Goal: Transaction & Acquisition: Purchase product/service

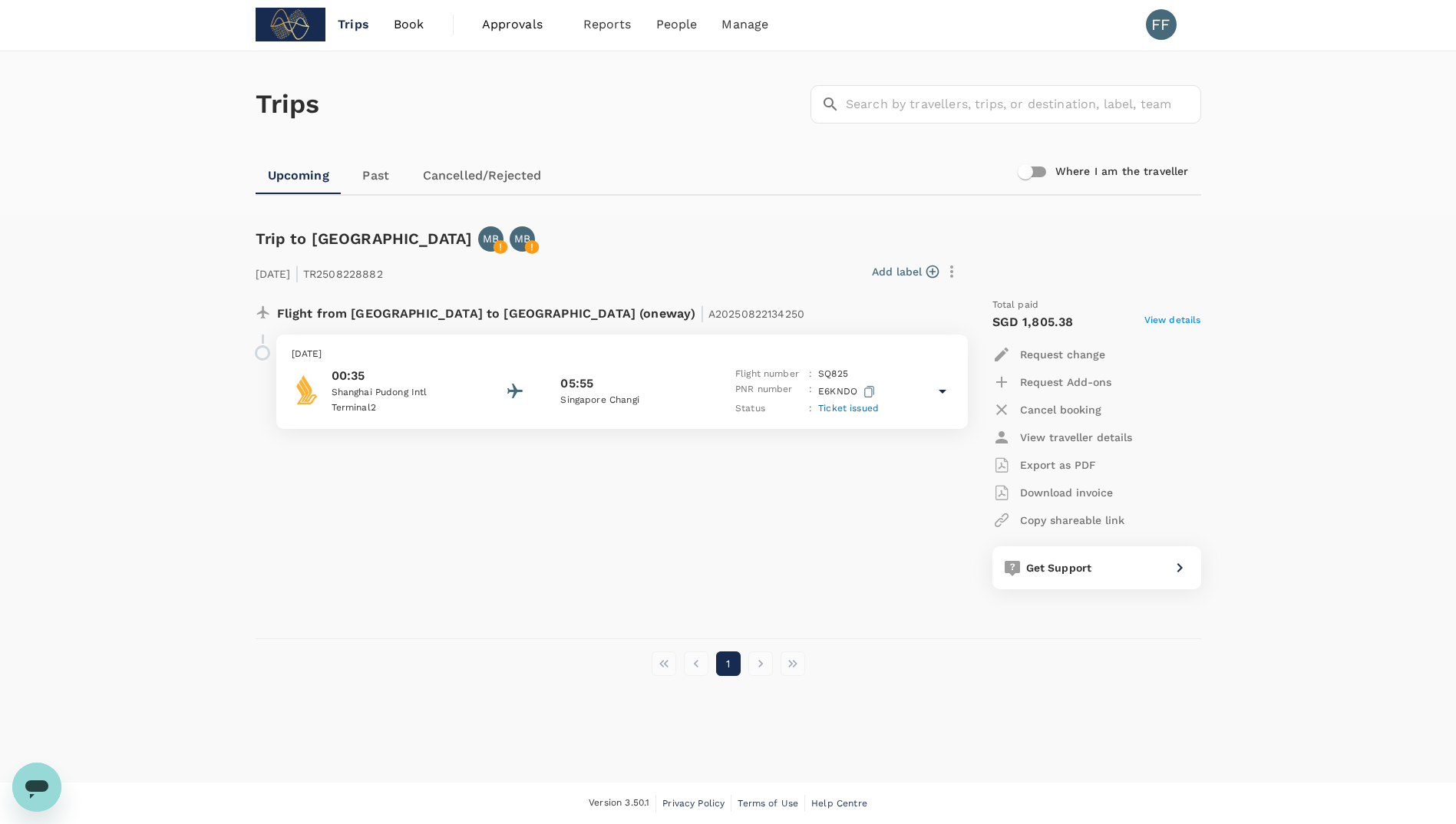
click at [411, 25] on span "Book" at bounding box center [408, 25] width 30 height 19
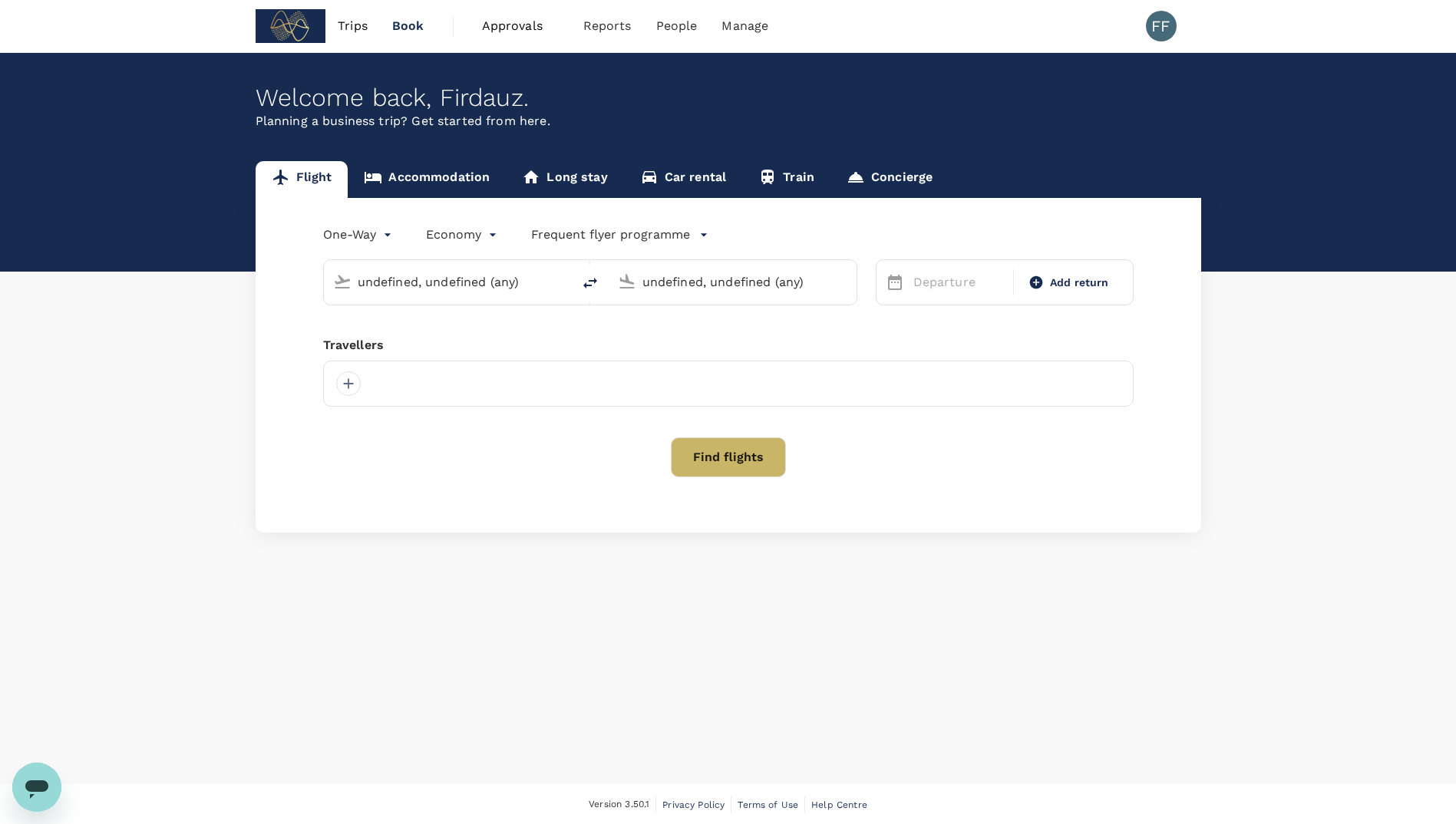
type input "Shanghai Pudong Intl (PVG)"
type input "Singapore Changi (SIN)"
type input "Shanghai Pudong Intl (PVG)"
type input "Singapore Changi (SIN)"
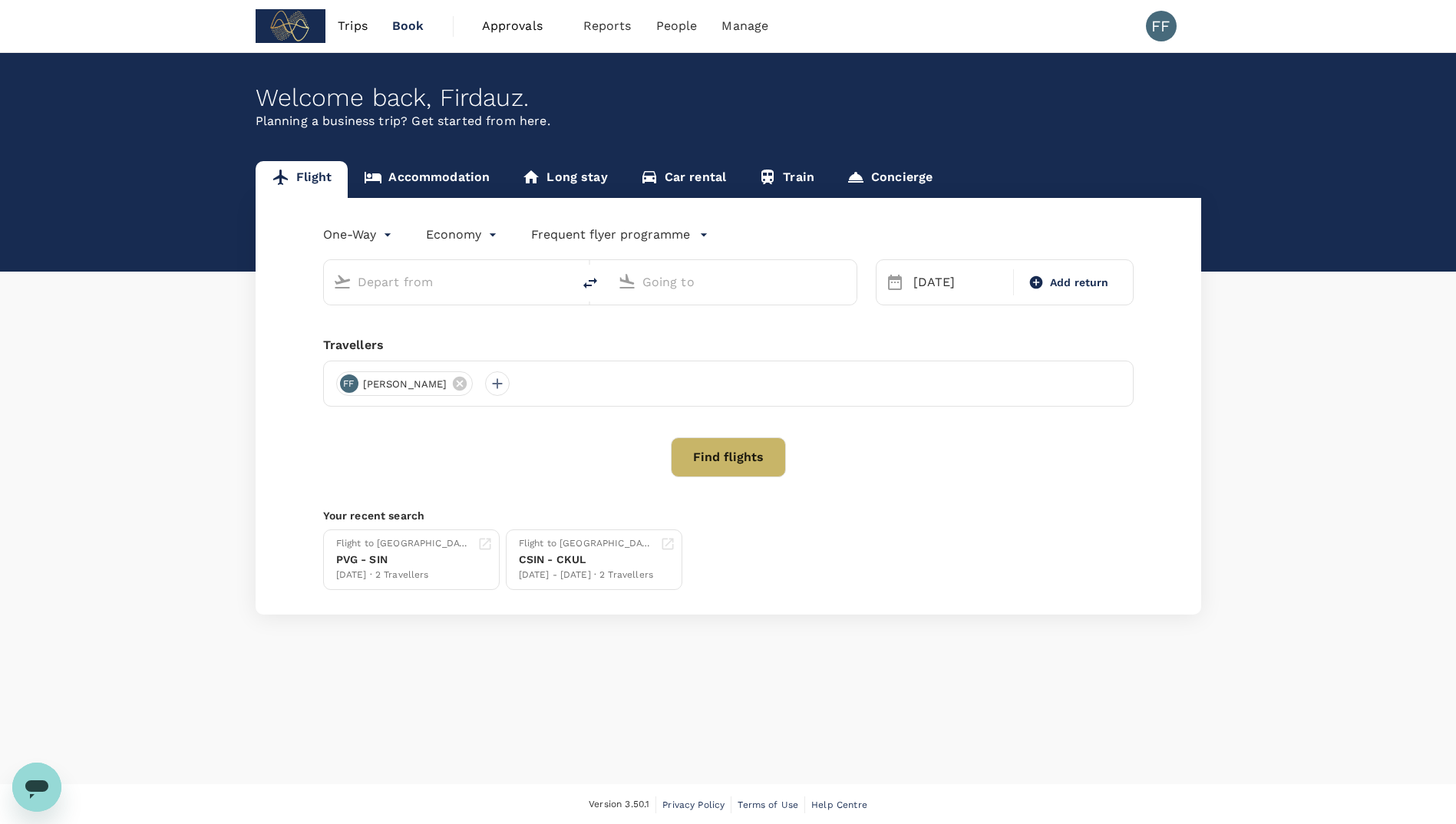
type input "Shanghai Pudong Intl (PVG)"
type input "Singapore Changi (SIN)"
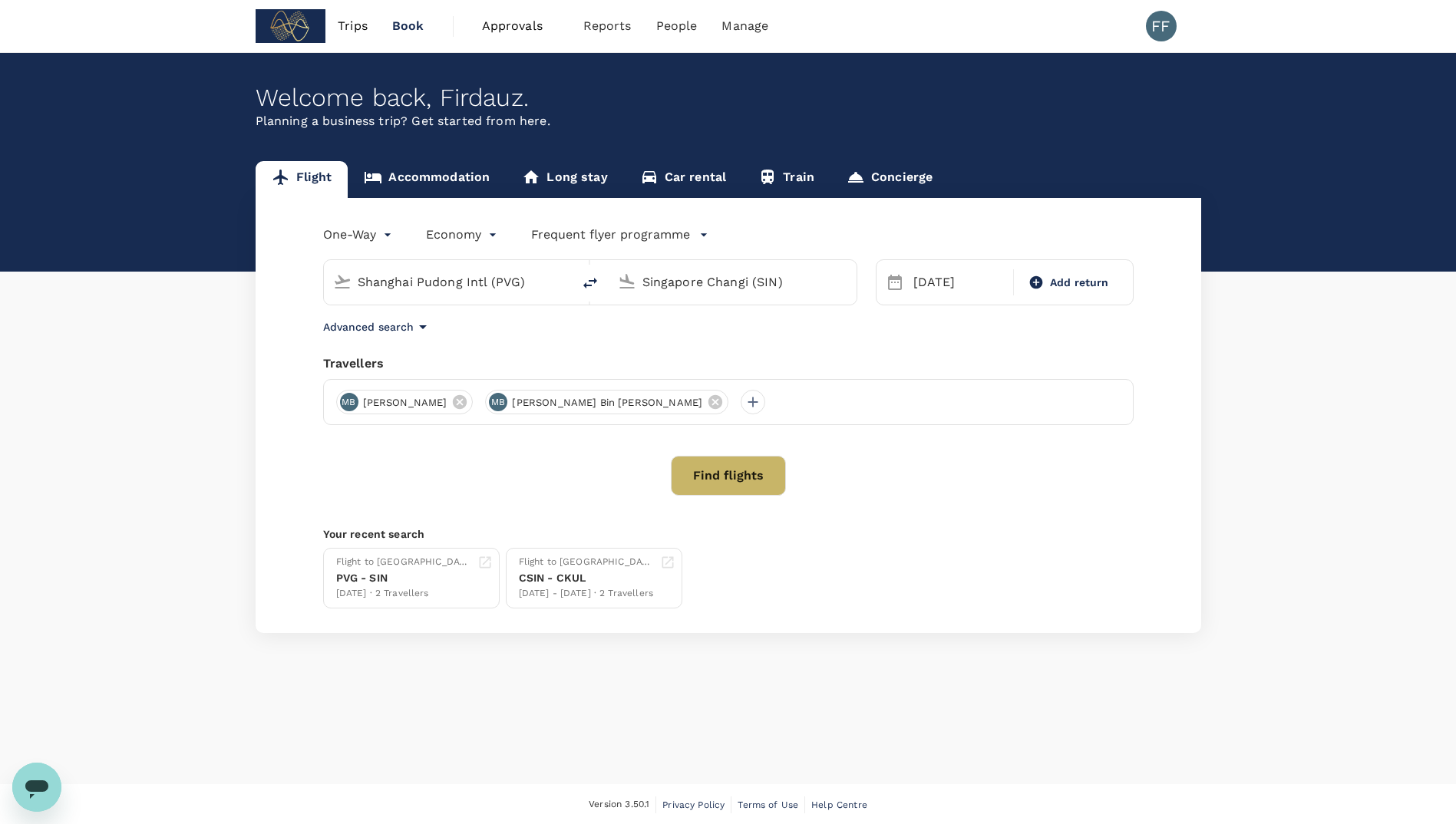
click at [415, 278] on input "Shanghai Pudong Intl (PVG)" at bounding box center [449, 281] width 182 height 24
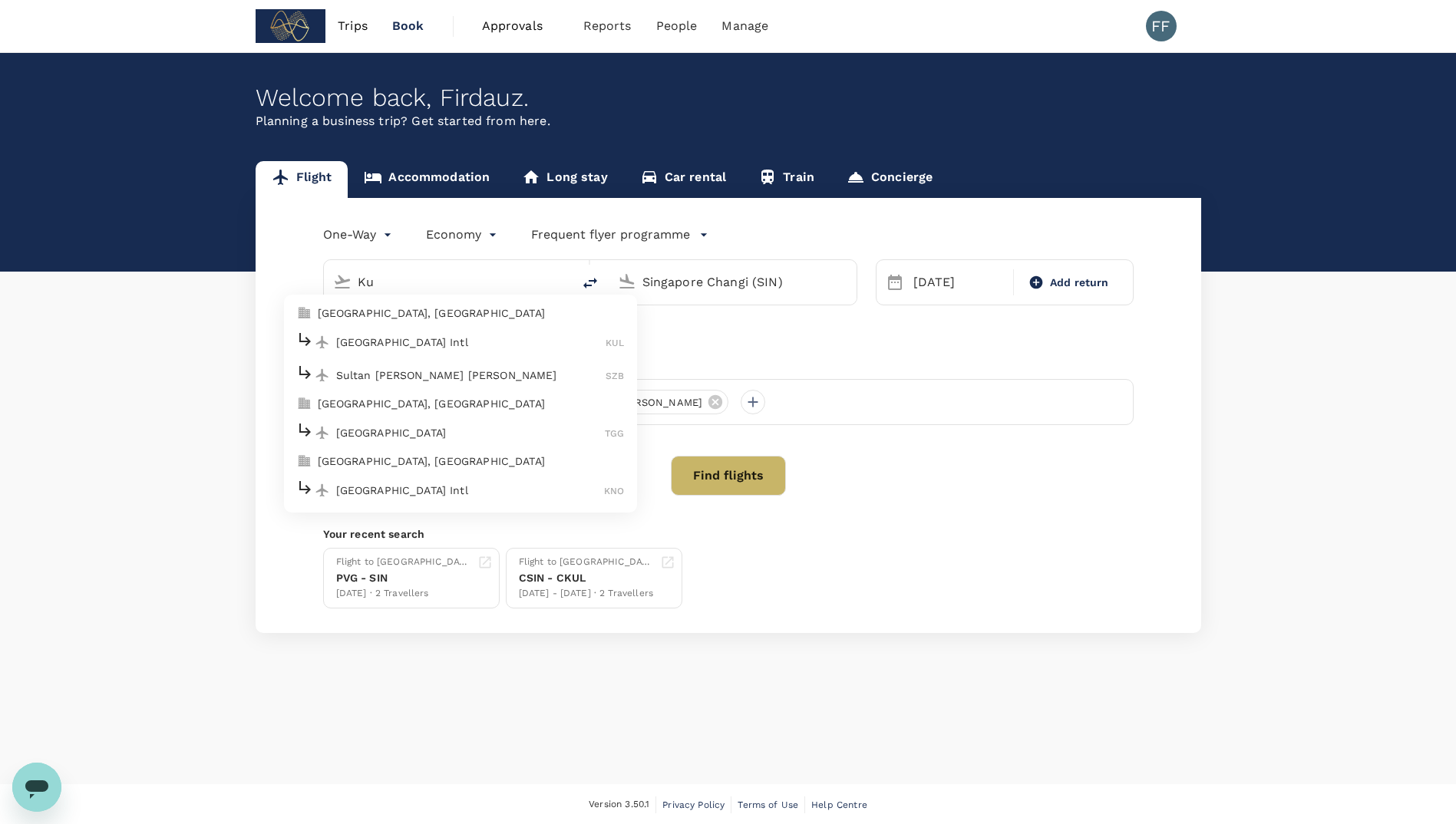
type input "K"
click at [433, 315] on p "Kuala Lumpur, Malaysia" at bounding box center [471, 313] width 307 height 16
type input "Kuala Lumpur, Malaysia (any)"
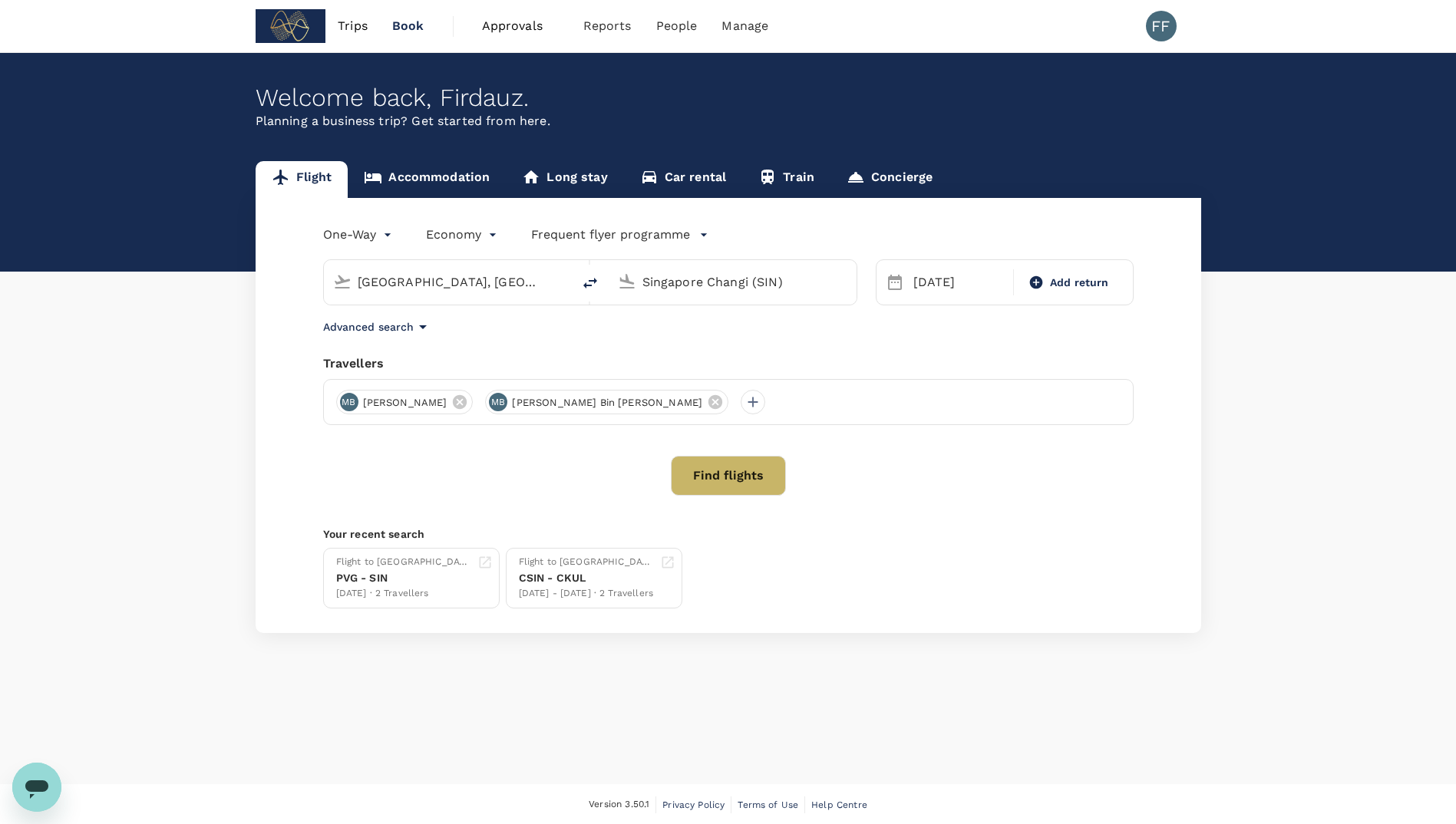
click at [661, 283] on input "Singapore Changi (SIN)" at bounding box center [733, 281] width 182 height 24
type input "S"
type input "Singapore Changi (SIN)"
click at [504, 288] on input "Kuala Lumpur, Malaysia (any)" at bounding box center [449, 281] width 182 height 24
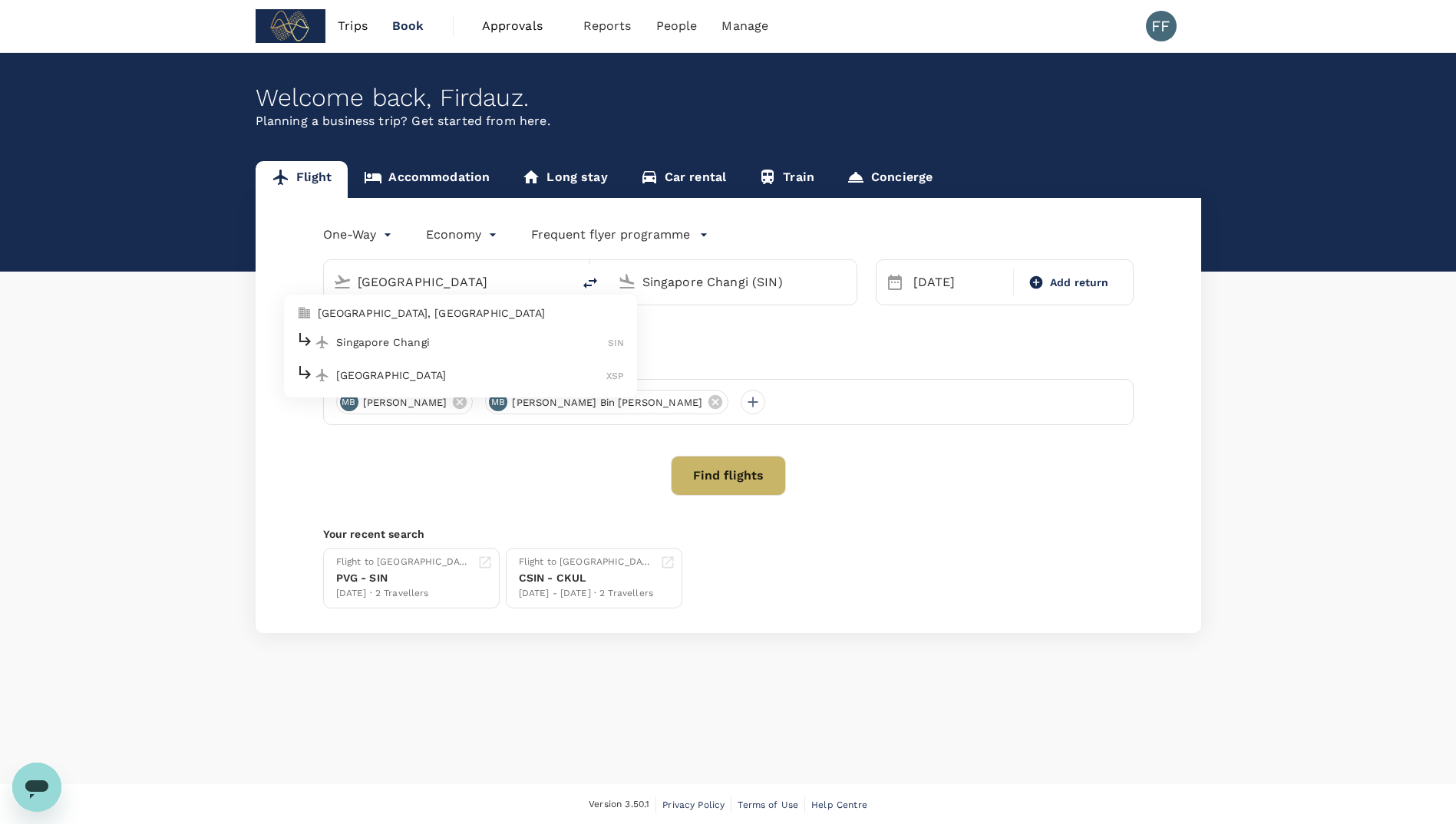
type input "Kuala Lumpur, Malaysia (any)"
click at [474, 270] on input "Kuala Lumpur, Malaysia (any)" at bounding box center [449, 281] width 182 height 24
click at [449, 337] on p "Singapore Changi" at bounding box center [472, 342] width 272 height 16
type input "Singapore Changi (SIN)"
click at [702, 288] on input "Singapore Changi (SIN)" at bounding box center [733, 281] width 182 height 24
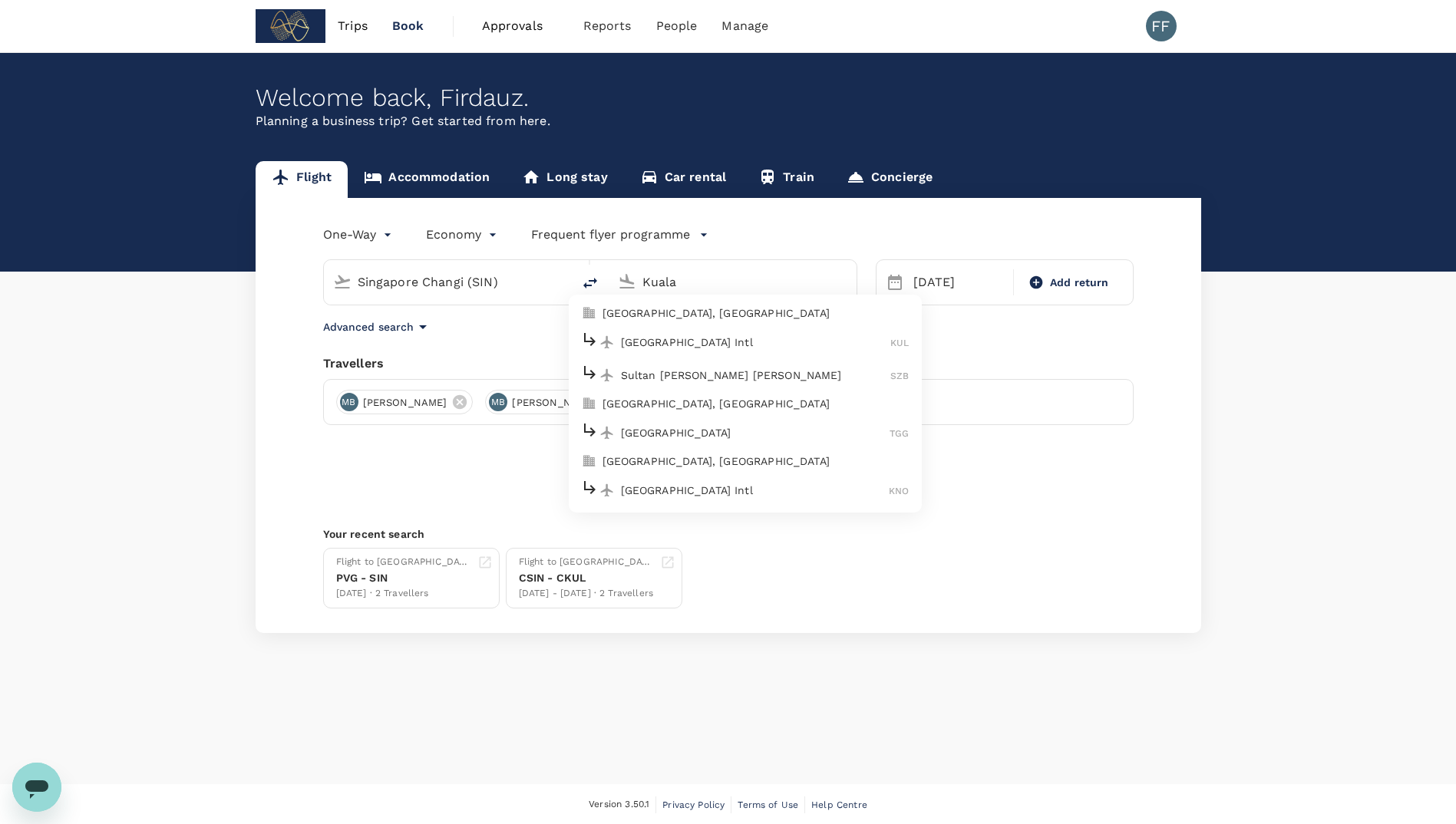
click at [693, 340] on p "[GEOGRAPHIC_DATA] Intl" at bounding box center [755, 342] width 270 height 16
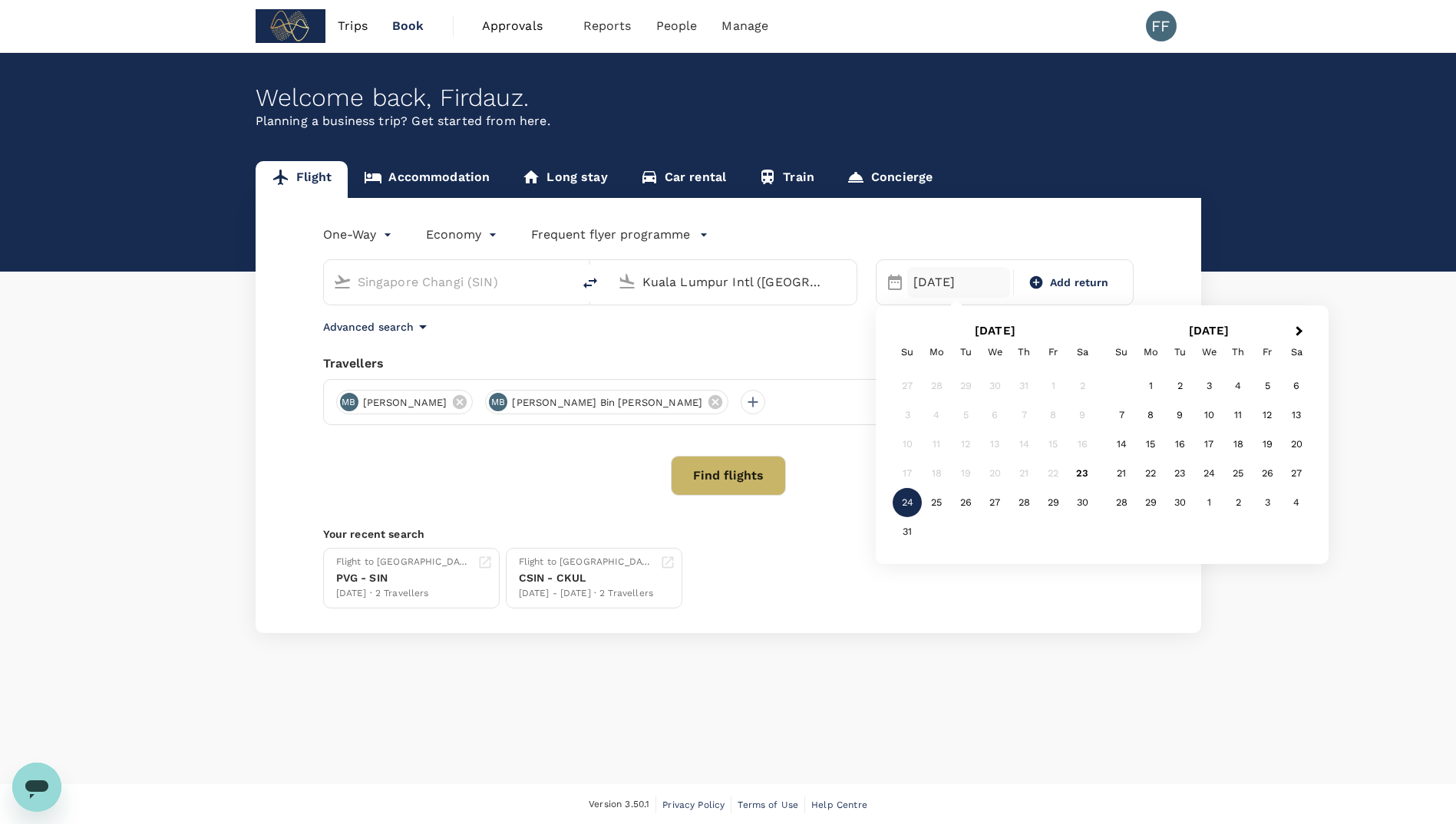
type input "Kuala Lumpur Intl ([GEOGRAPHIC_DATA])"
click at [911, 498] on div "24" at bounding box center [907, 502] width 29 height 29
click at [954, 283] on div "[DATE]" at bounding box center [958, 281] width 103 height 30
click at [905, 503] on div "24" at bounding box center [907, 502] width 29 height 29
click at [698, 473] on button "Find flights" at bounding box center [728, 475] width 115 height 40
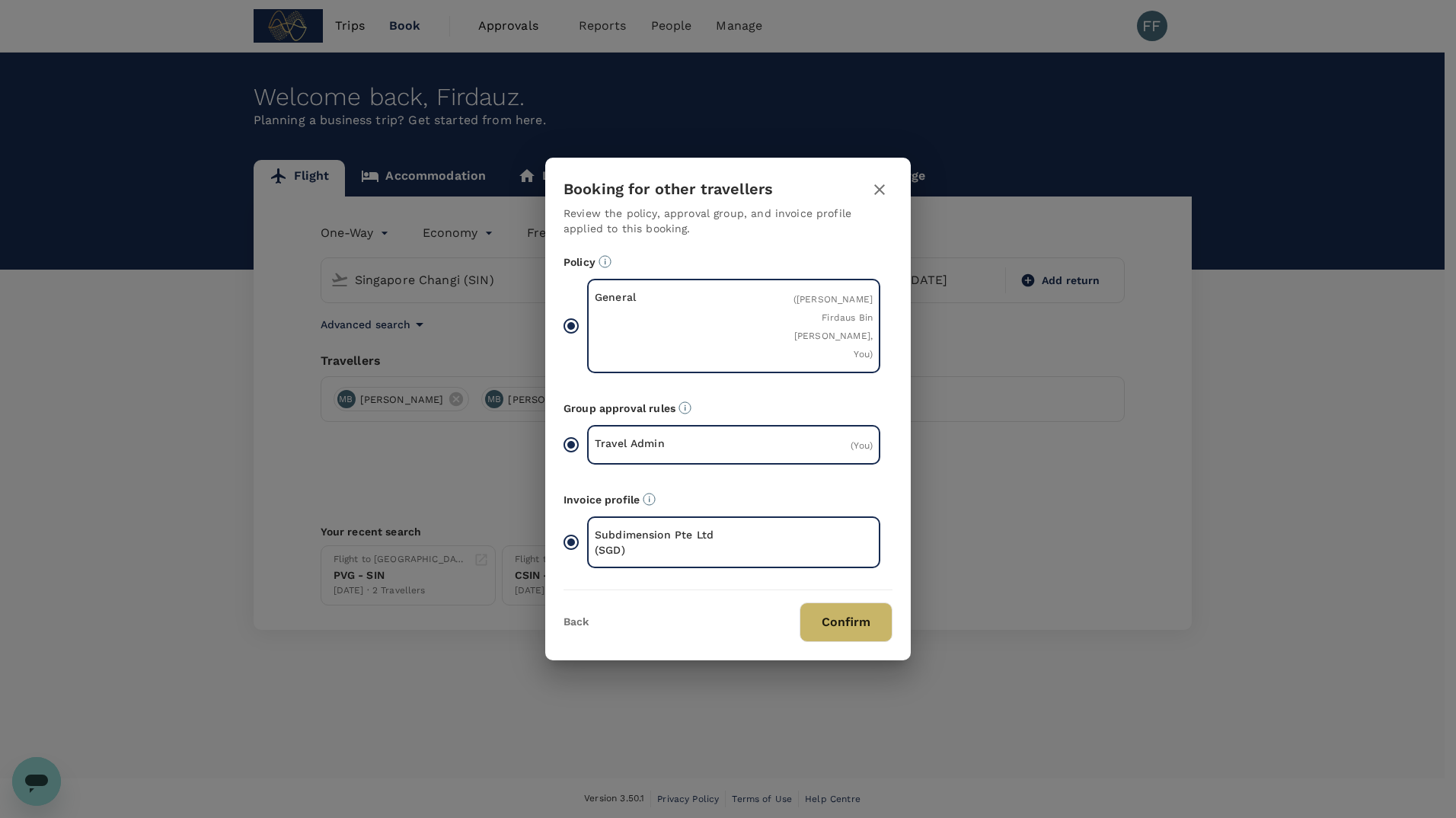
click at [864, 614] on button "Confirm" at bounding box center [846, 621] width 93 height 39
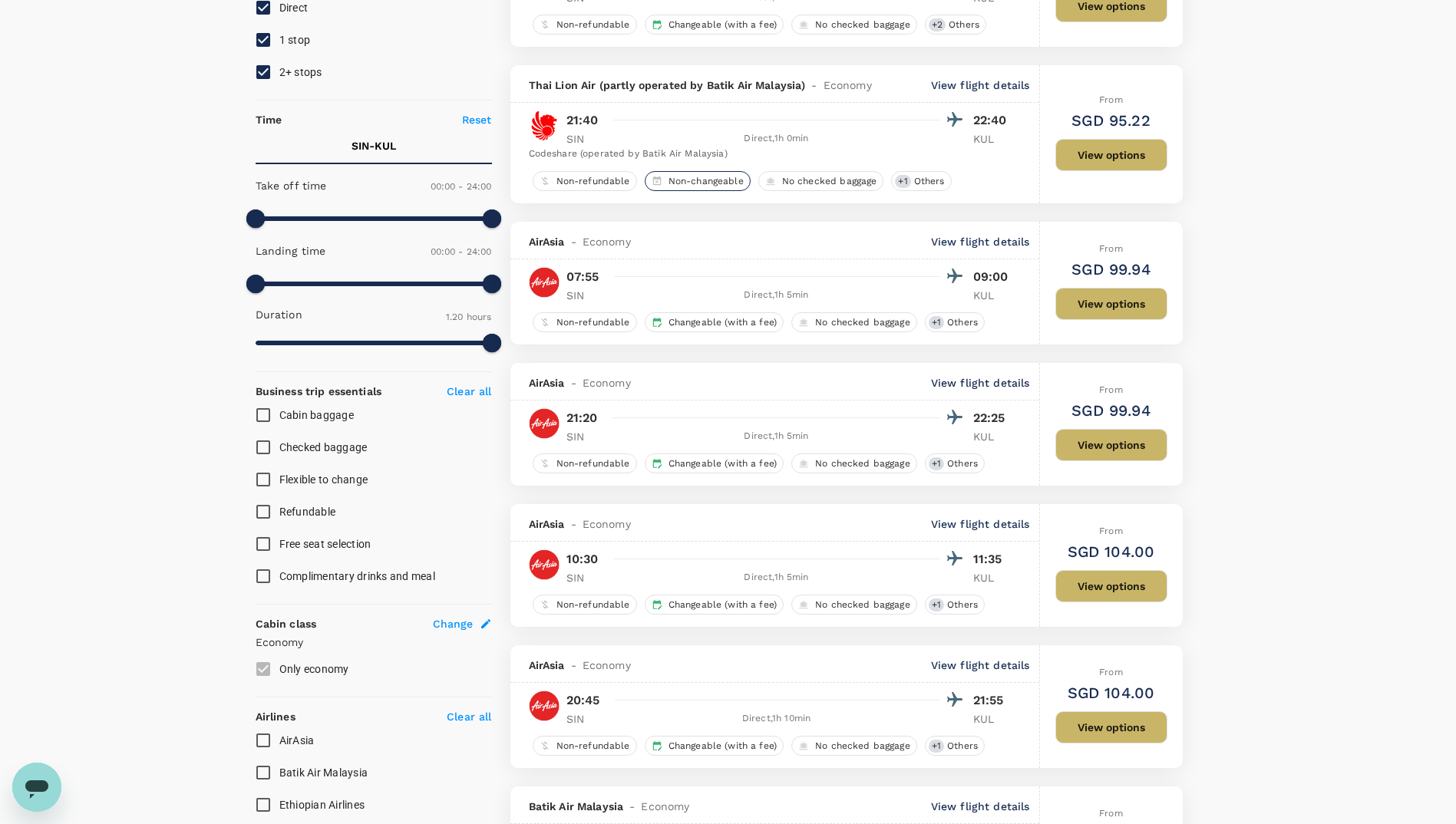
scroll to position [240, 0]
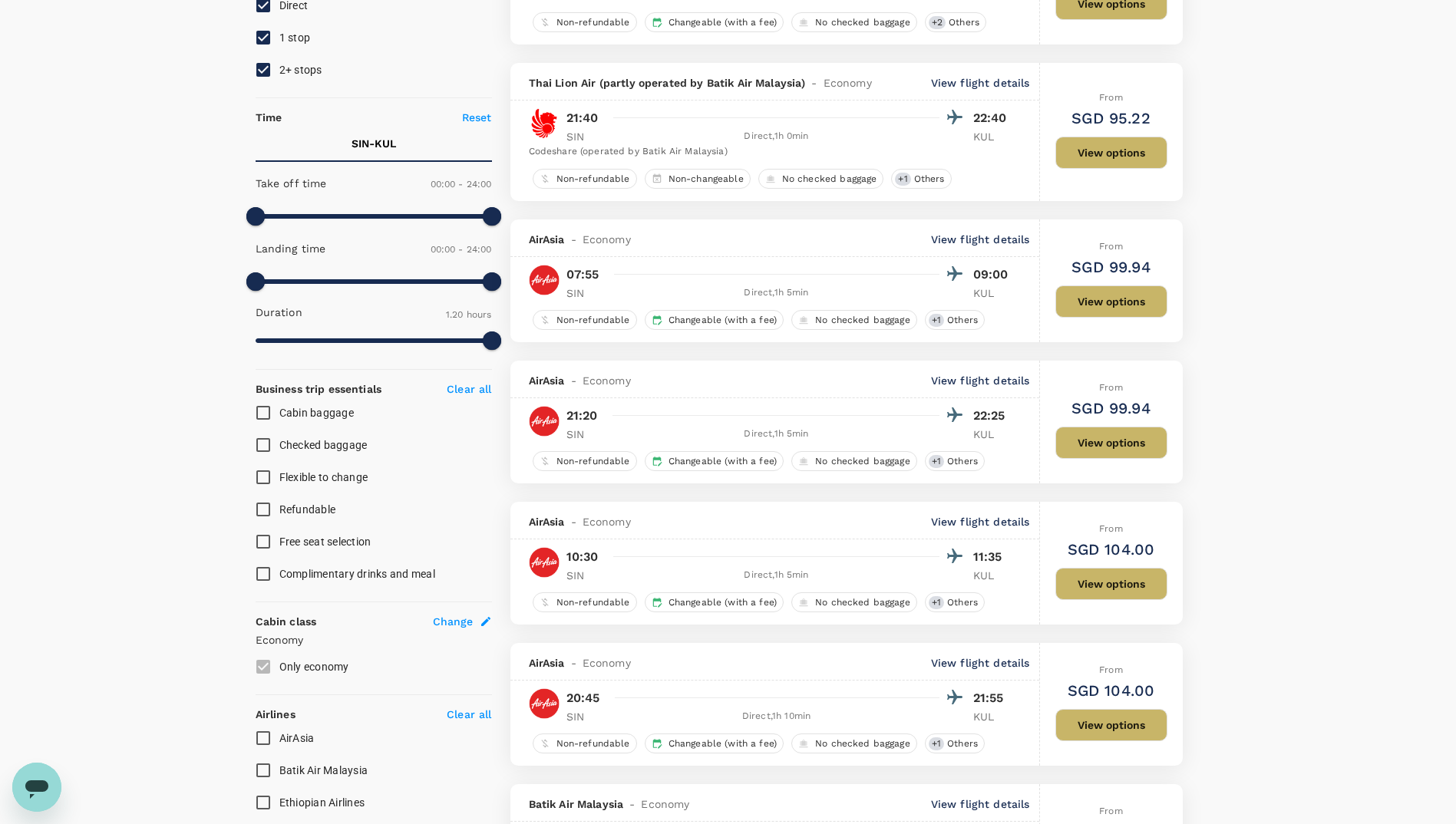
click at [1092, 587] on button "View options" at bounding box center [1111, 583] width 112 height 32
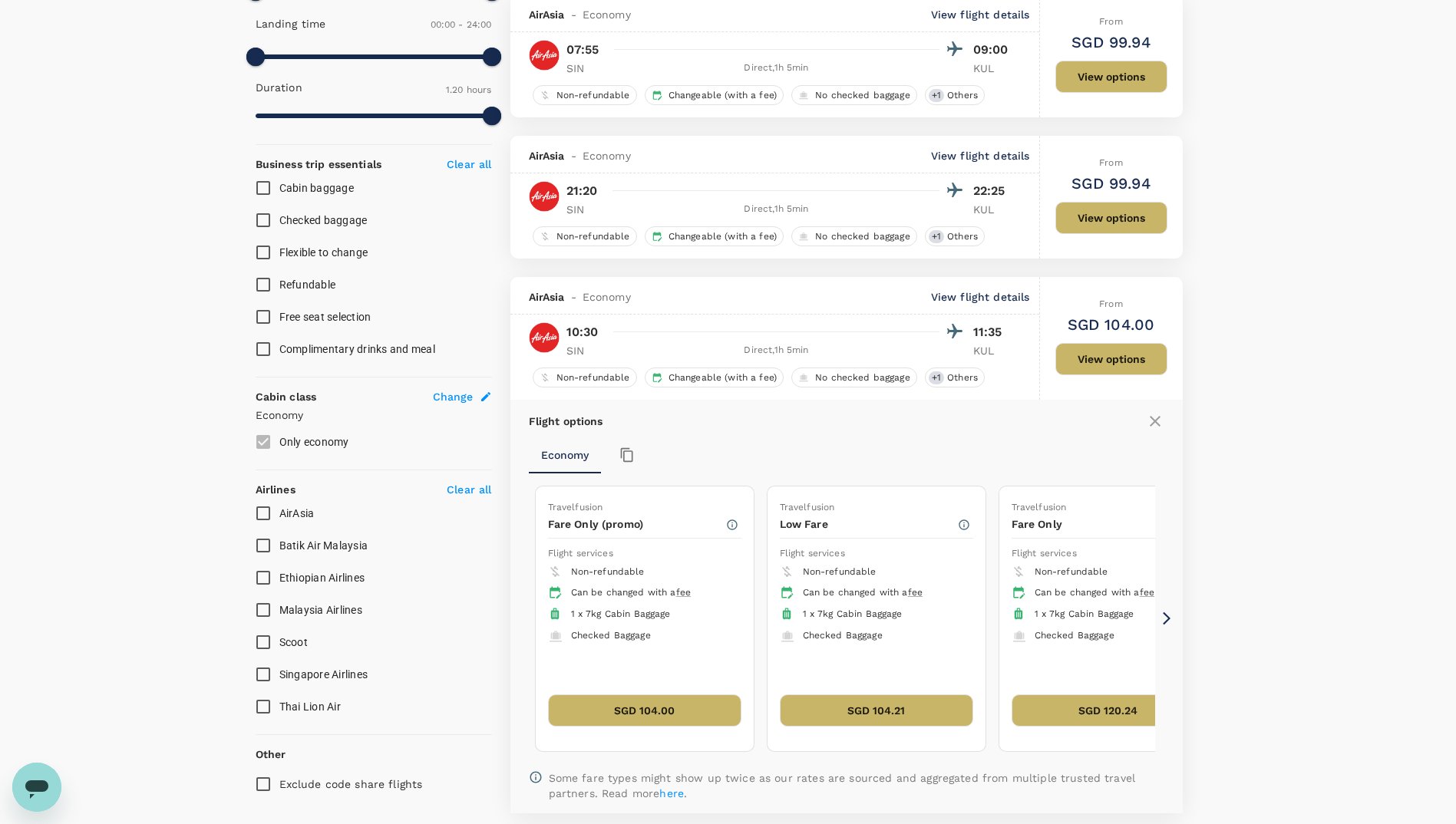
scroll to position [742, 0]
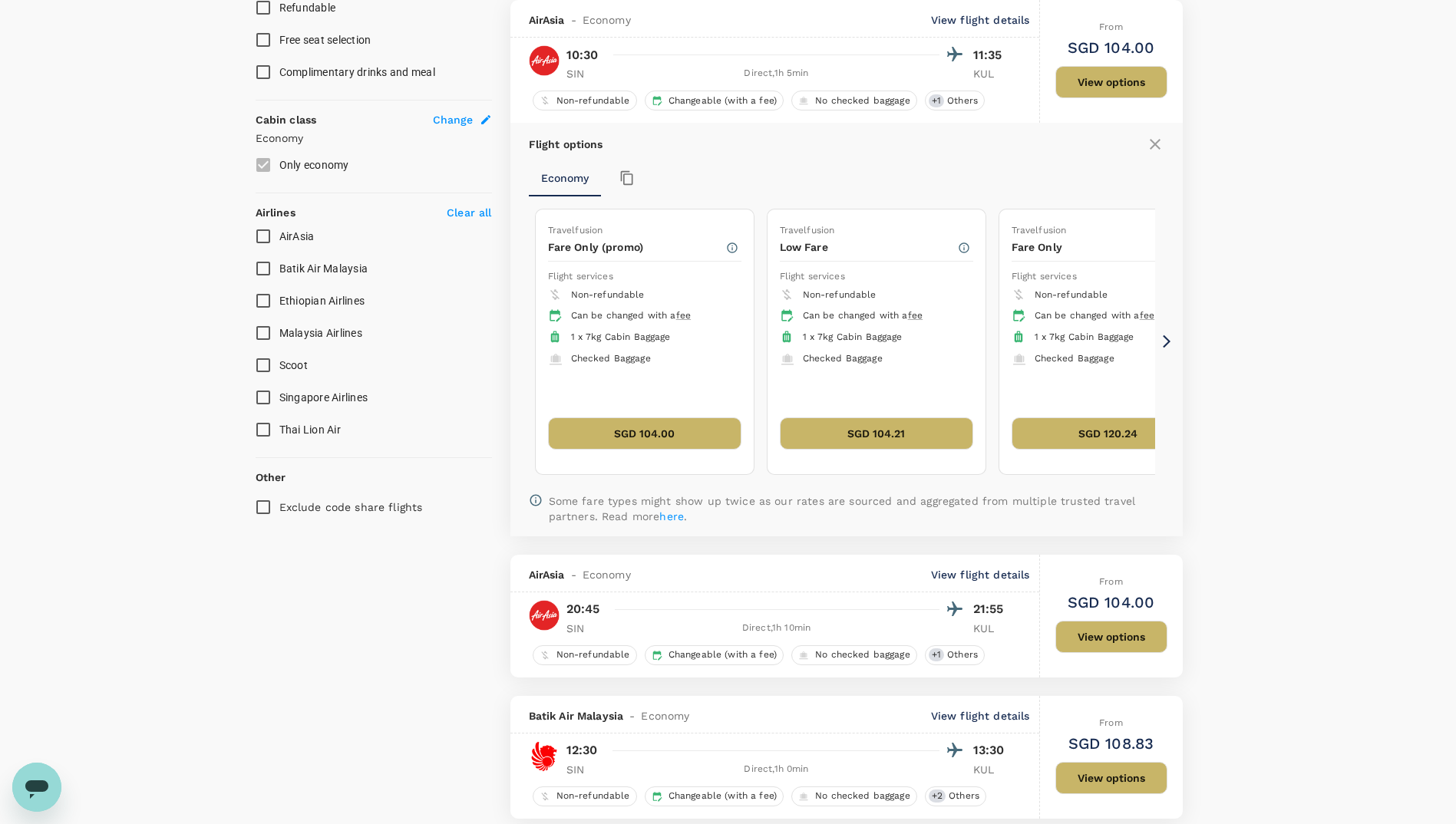
click at [1164, 337] on icon at bounding box center [1167, 341] width 16 height 16
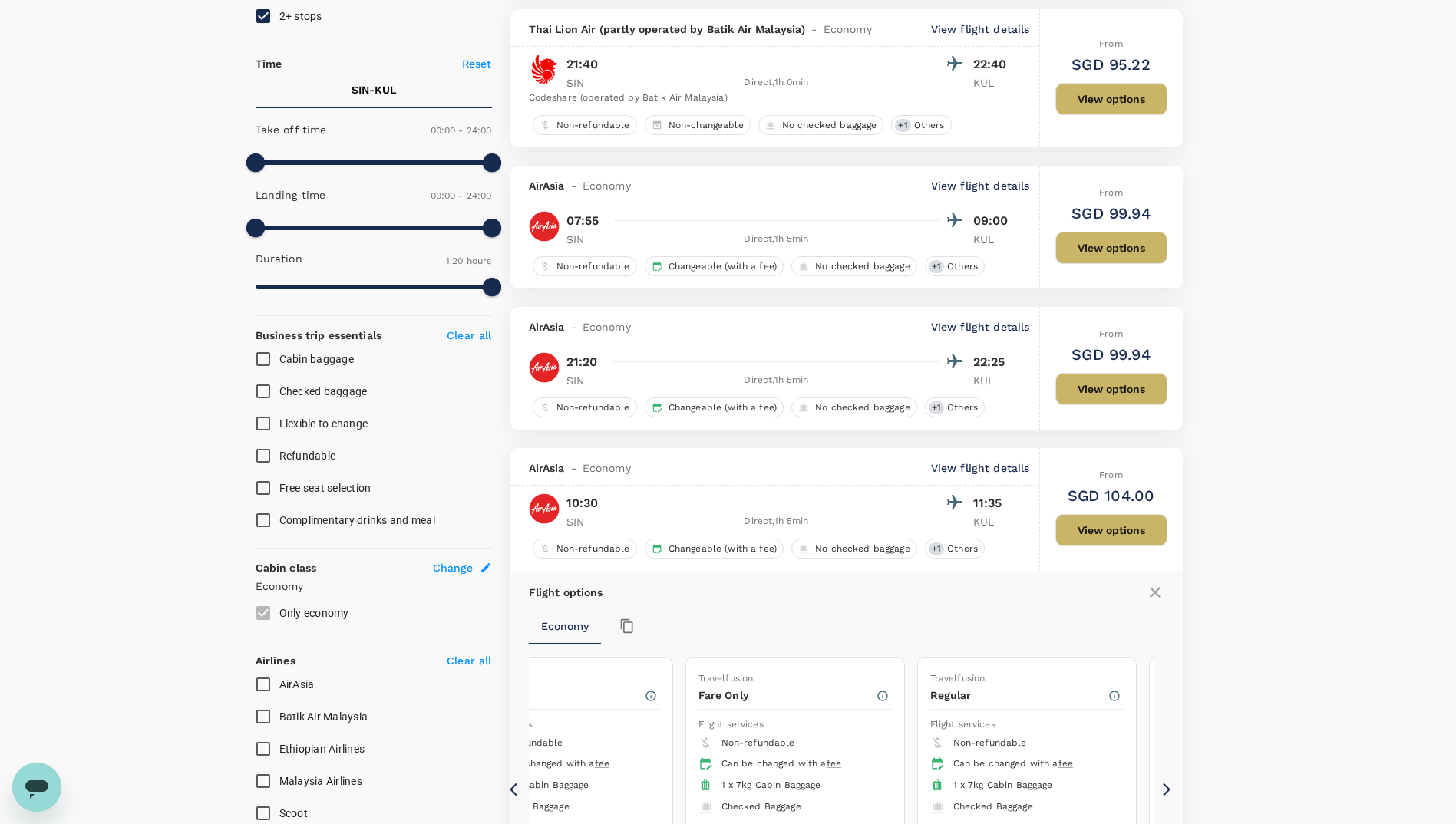
scroll to position [285, 0]
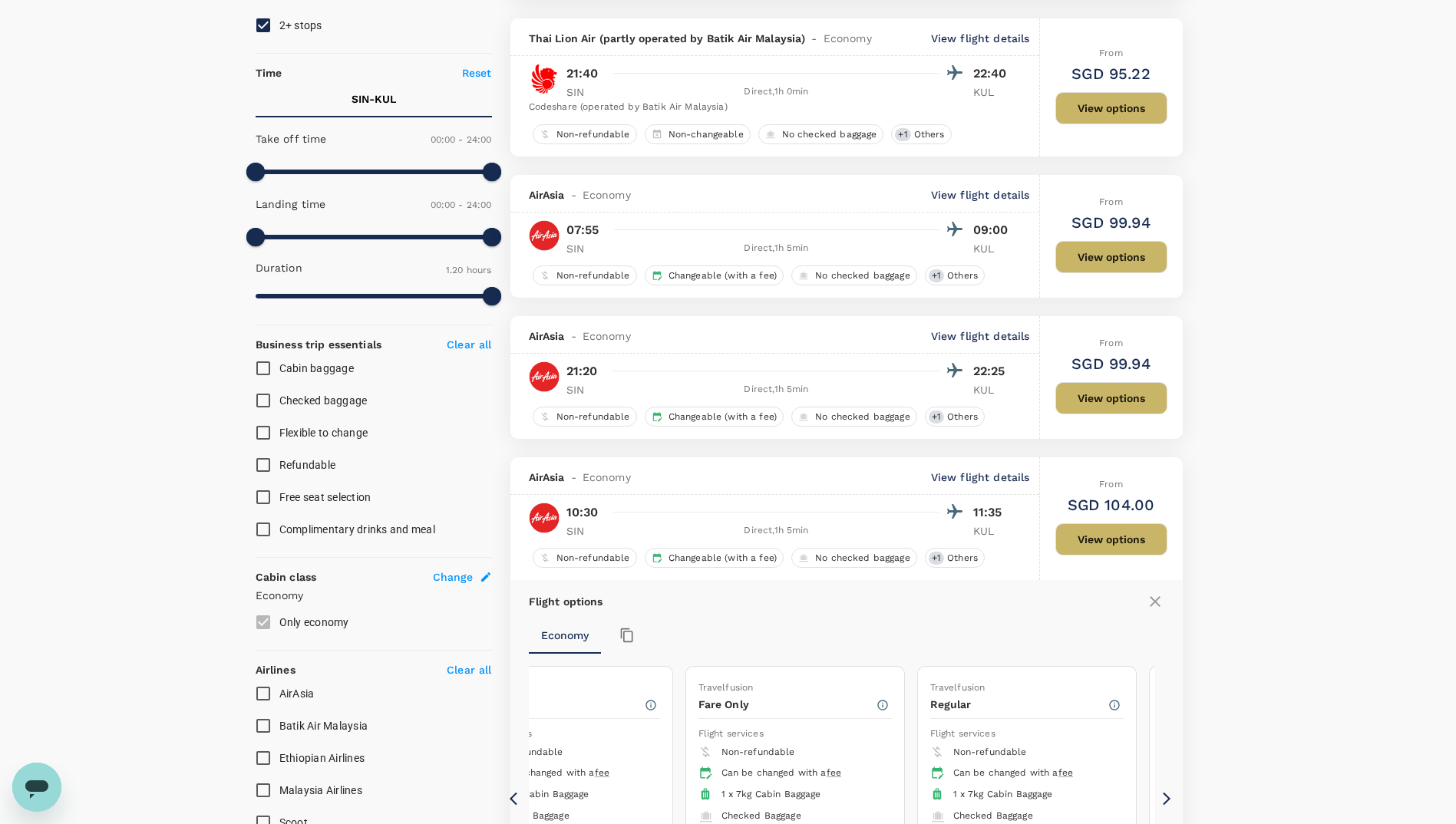
click at [266, 403] on input "Checked baggage" at bounding box center [263, 400] width 32 height 32
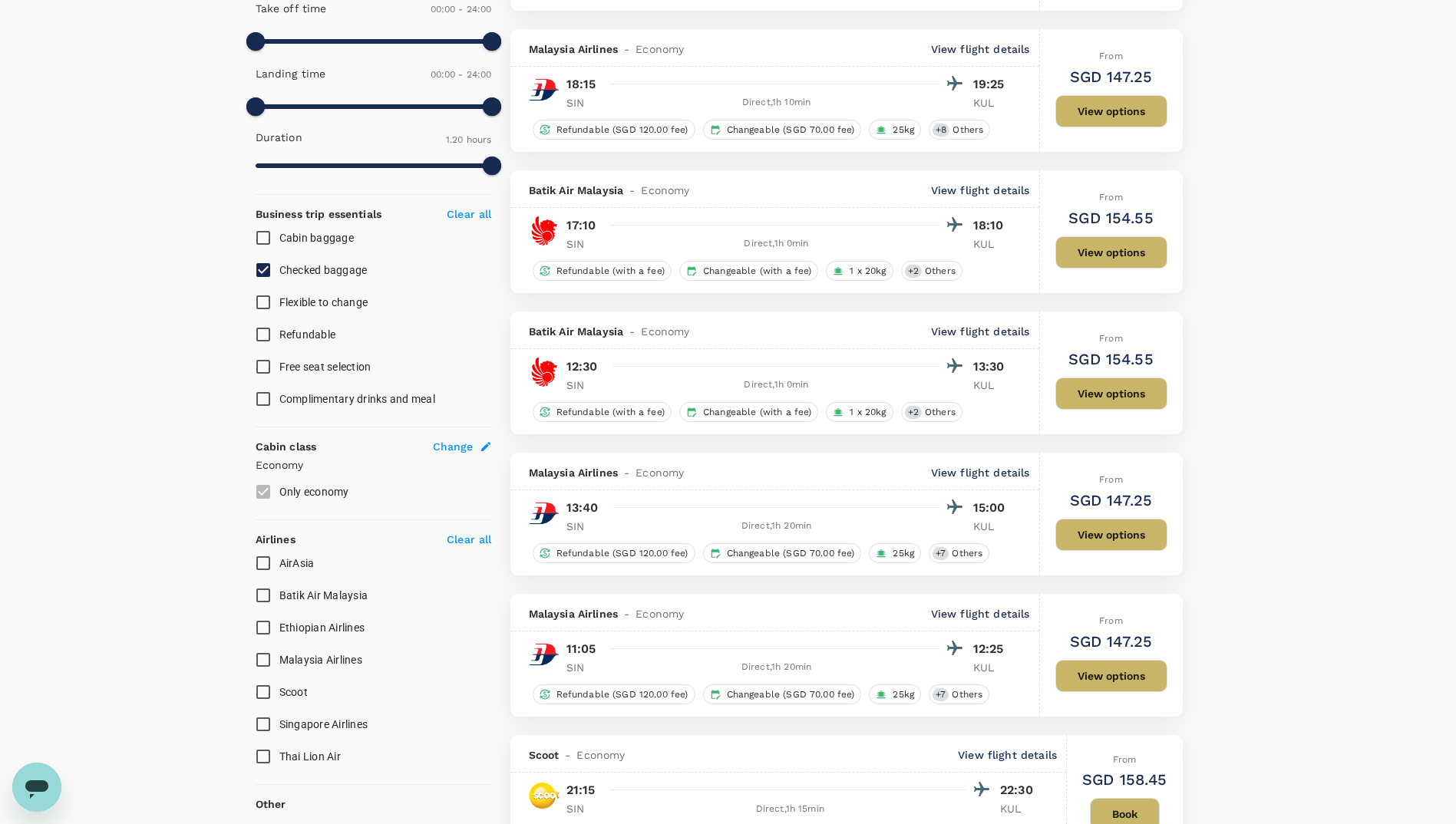
scroll to position [0, 0]
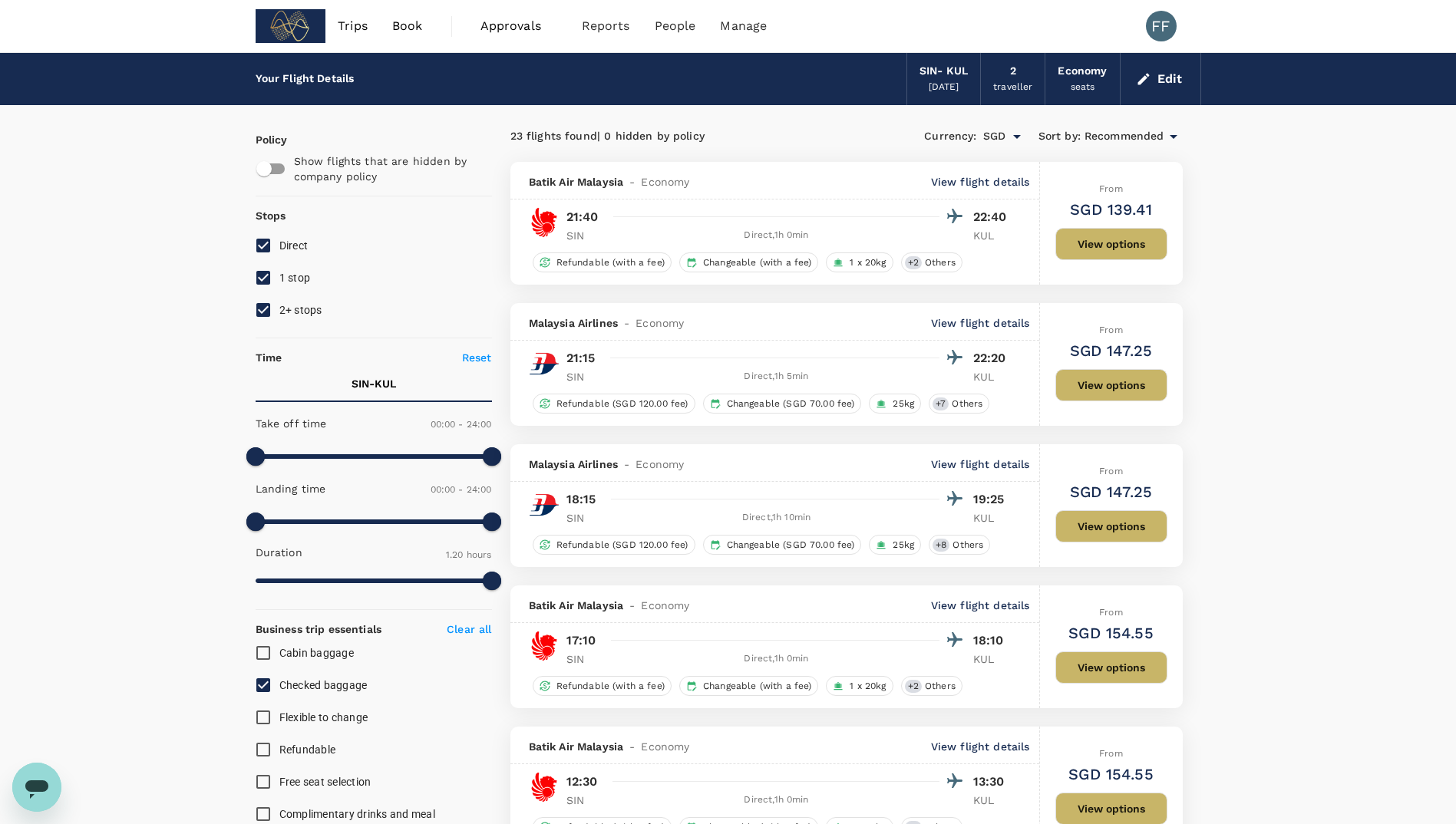
click at [282, 698] on label "Checked baggage" at bounding box center [363, 684] width 233 height 32
click at [279, 698] on input "Checked baggage" at bounding box center [263, 684] width 32 height 32
checkbox input "false"
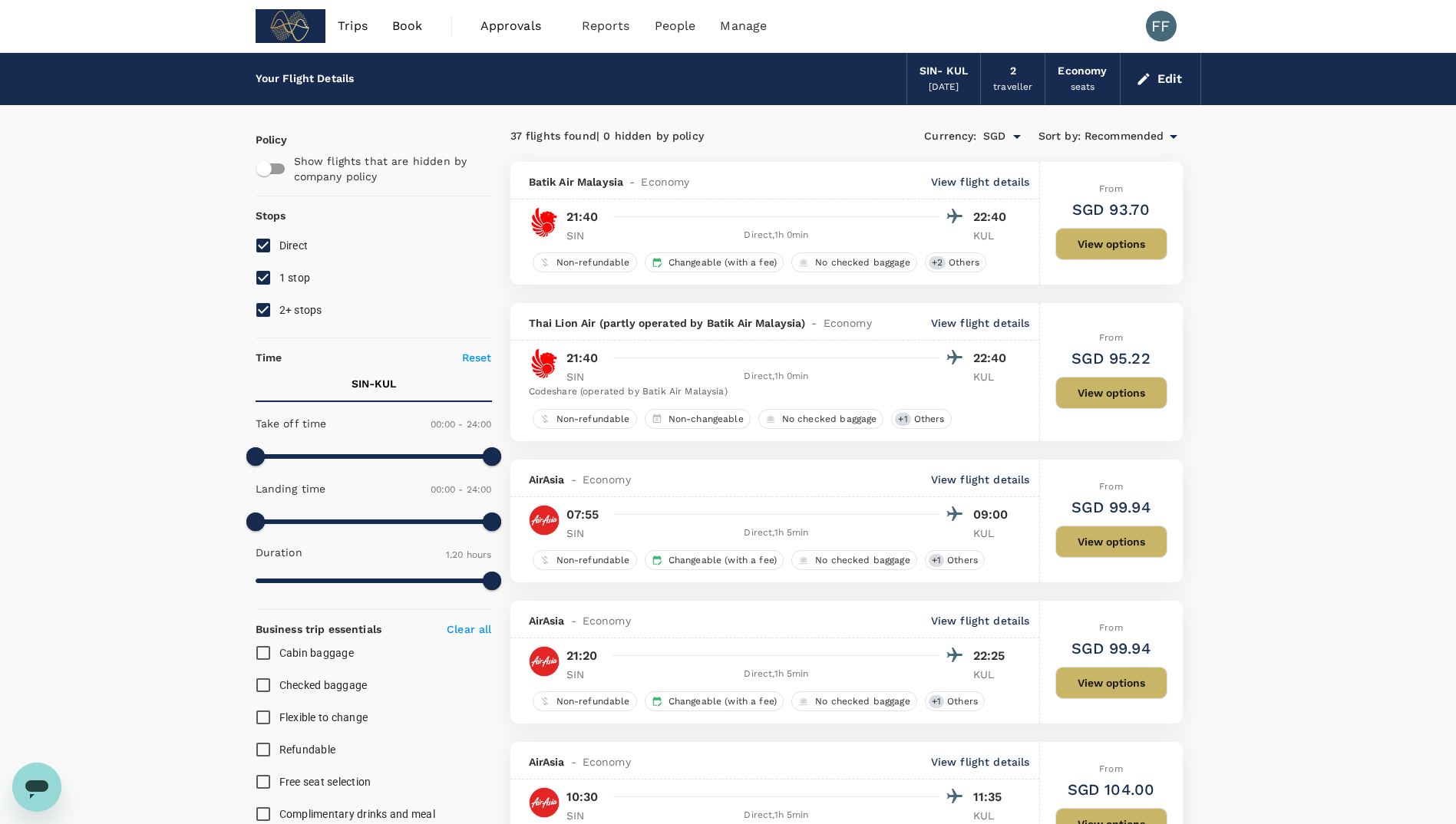
type input "SGD"
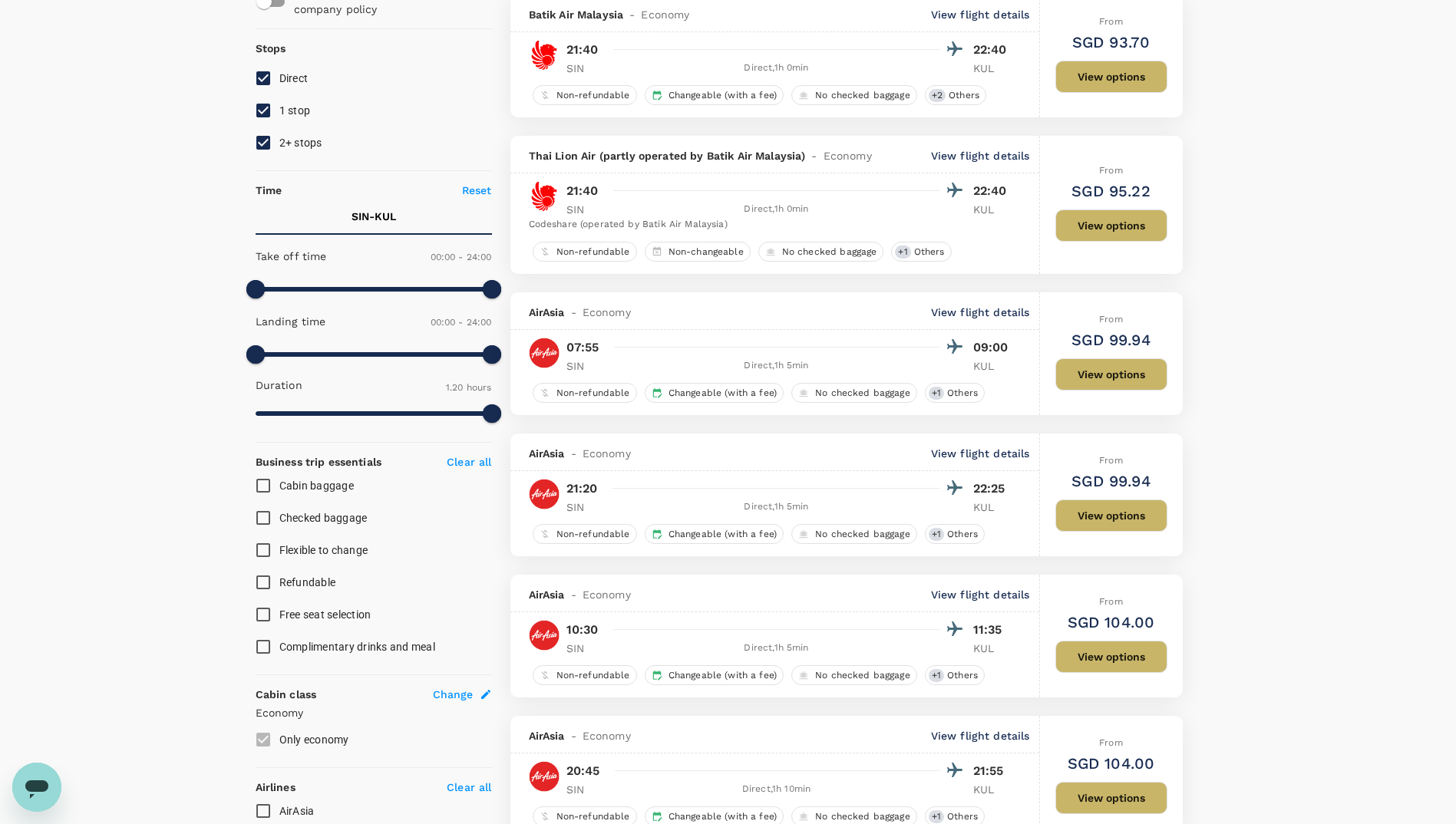
scroll to position [166, 0]
click at [262, 104] on input "1 stop" at bounding box center [263, 110] width 32 height 32
checkbox input "false"
click at [263, 145] on input "2+ stops" at bounding box center [263, 143] width 32 height 32
checkbox input "false"
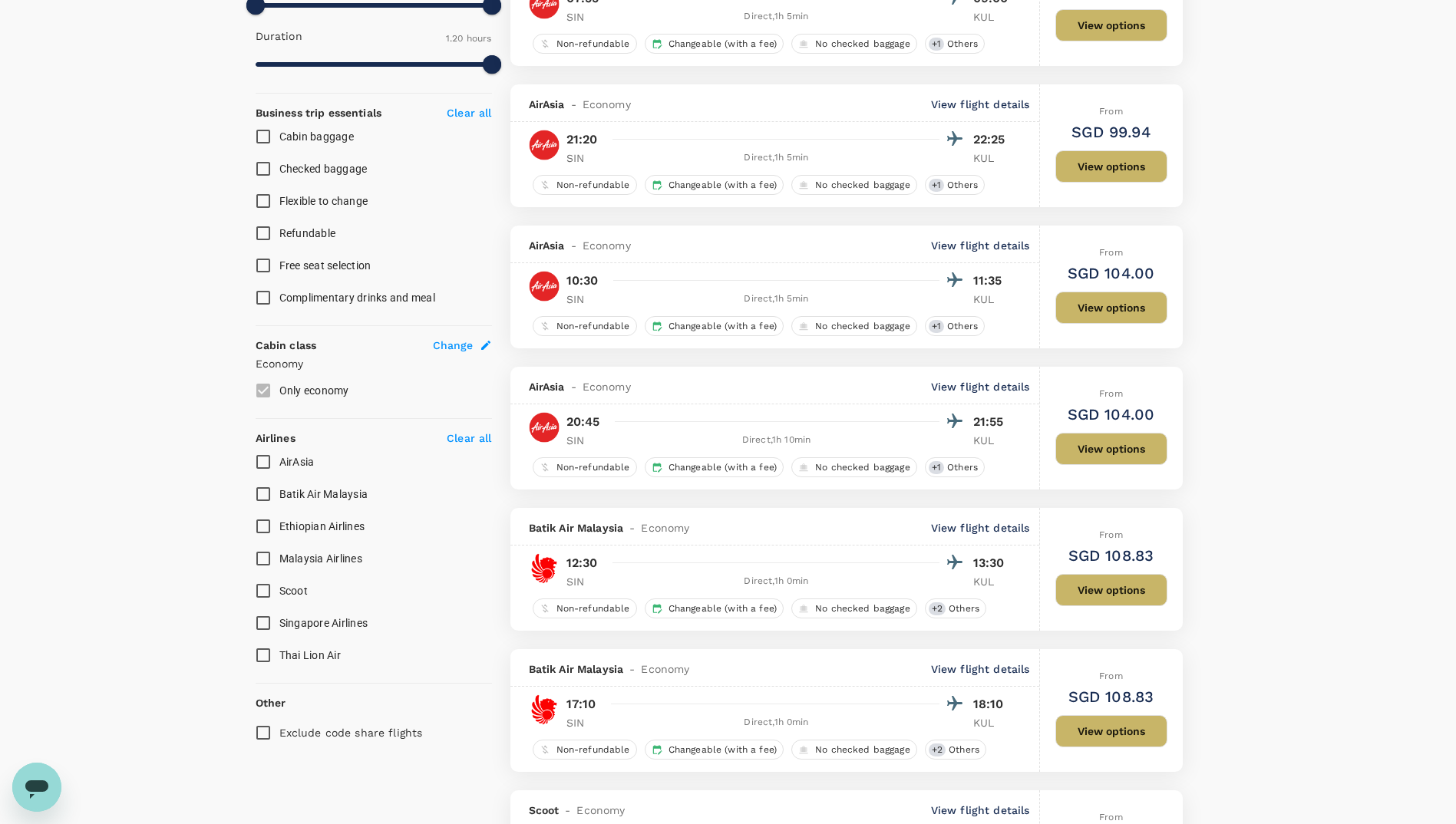
scroll to position [517, 0]
click at [302, 172] on span "Checked baggage" at bounding box center [323, 168] width 88 height 12
click at [279, 172] on input "Checked baggage" at bounding box center [263, 167] width 32 height 32
checkbox input "true"
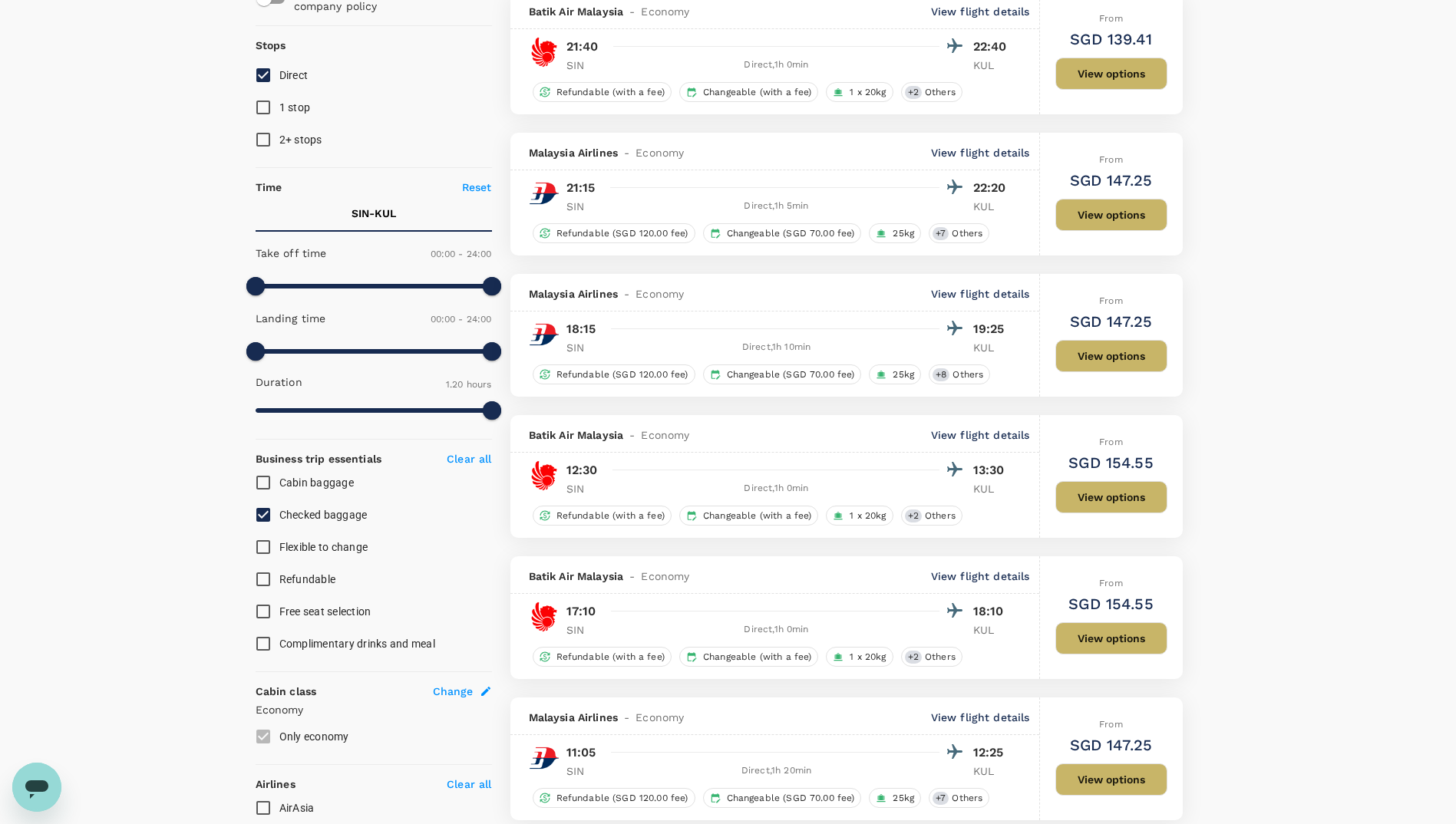
scroll to position [164, 0]
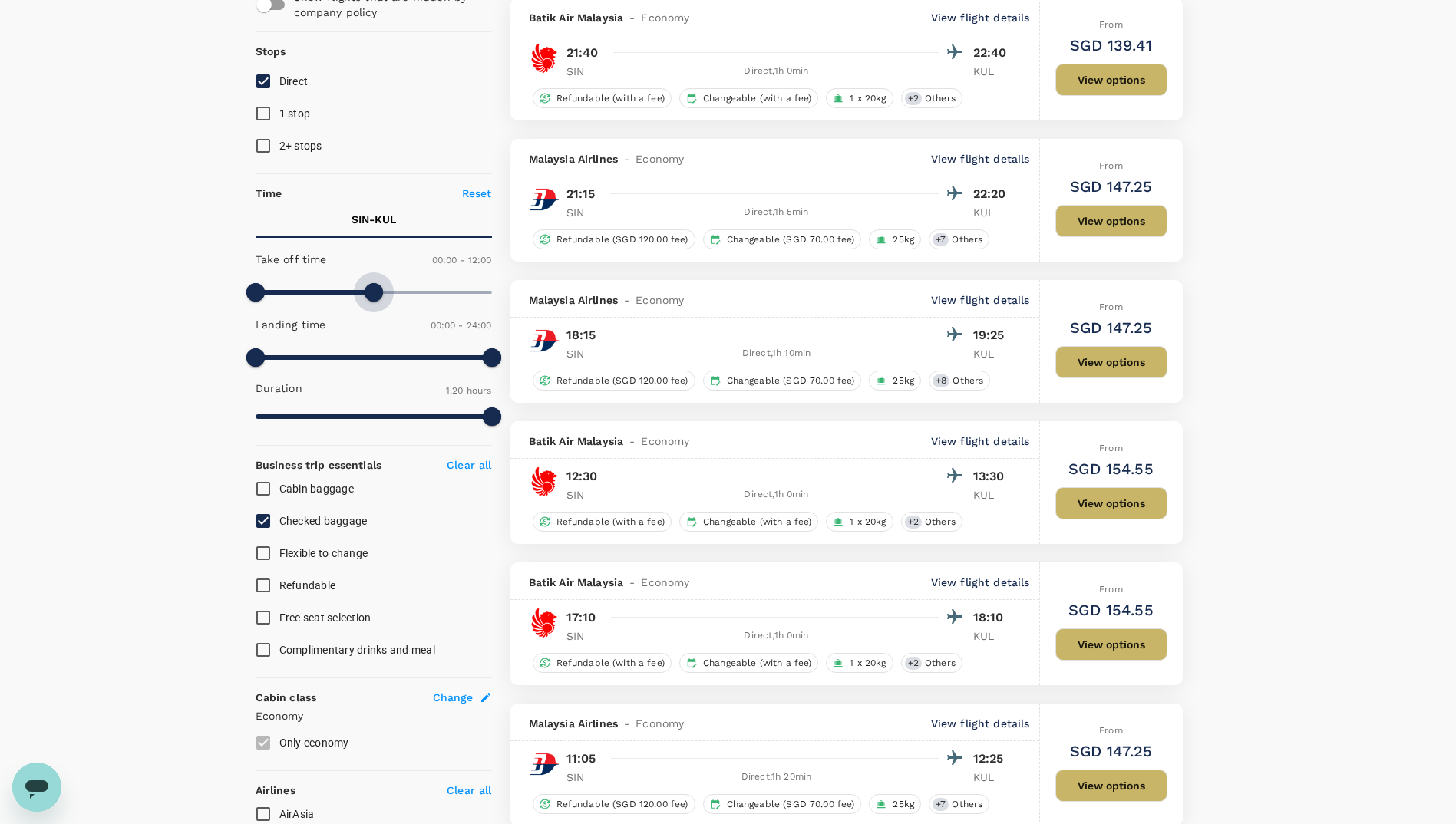
drag, startPoint x: 490, startPoint y: 295, endPoint x: 373, endPoint y: 282, distance: 117.7
click at [373, 283] on span at bounding box center [374, 292] width 19 height 19
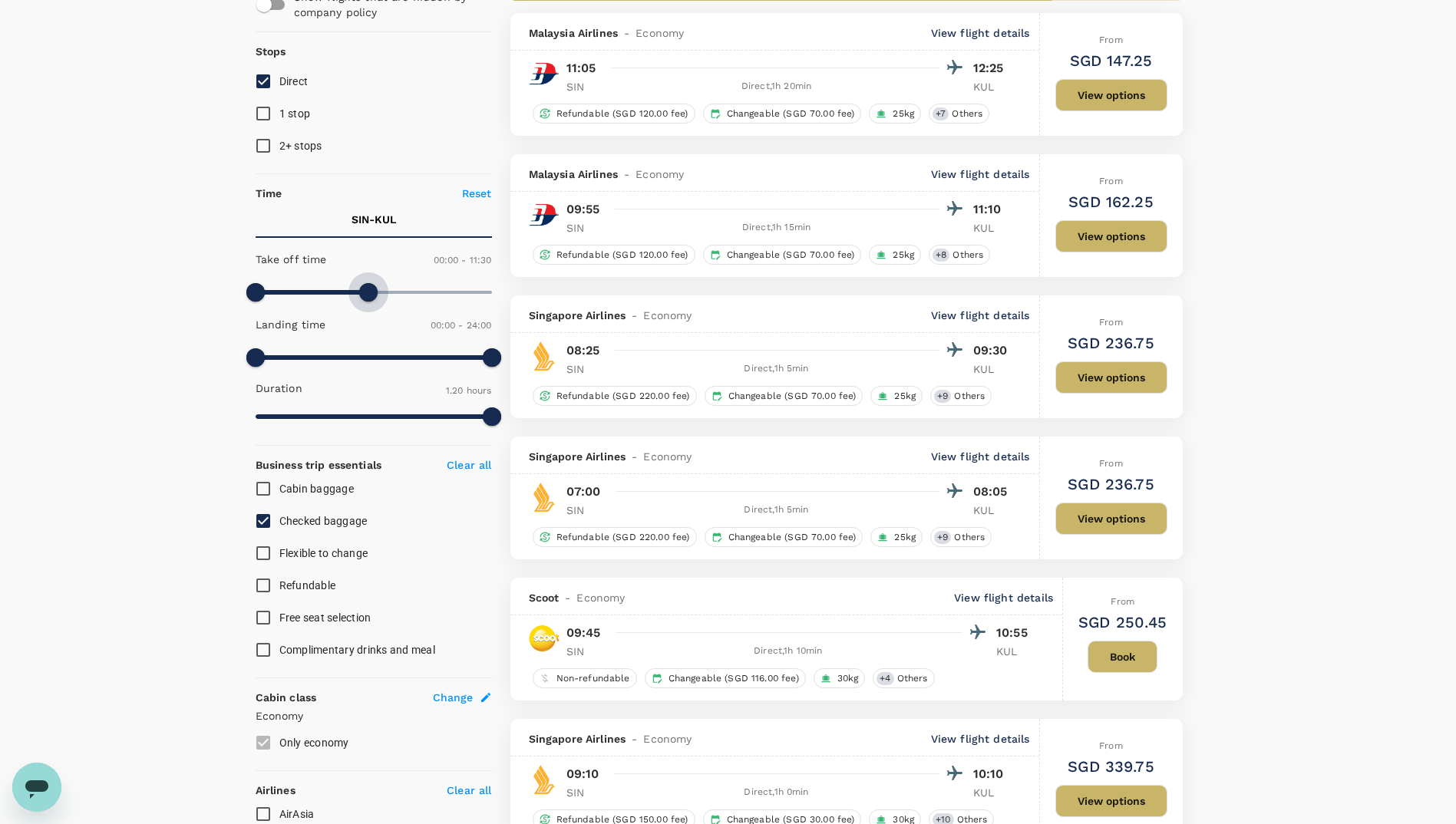
click at [366, 292] on span at bounding box center [369, 292] width 19 height 19
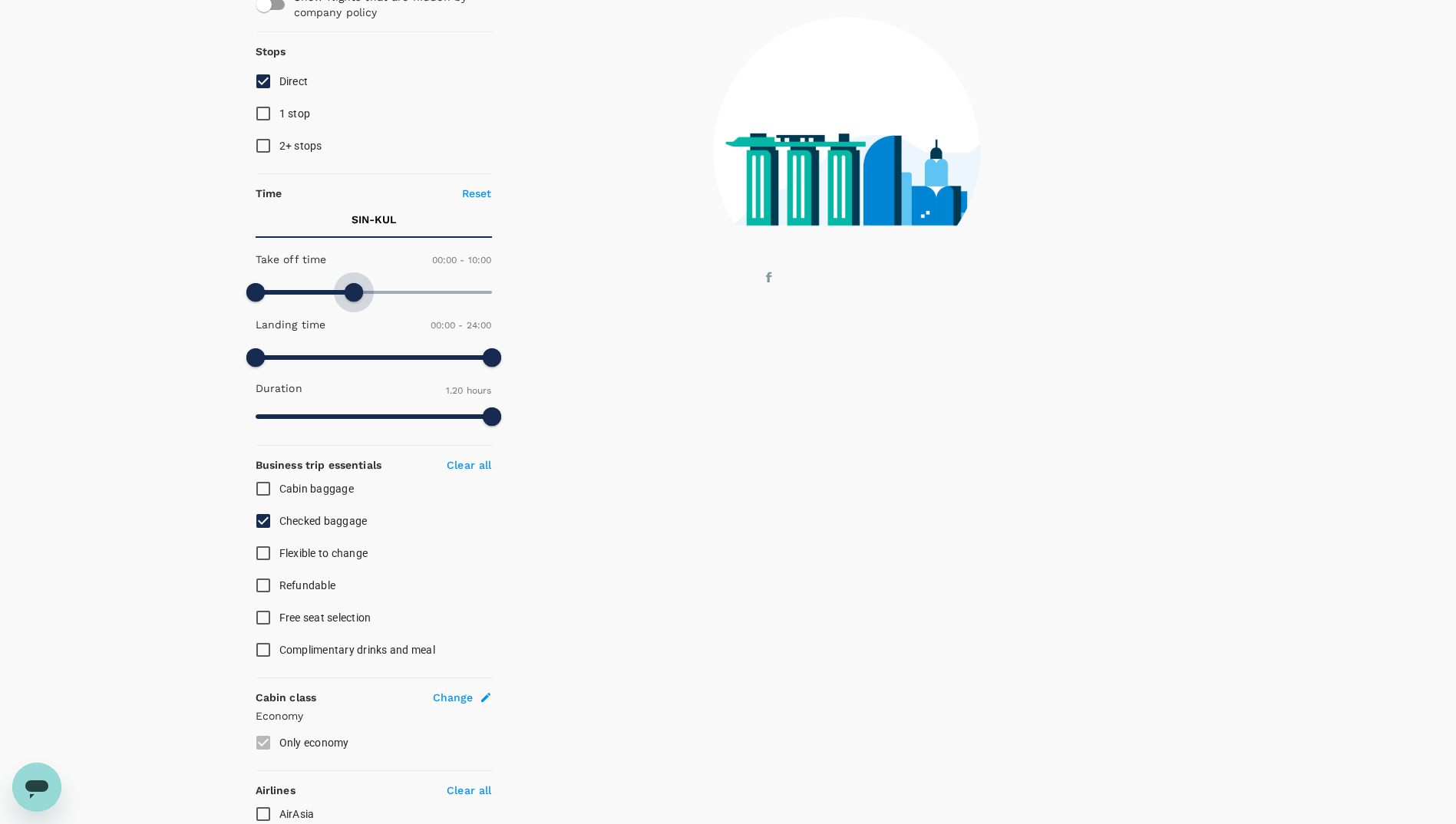
drag, startPoint x: 366, startPoint y: 292, endPoint x: 356, endPoint y: 289, distance: 10.4
click at [356, 289] on span at bounding box center [354, 292] width 19 height 19
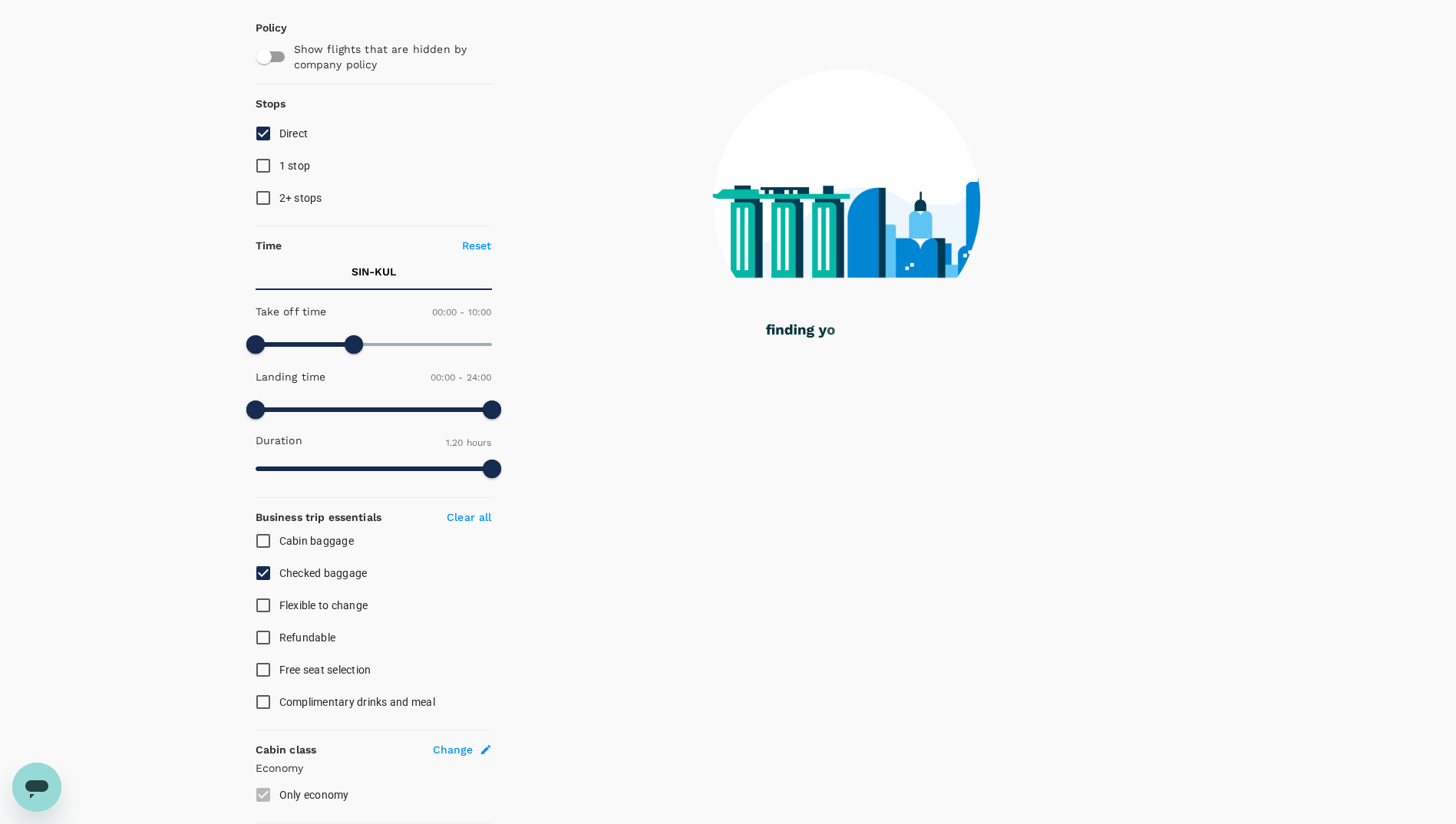
scroll to position [111, 0]
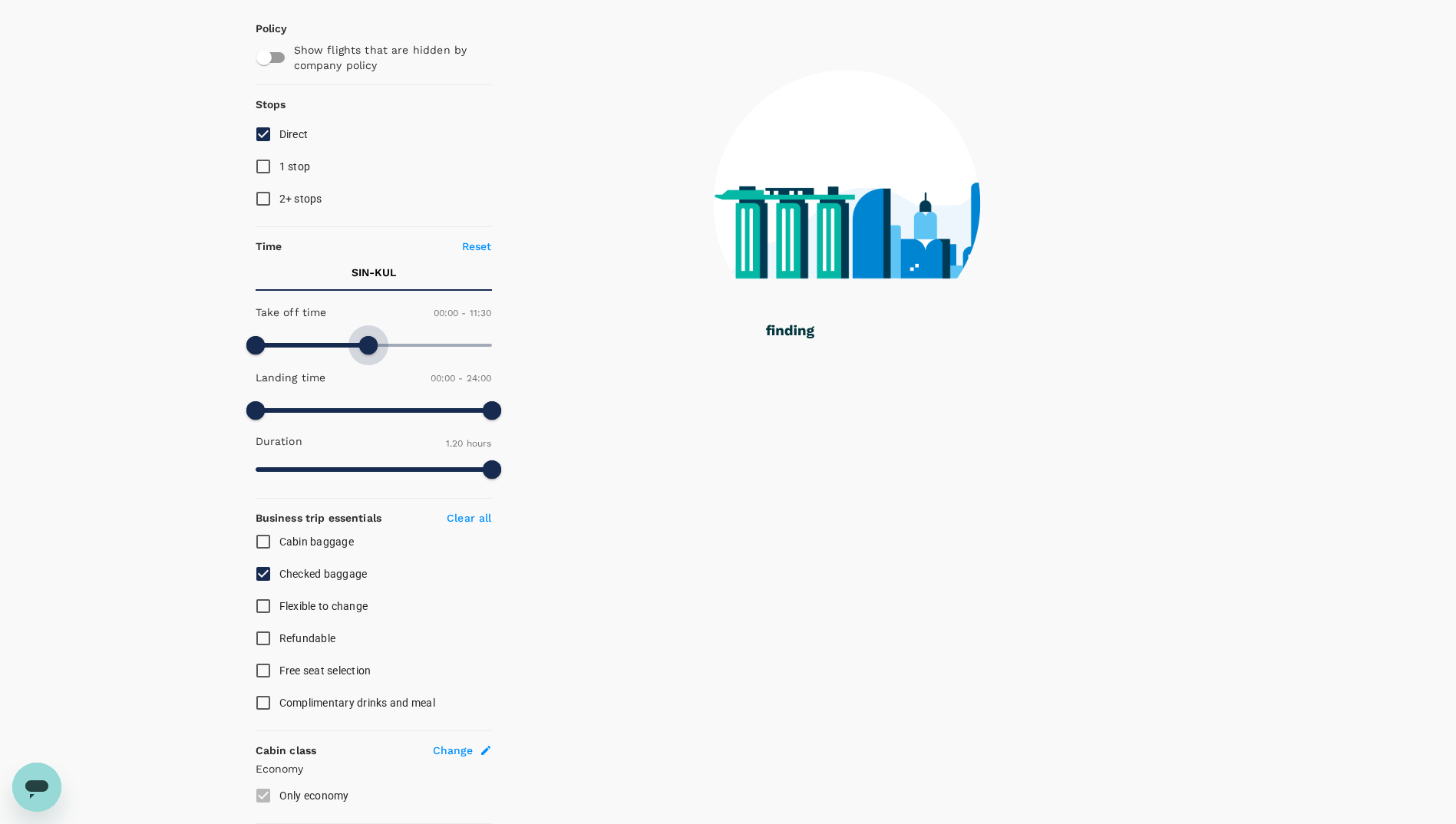
type input "720"
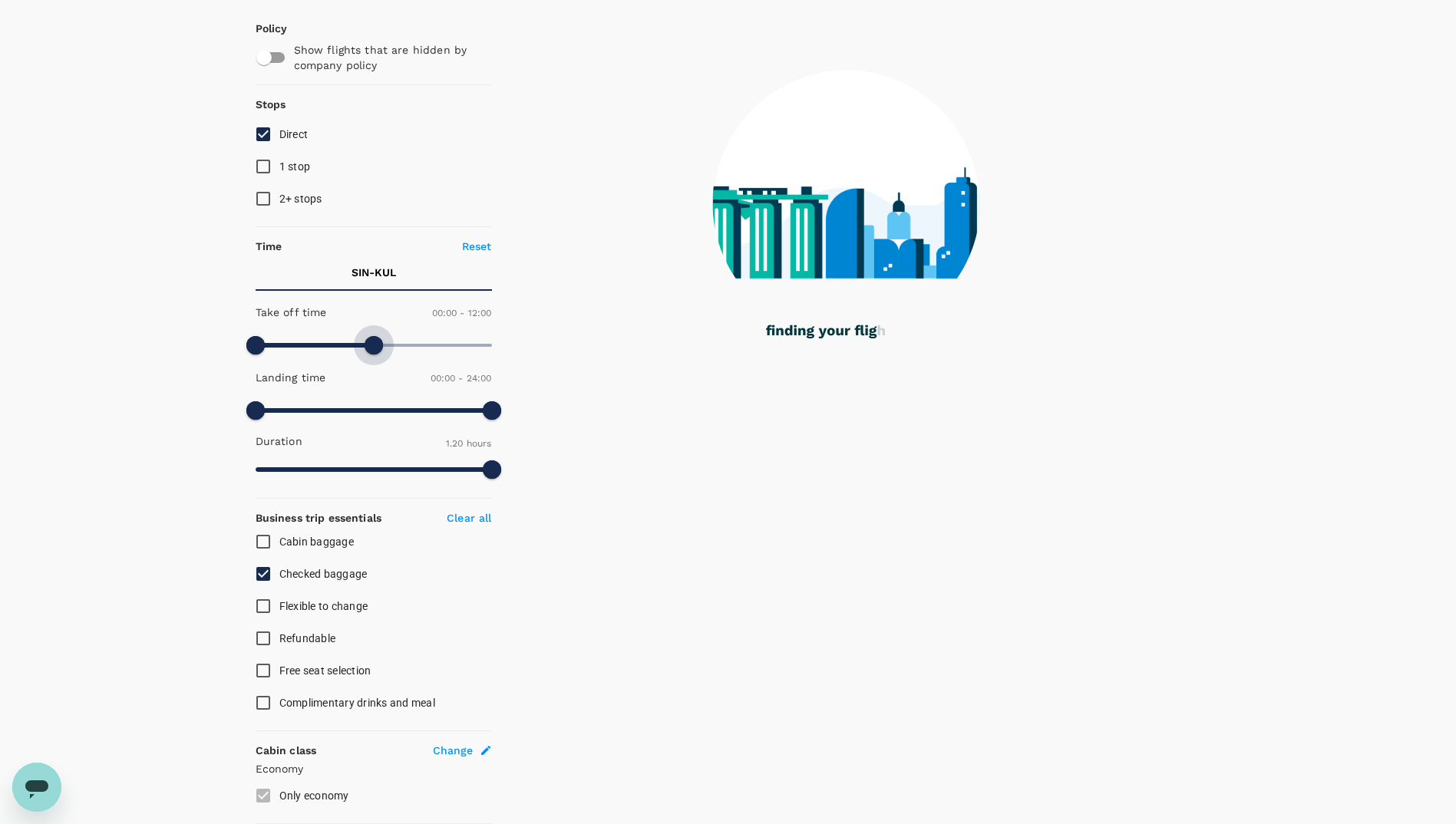
drag, startPoint x: 352, startPoint y: 346, endPoint x: 373, endPoint y: 347, distance: 21.0
click at [373, 347] on span at bounding box center [374, 345] width 19 height 19
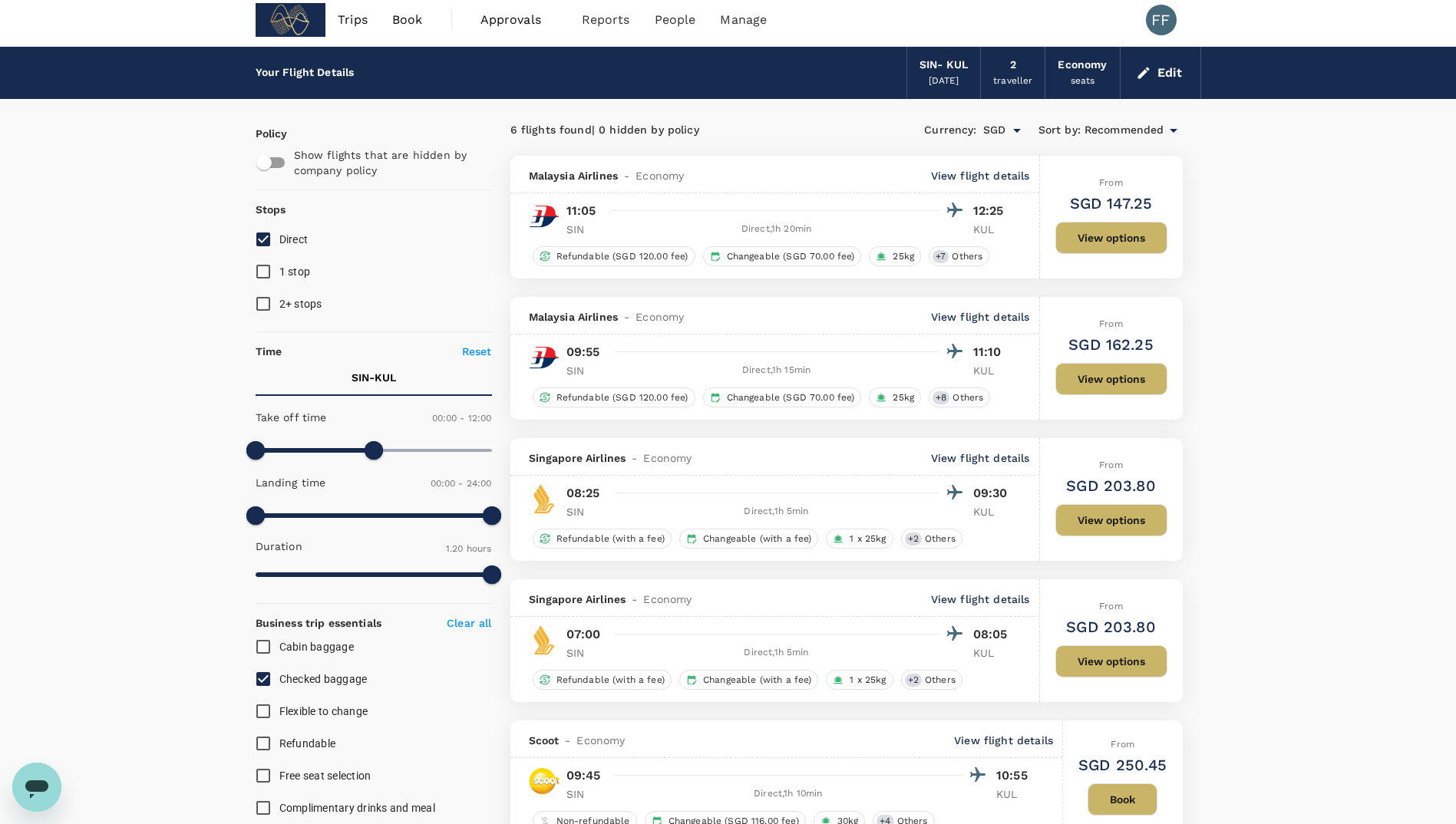
scroll to position [0, 0]
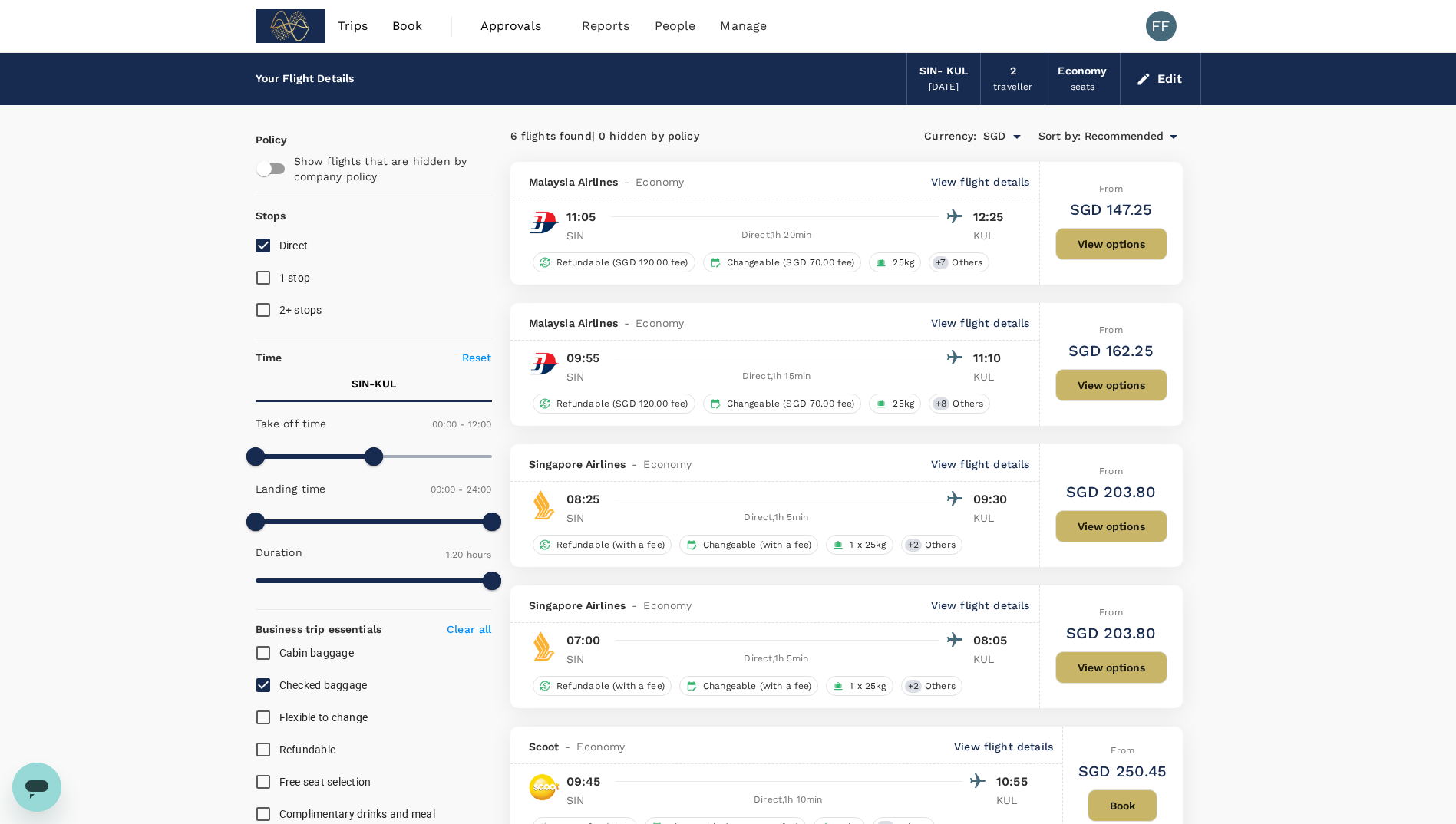
click at [1092, 246] on button "View options" at bounding box center [1111, 243] width 112 height 32
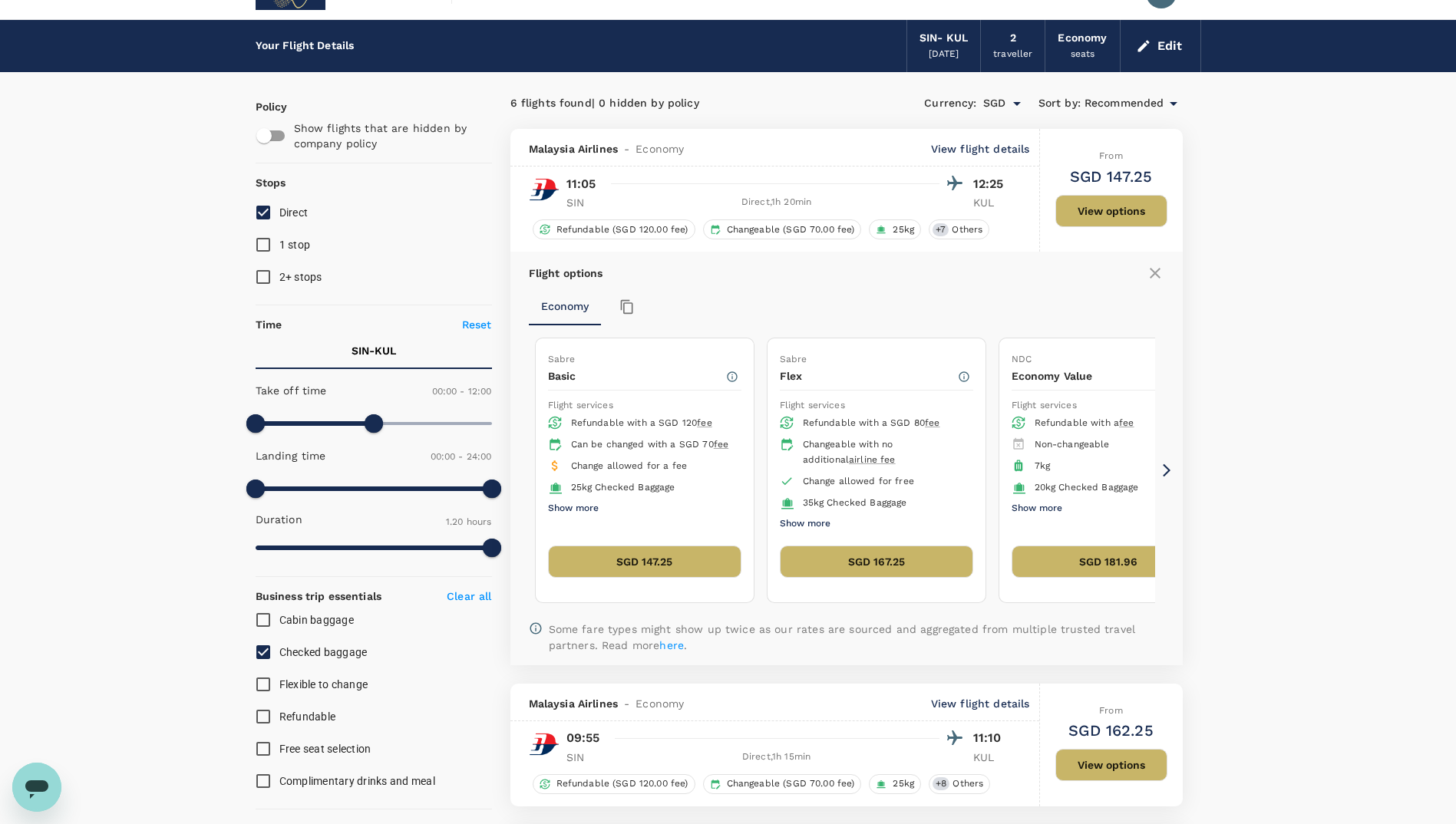
scroll to position [9, 0]
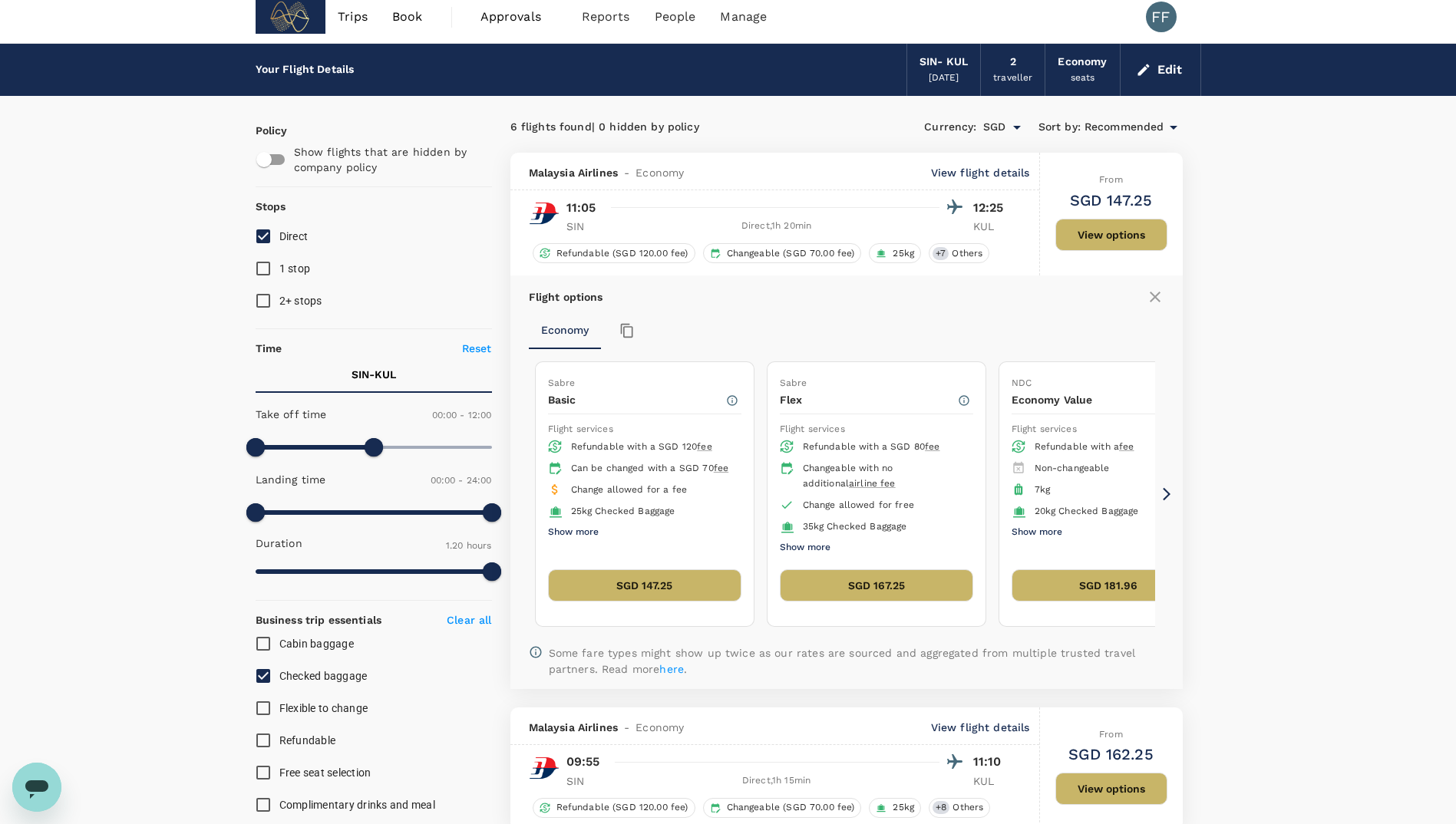
click at [998, 169] on p "View flight details" at bounding box center [980, 173] width 99 height 16
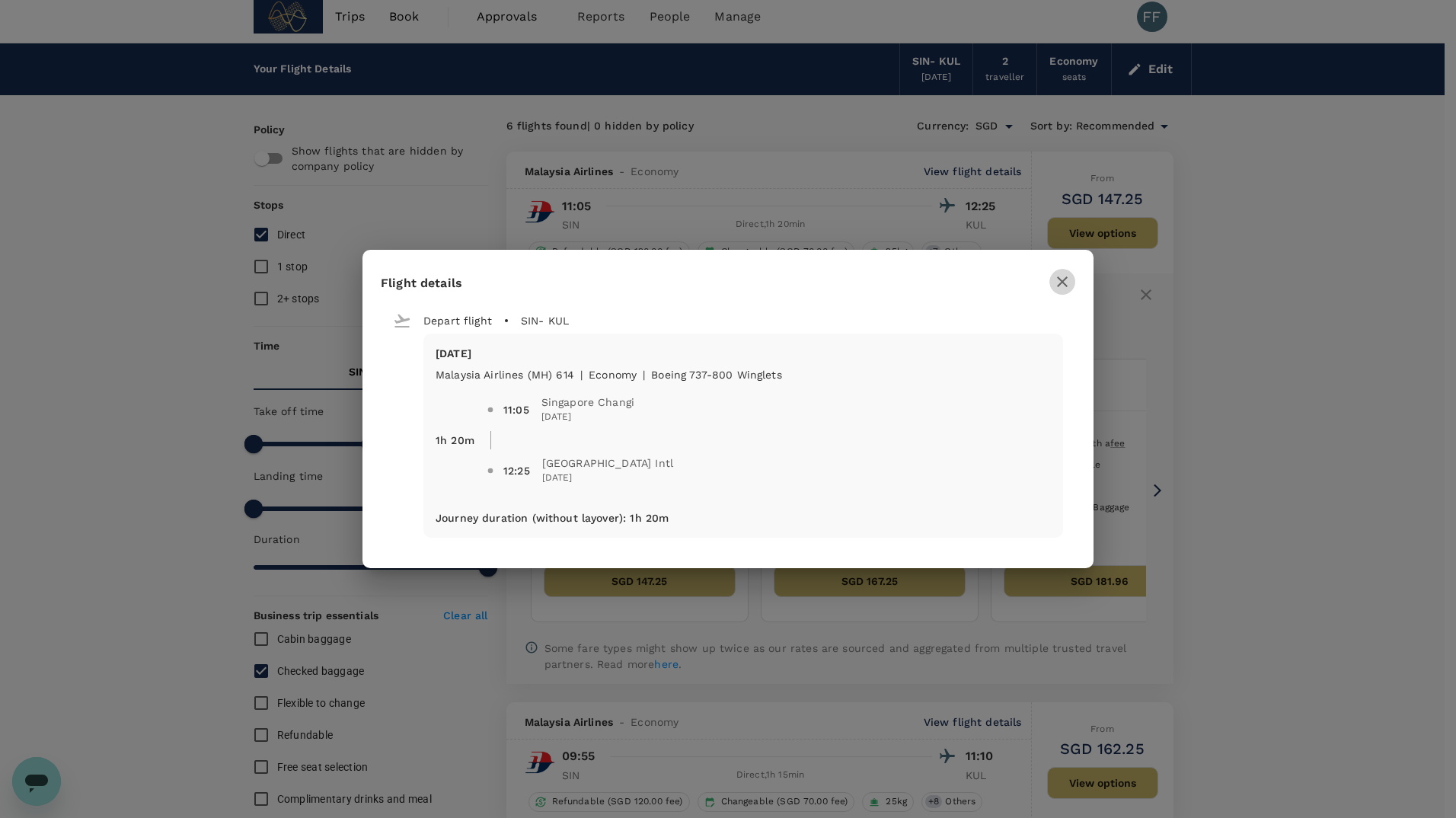
click at [1059, 280] on icon "button" at bounding box center [1062, 282] width 19 height 19
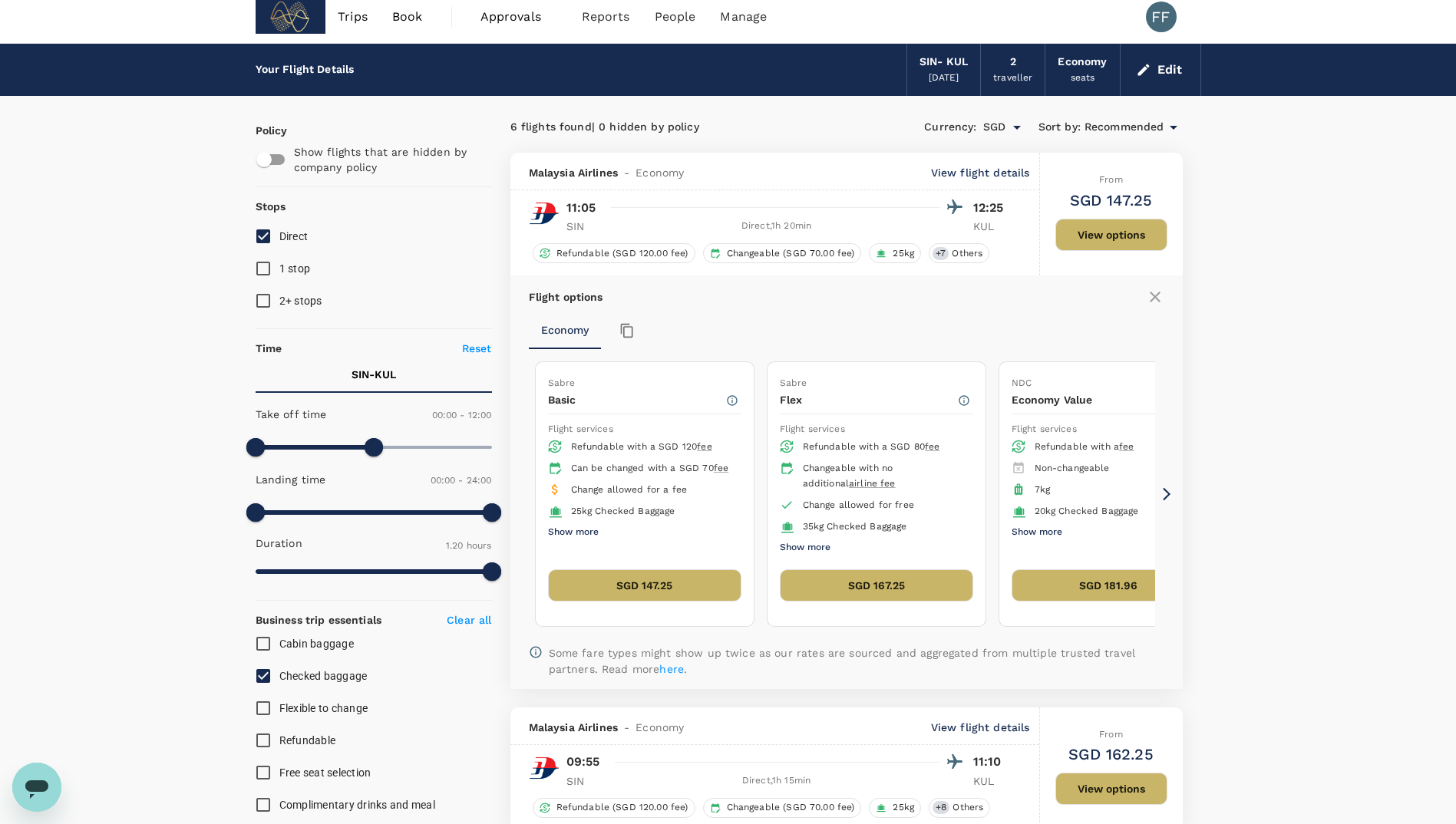
click at [1157, 295] on icon at bounding box center [1155, 297] width 11 height 11
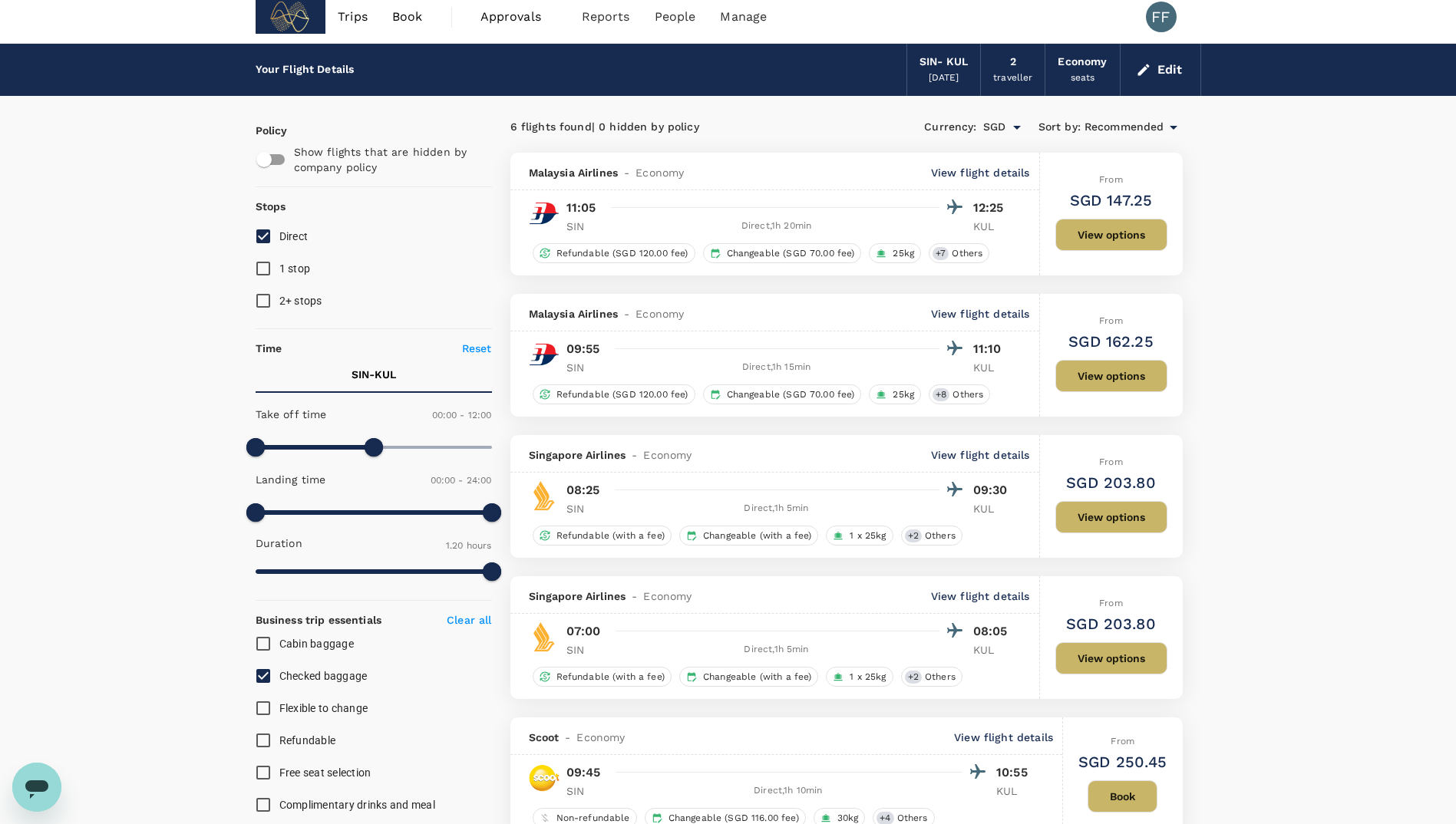
click at [1131, 240] on button "View options" at bounding box center [1111, 234] width 112 height 32
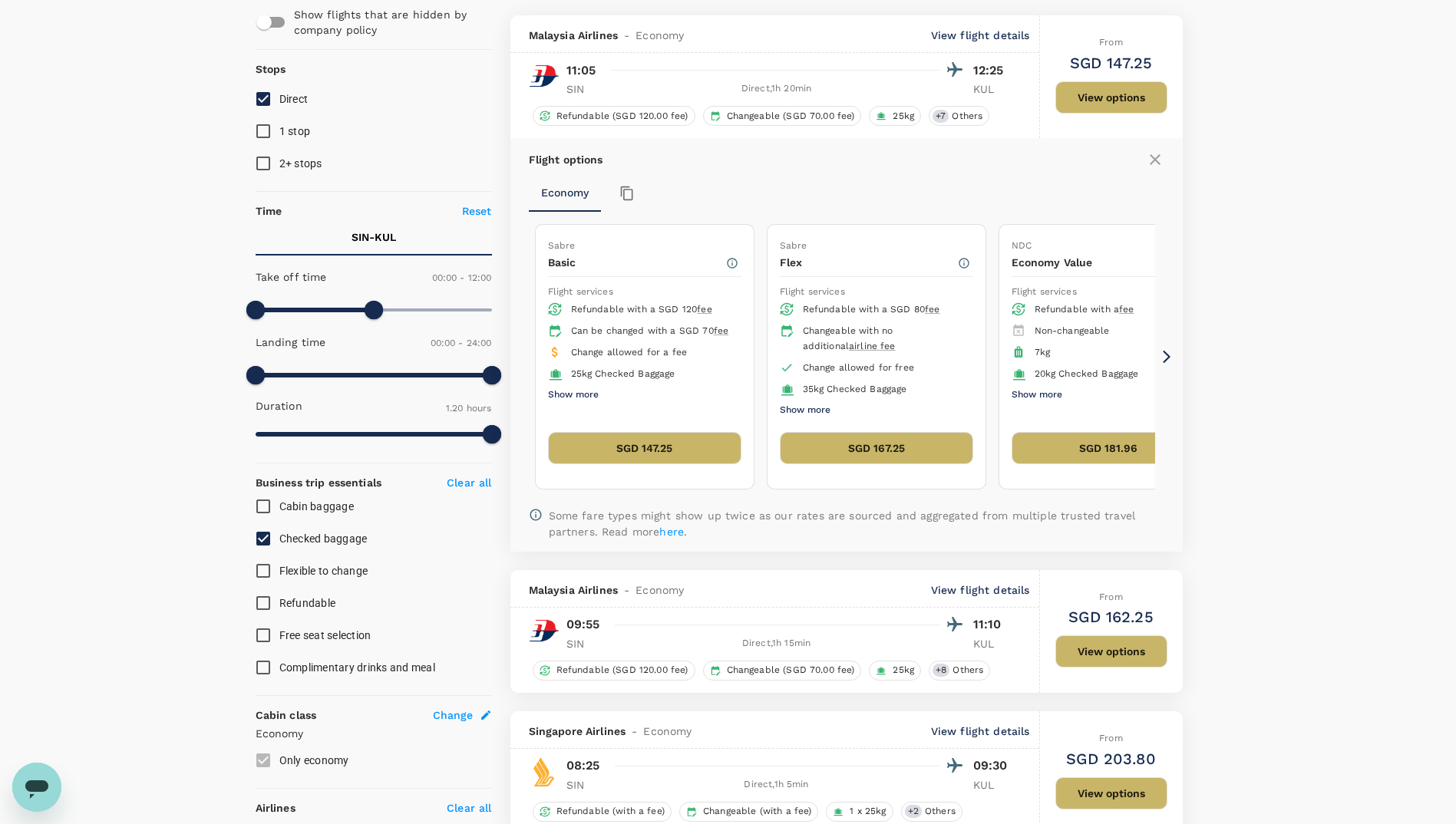
scroll to position [162, 0]
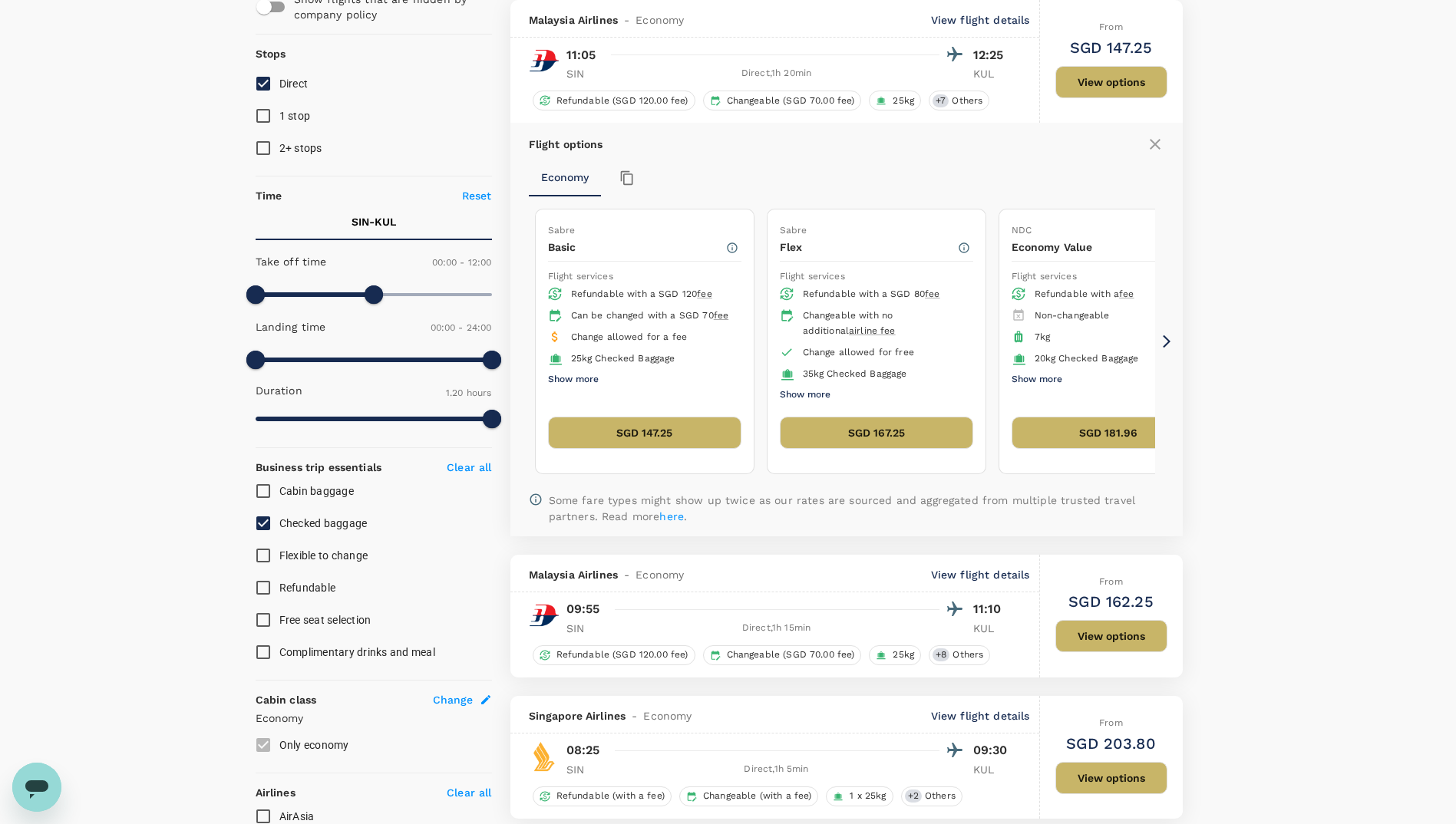
click at [651, 436] on button "SGD 147.25" at bounding box center [645, 432] width 194 height 32
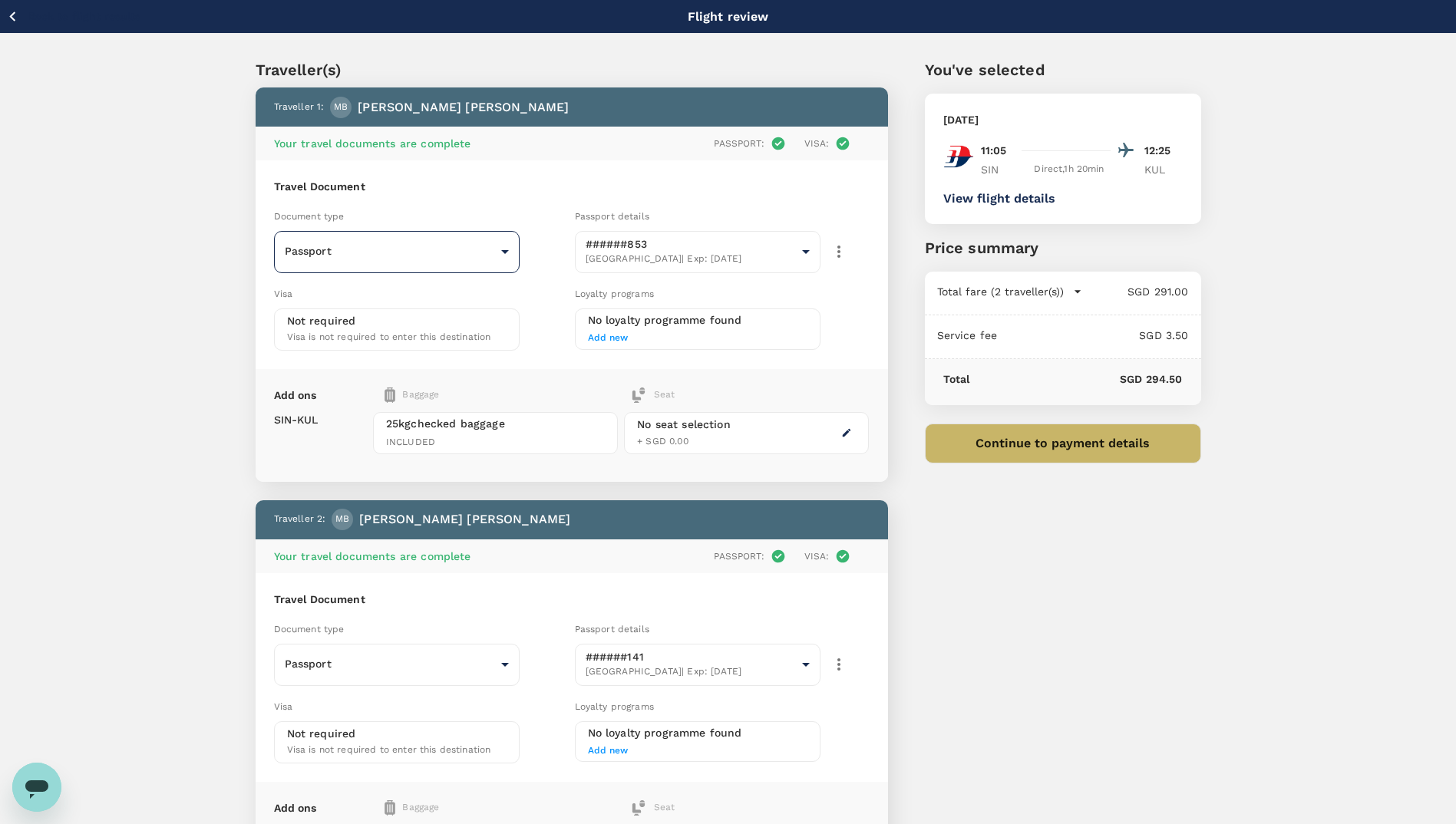
click at [509, 242] on body "Back to flight results Flight review Traveller(s) Traveller 1 : MB Mohd Izzuddi…" at bounding box center [728, 545] width 1456 height 1091
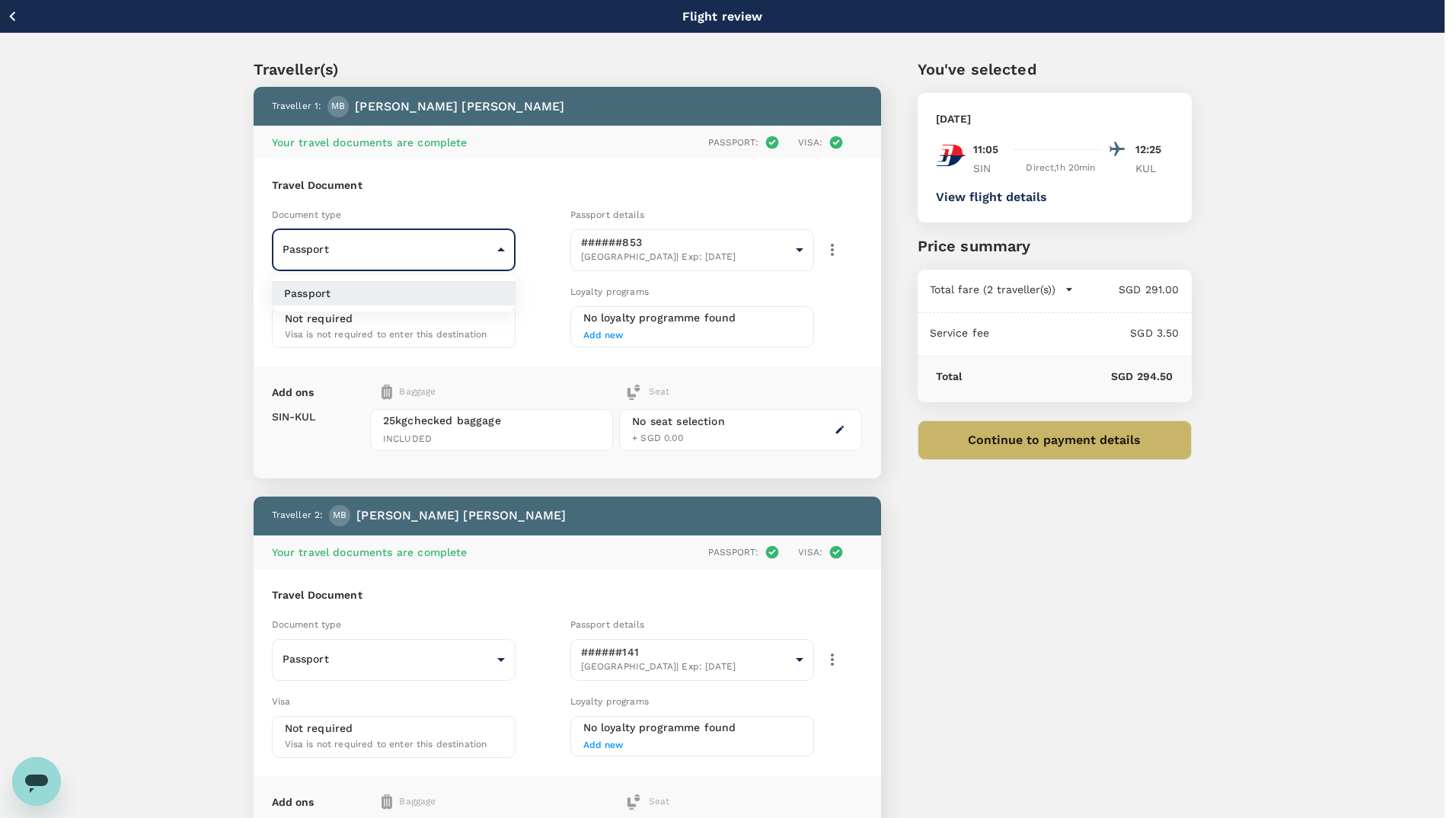
click at [498, 248] on div at bounding box center [728, 409] width 1456 height 818
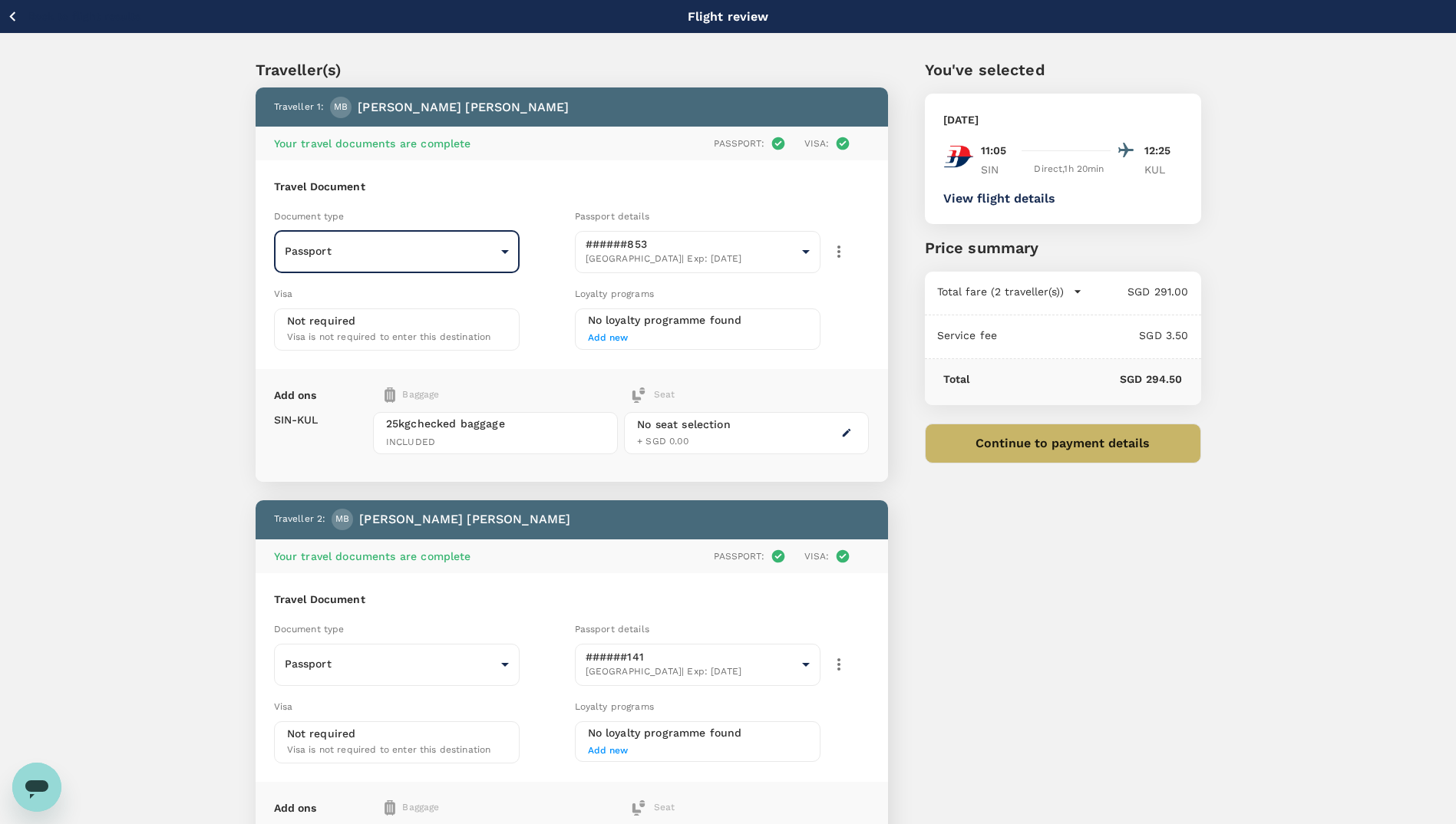
click at [502, 250] on body "Back to flight results Flight review Traveller(s) Traveller 1 : MB Mohd Izzuddi…" at bounding box center [728, 545] width 1456 height 1091
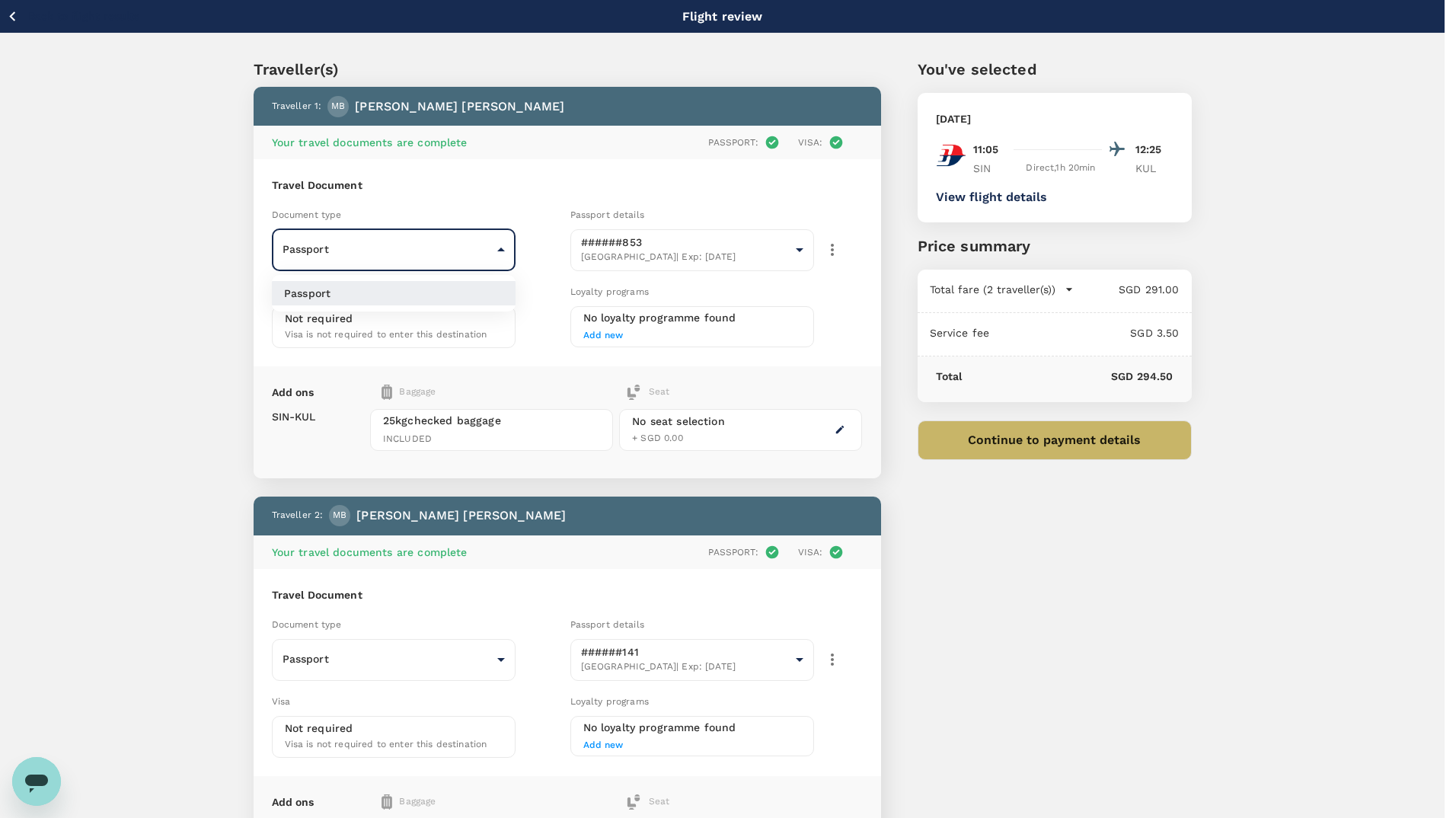
click at [602, 336] on div at bounding box center [728, 409] width 1456 height 818
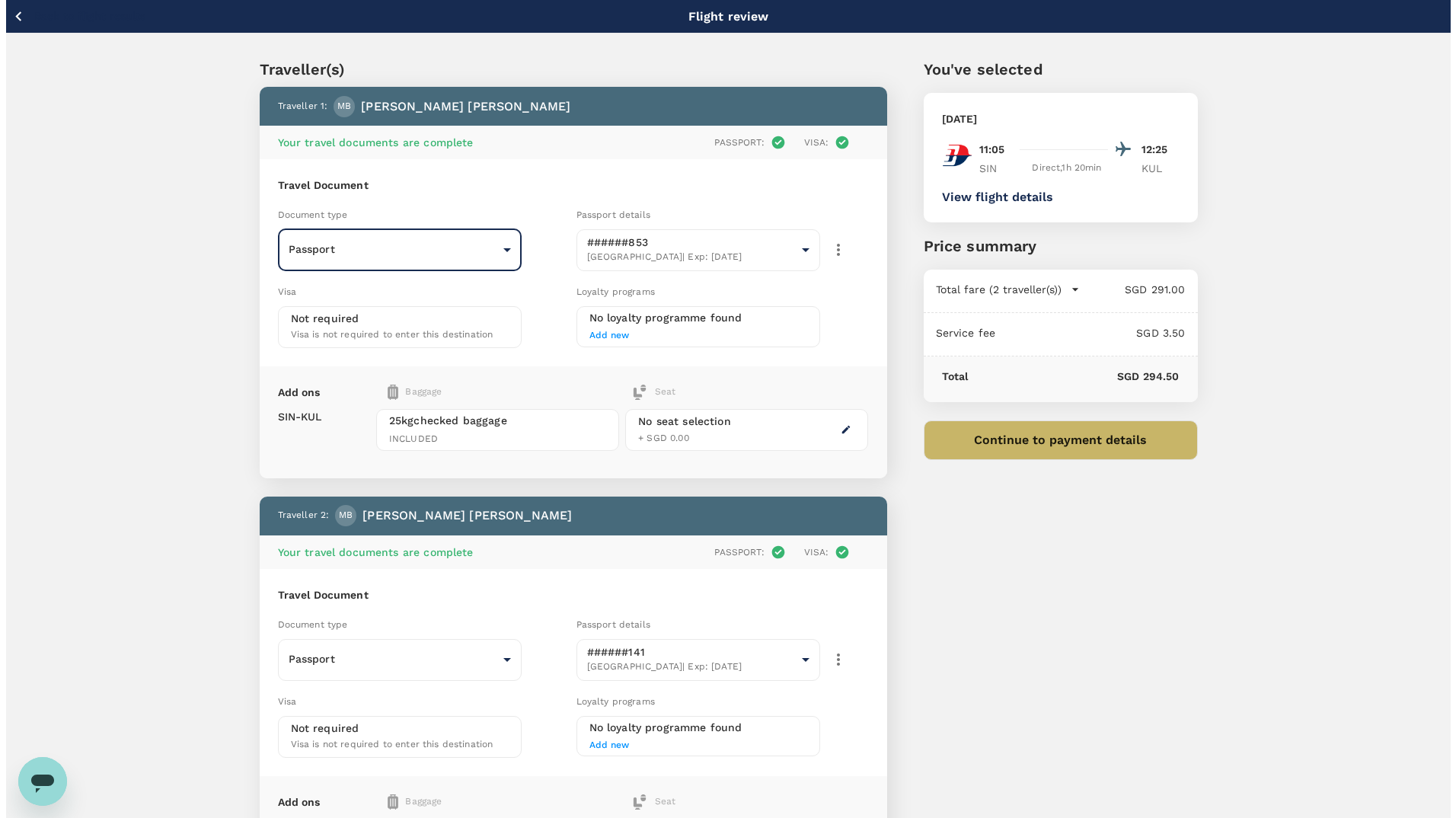
scroll to position [265, 0]
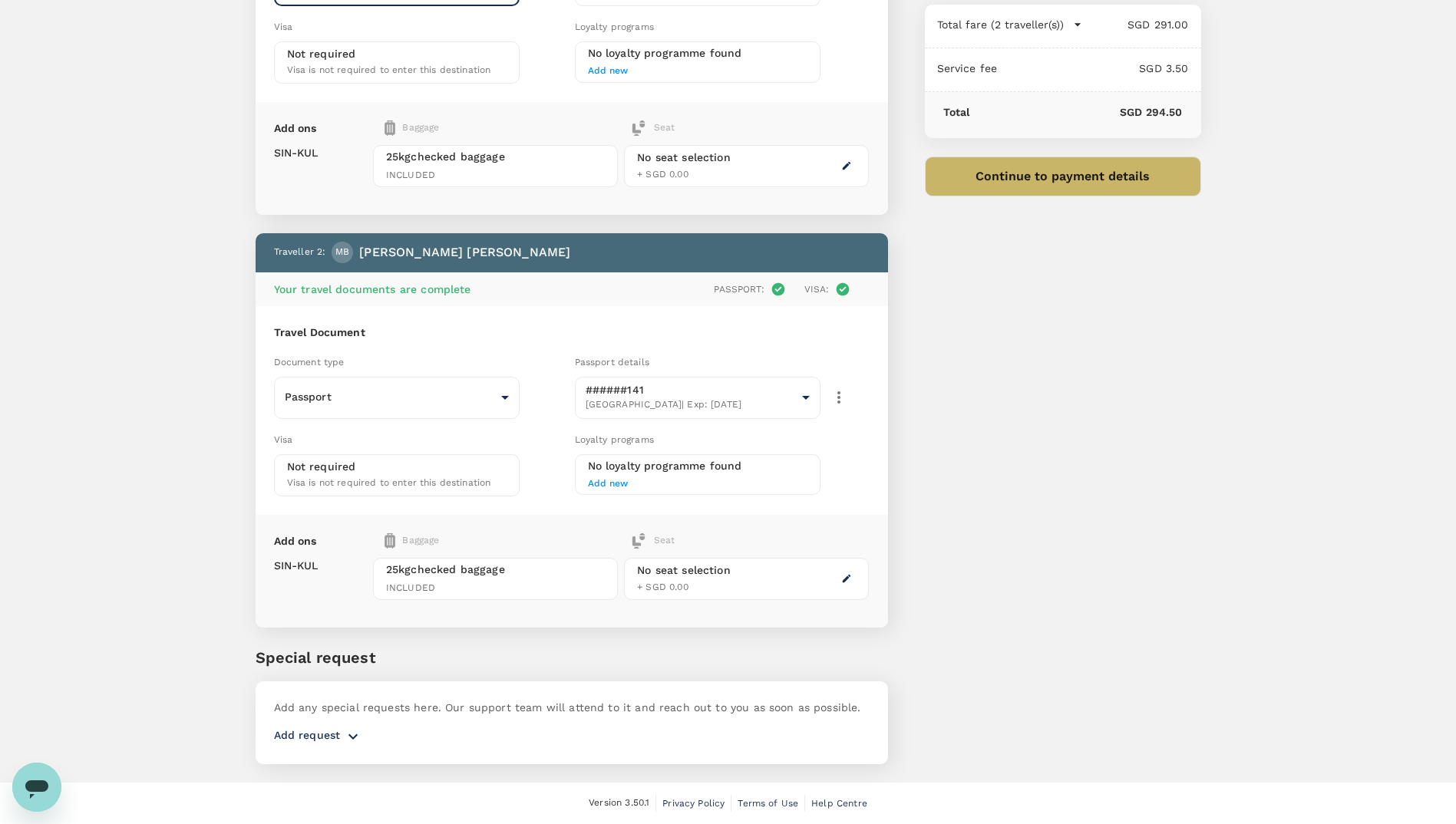
click at [850, 588] on div at bounding box center [847, 578] width 19 height 19
click at [845, 579] on icon "button" at bounding box center [846, 578] width 9 height 9
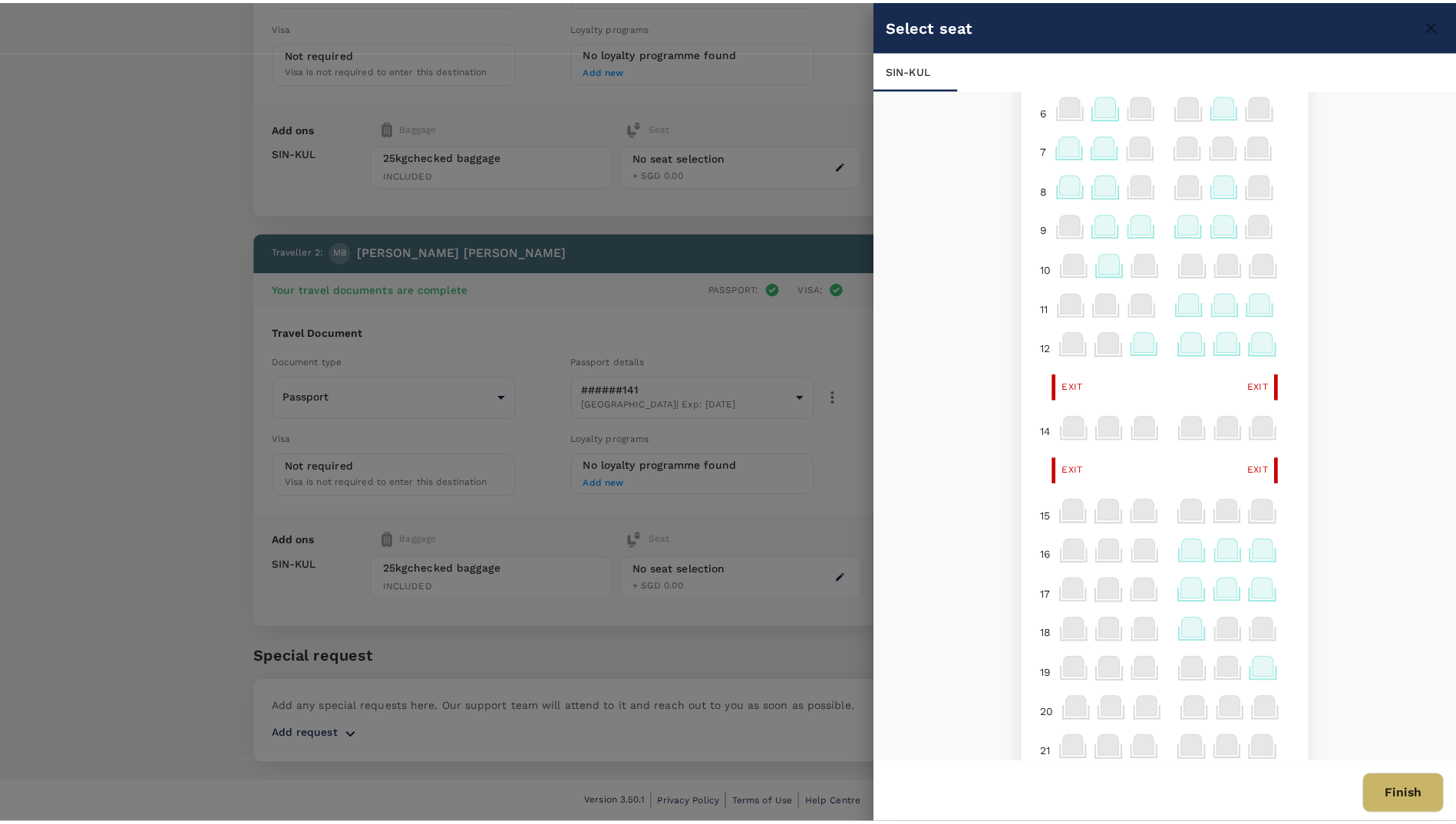
scroll to position [0, 0]
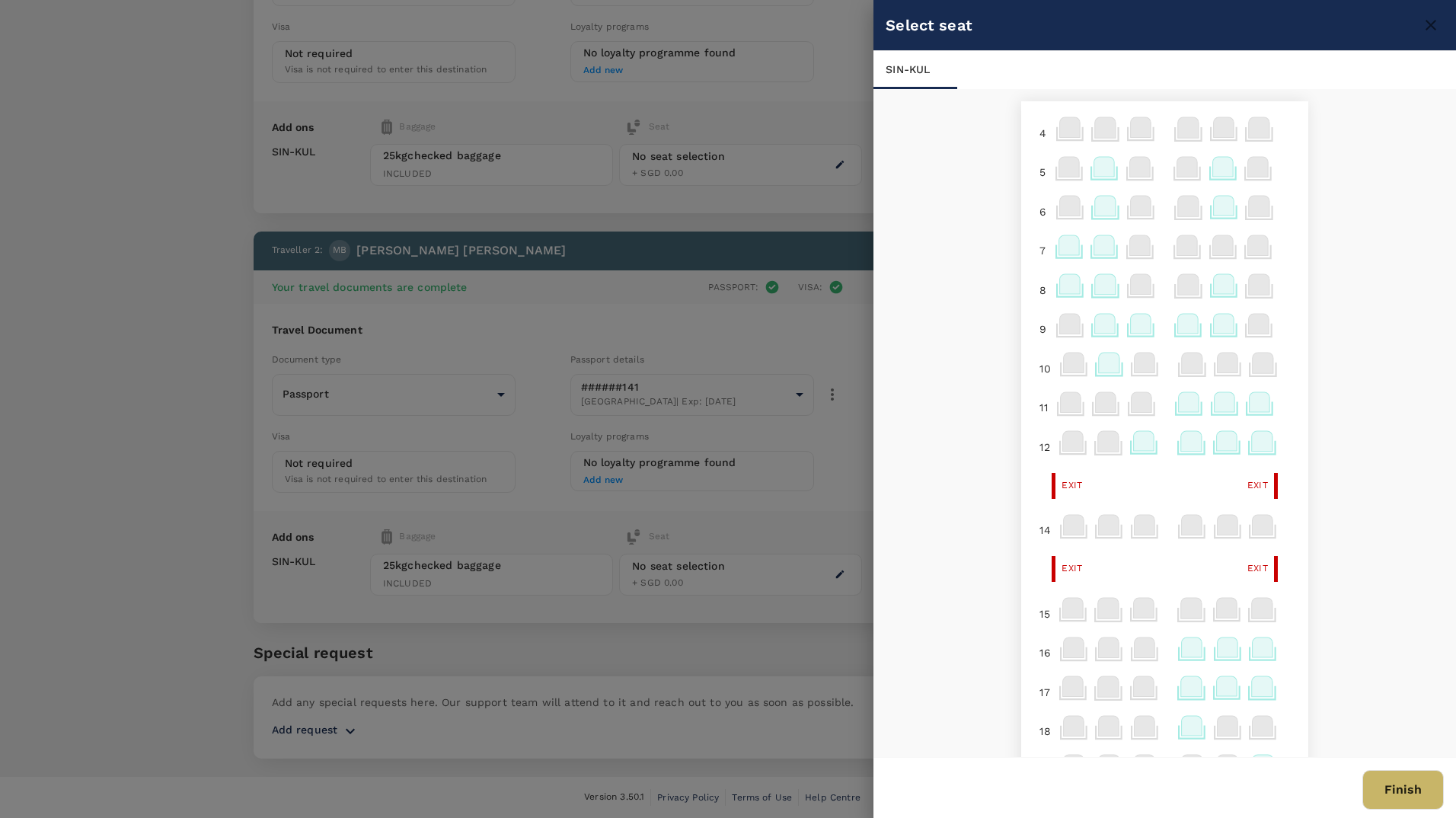
click at [680, 132] on div at bounding box center [728, 409] width 1456 height 818
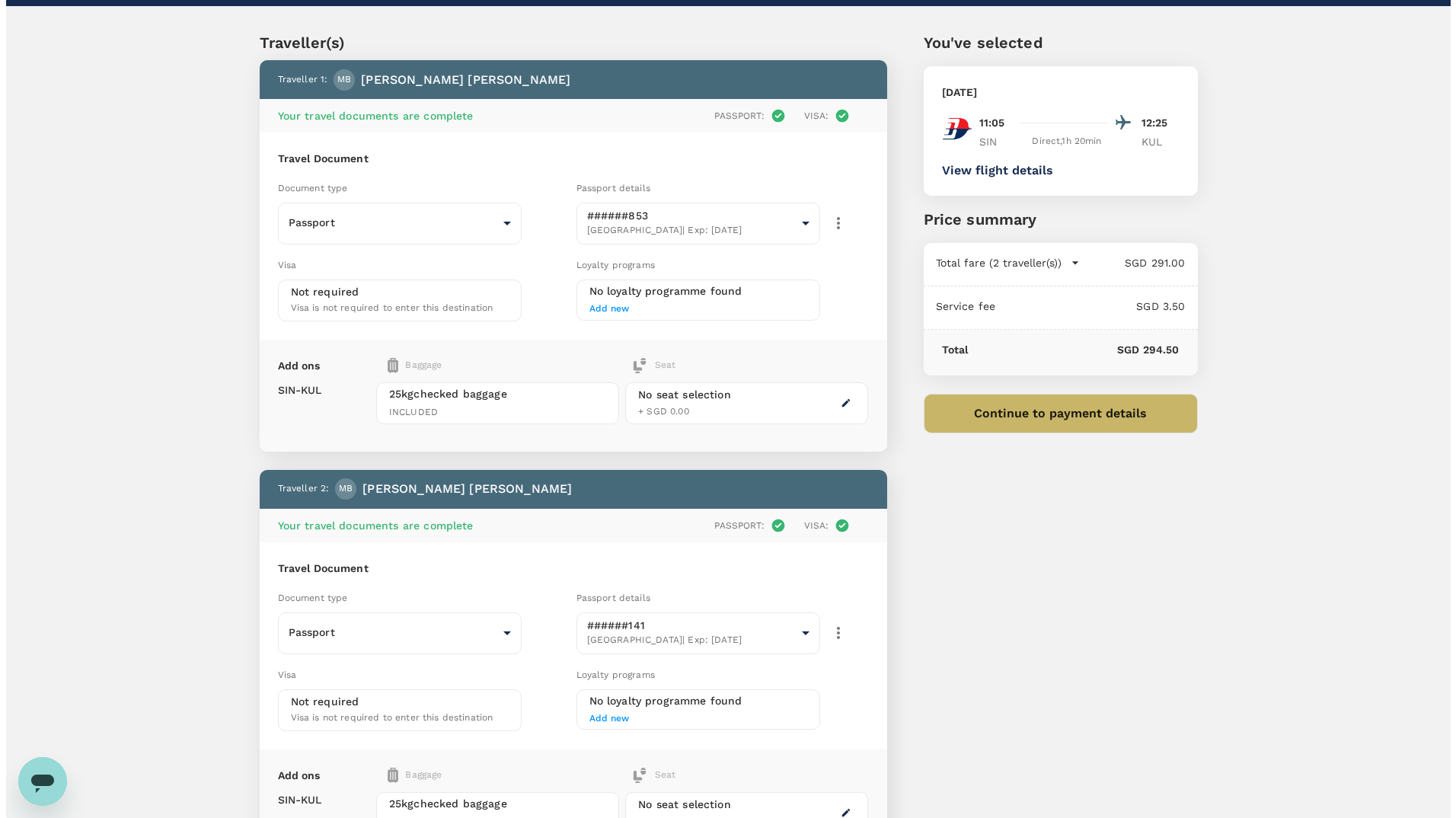
scroll to position [25, 0]
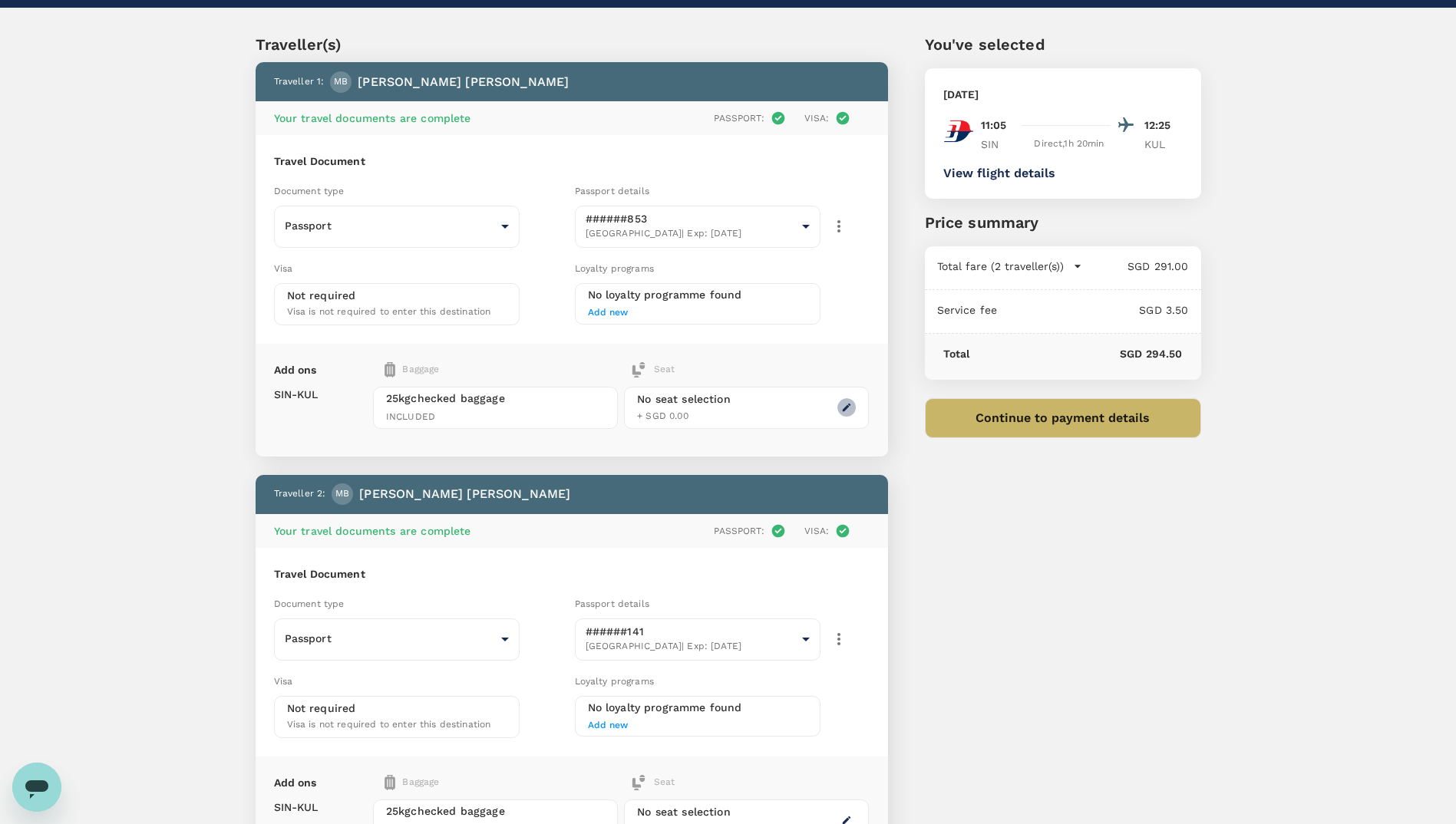
click at [850, 402] on icon "button" at bounding box center [846, 407] width 11 height 11
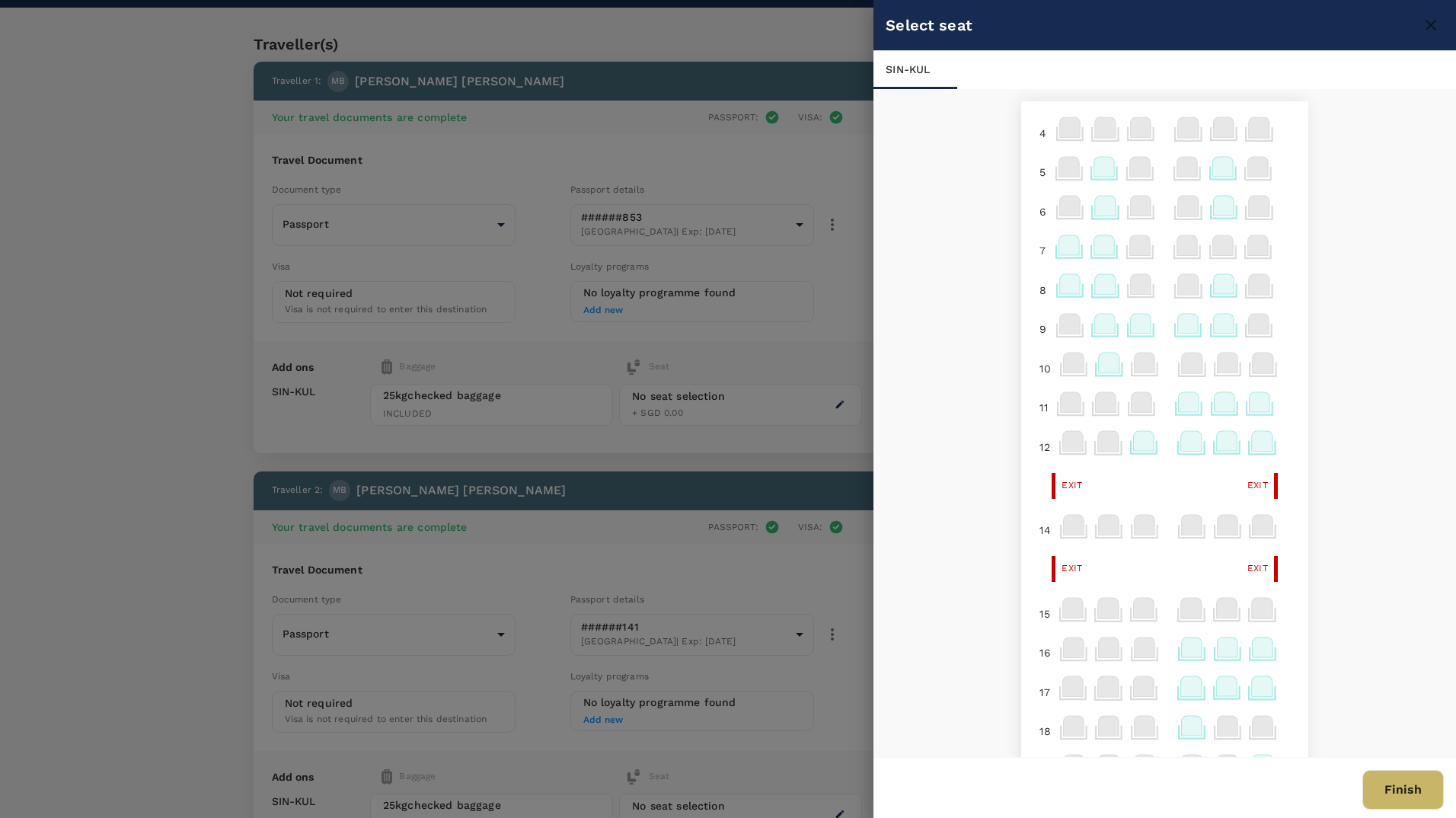
click at [1254, 644] on icon at bounding box center [1262, 647] width 21 height 20
click at [1241, 615] on p "Select" at bounding box center [1241, 614] width 33 height 15
click at [1217, 647] on icon at bounding box center [1227, 647] width 21 height 20
click at [1206, 586] on p "Select" at bounding box center [1204, 586] width 33 height 15
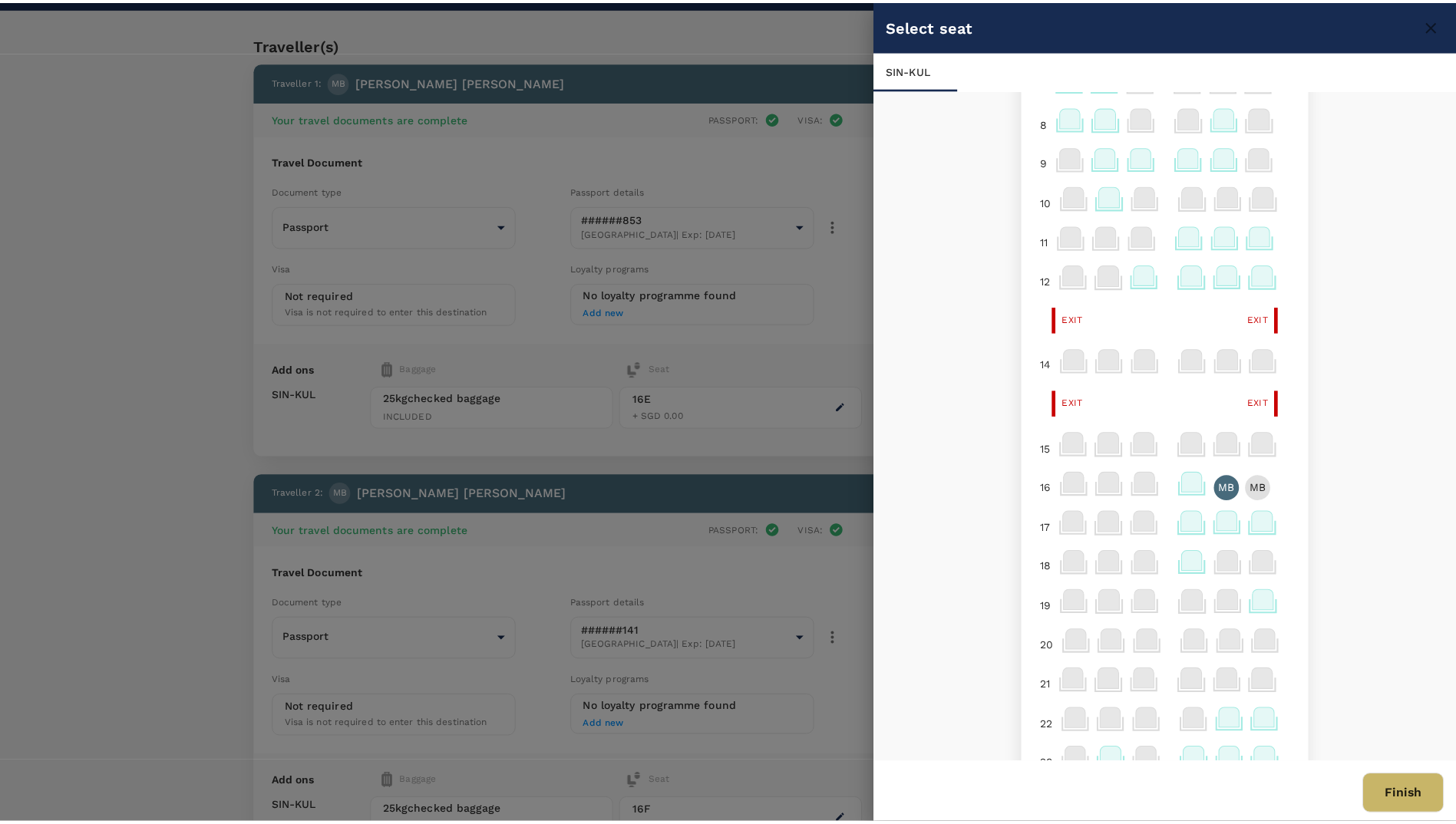
scroll to position [169, 0]
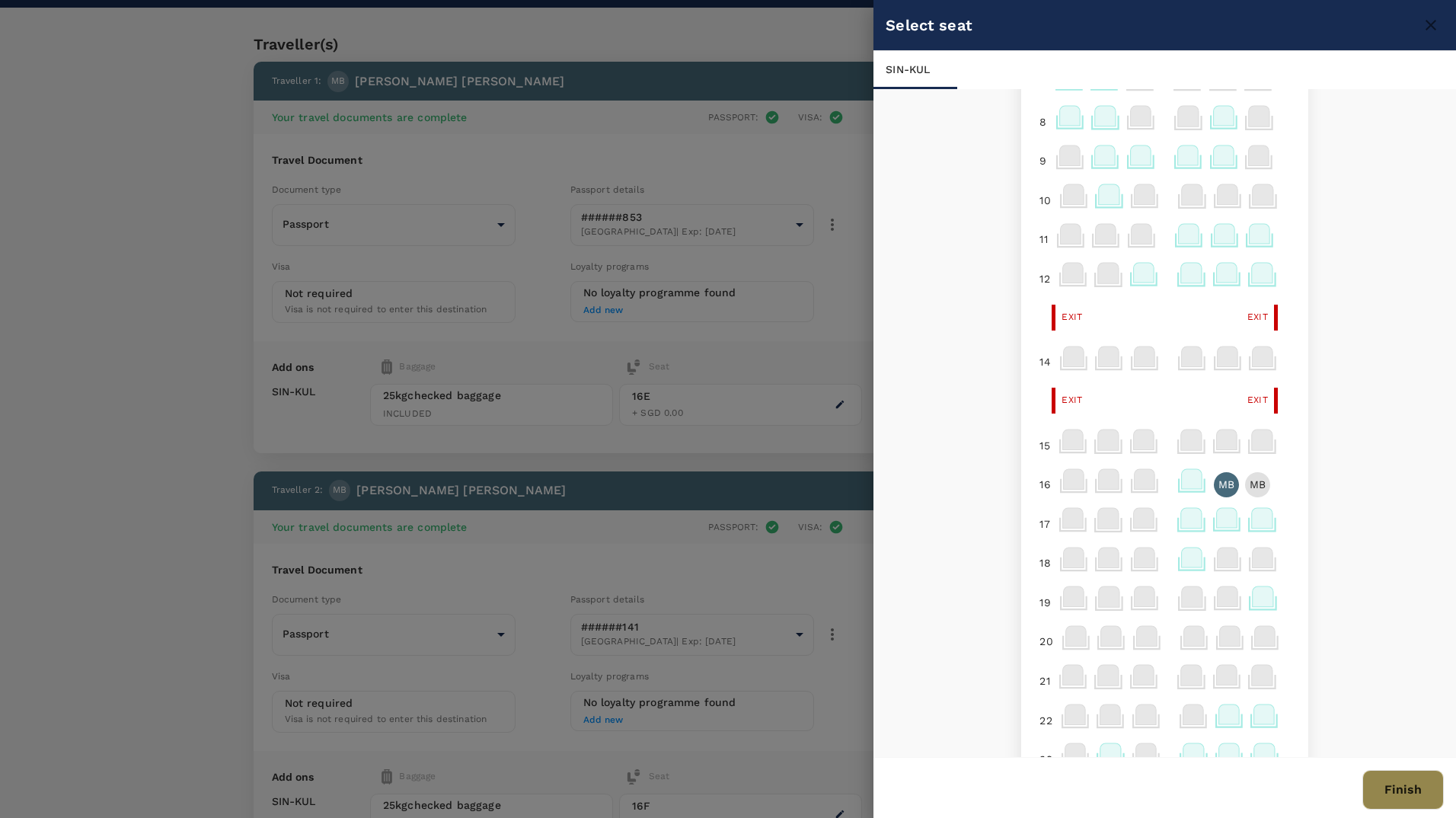
click at [1400, 782] on button "Finish" at bounding box center [1403, 789] width 82 height 39
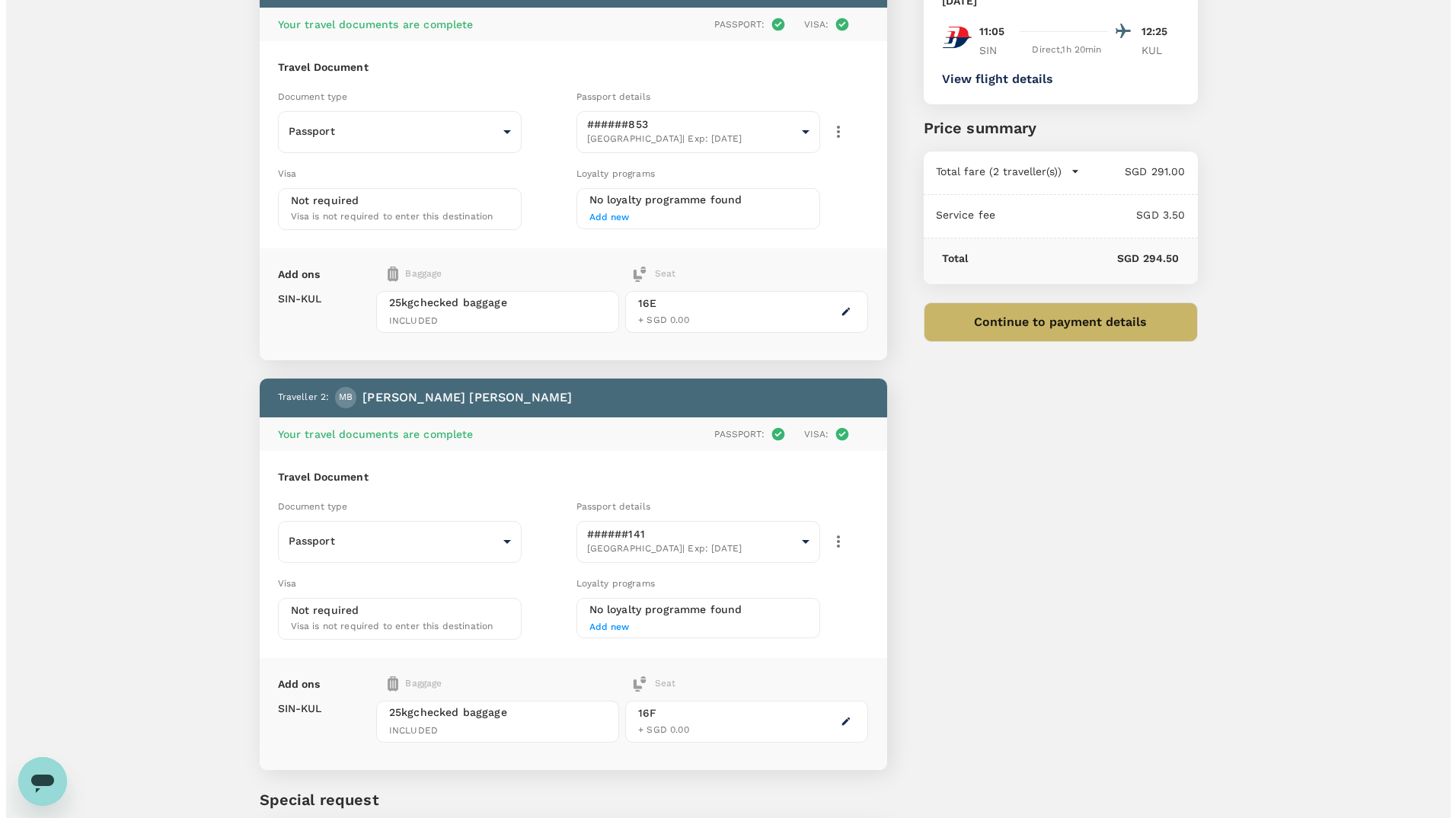
scroll to position [117, 0]
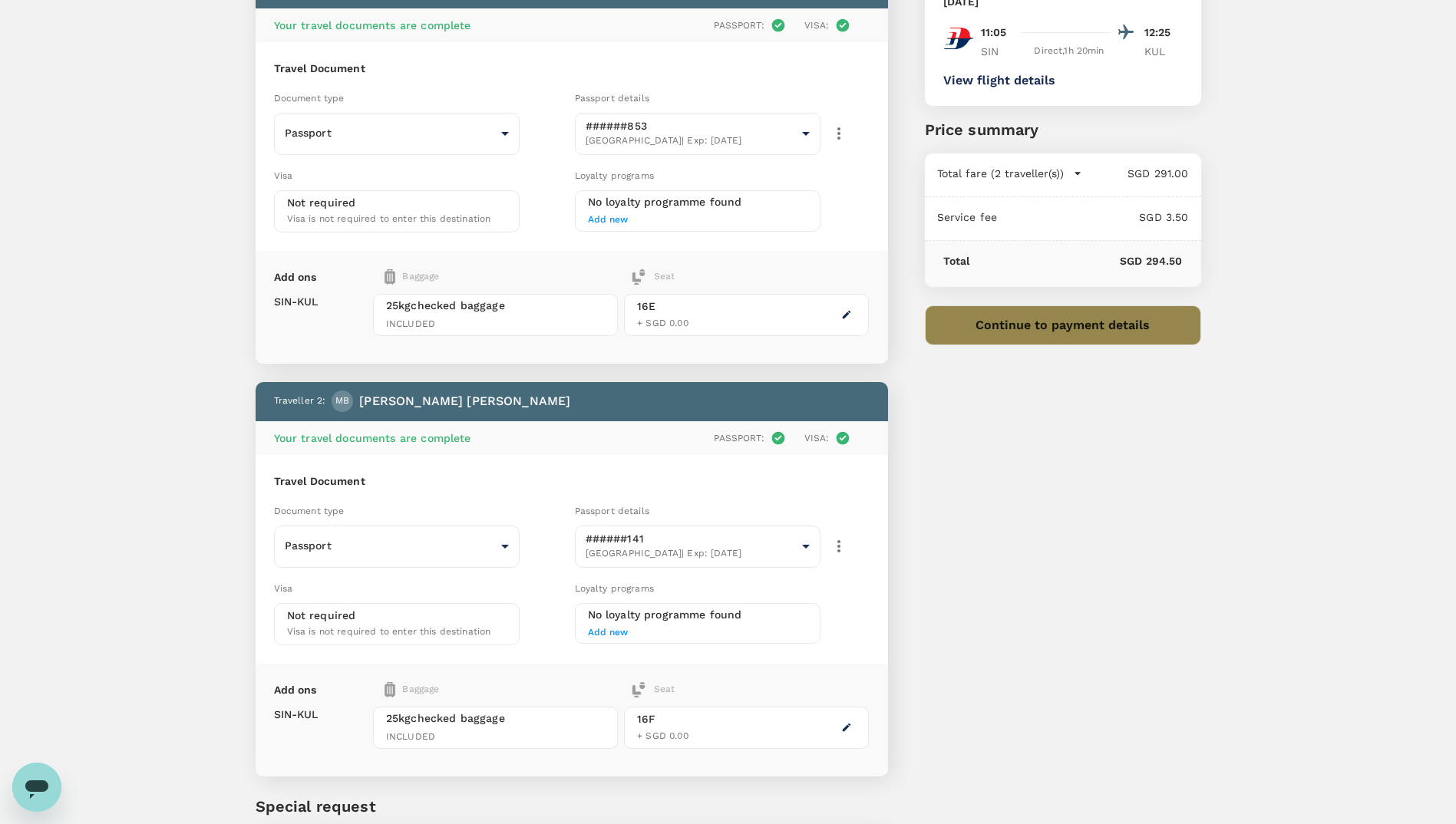
click at [1034, 324] on button "Continue to payment details" at bounding box center [1062, 325] width 276 height 40
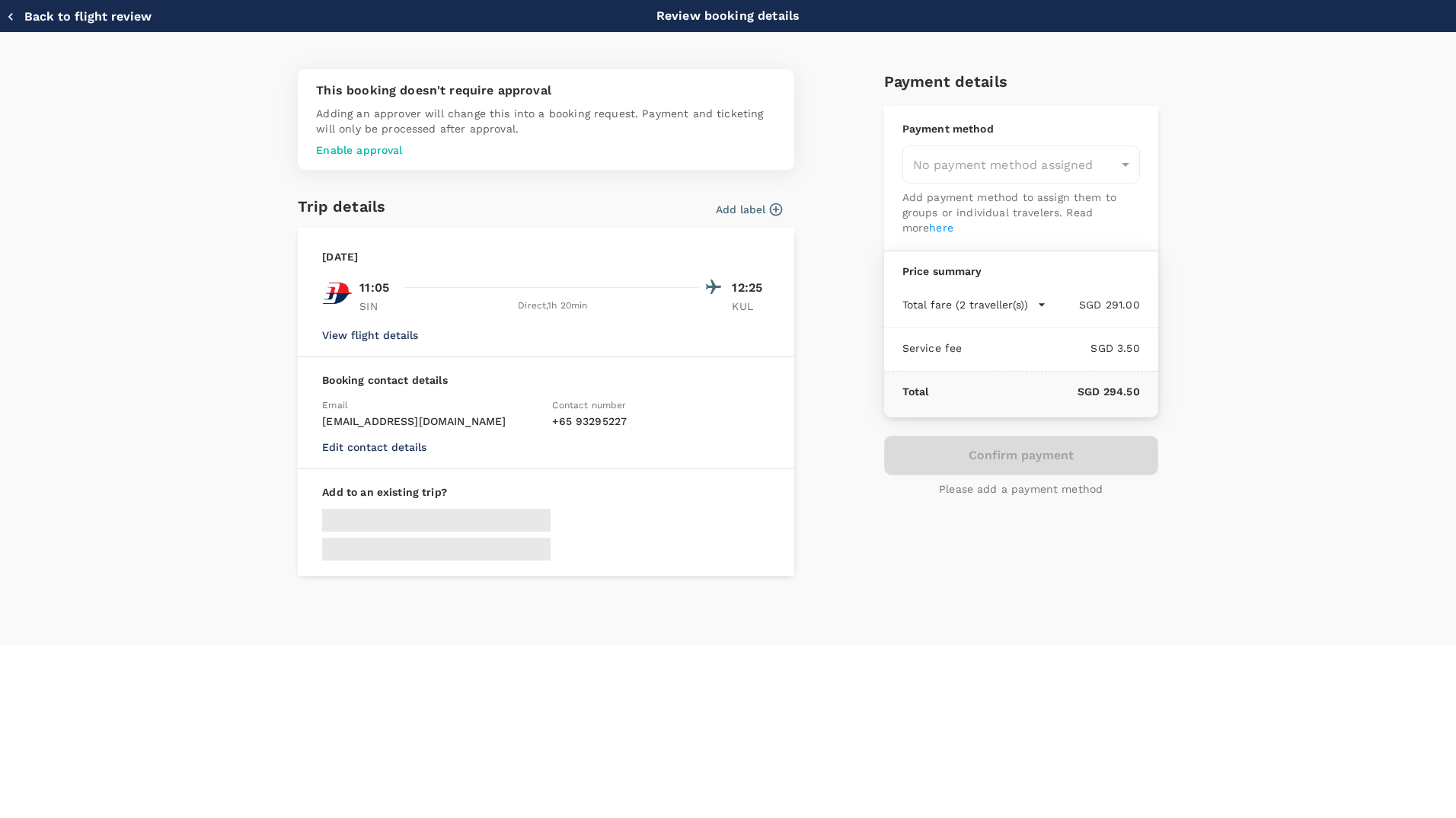
type input "9efa52a1-971e-429e-b8af-542ce9049813"
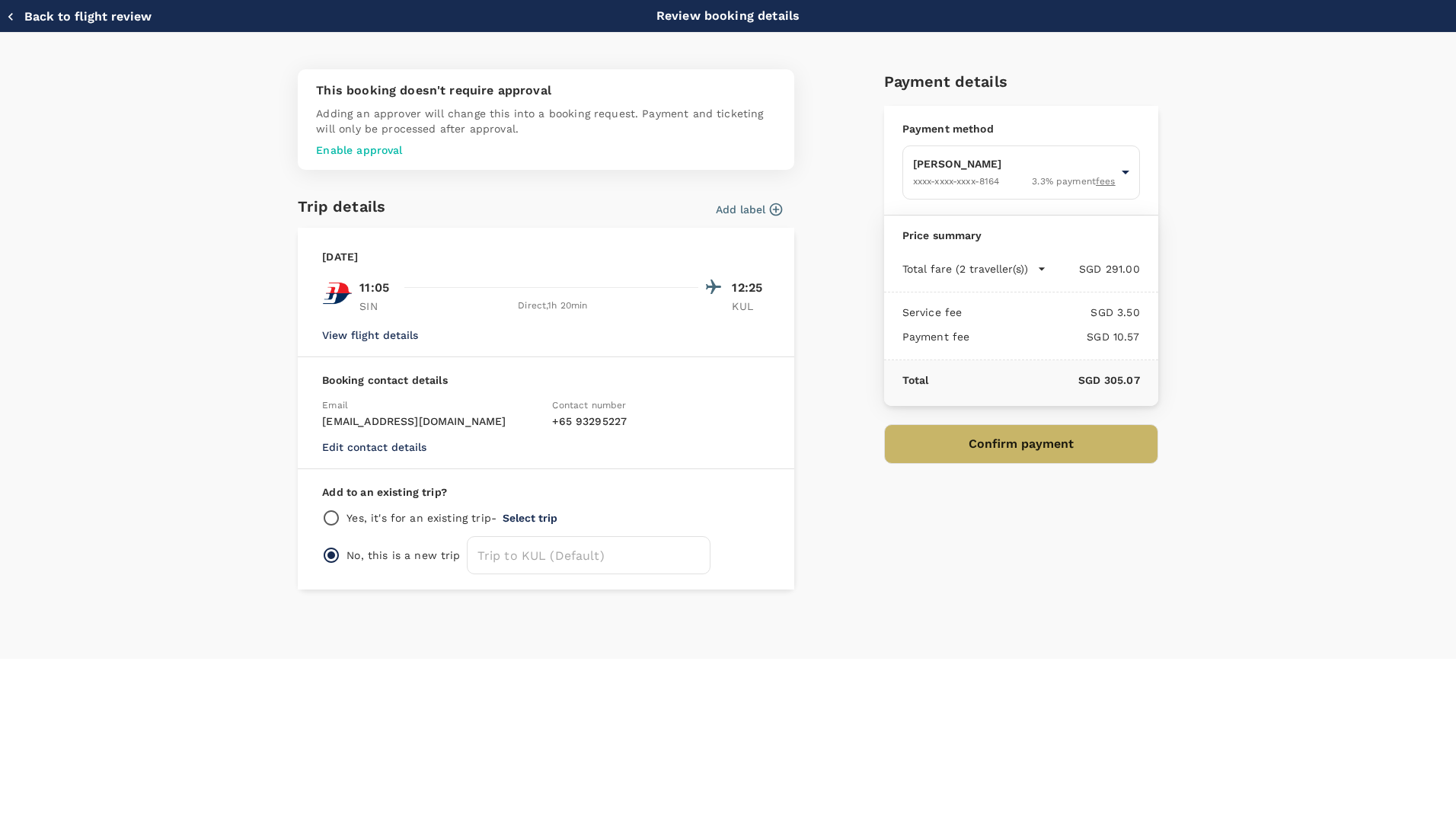
click at [974, 458] on button "Confirm payment" at bounding box center [1021, 444] width 274 height 39
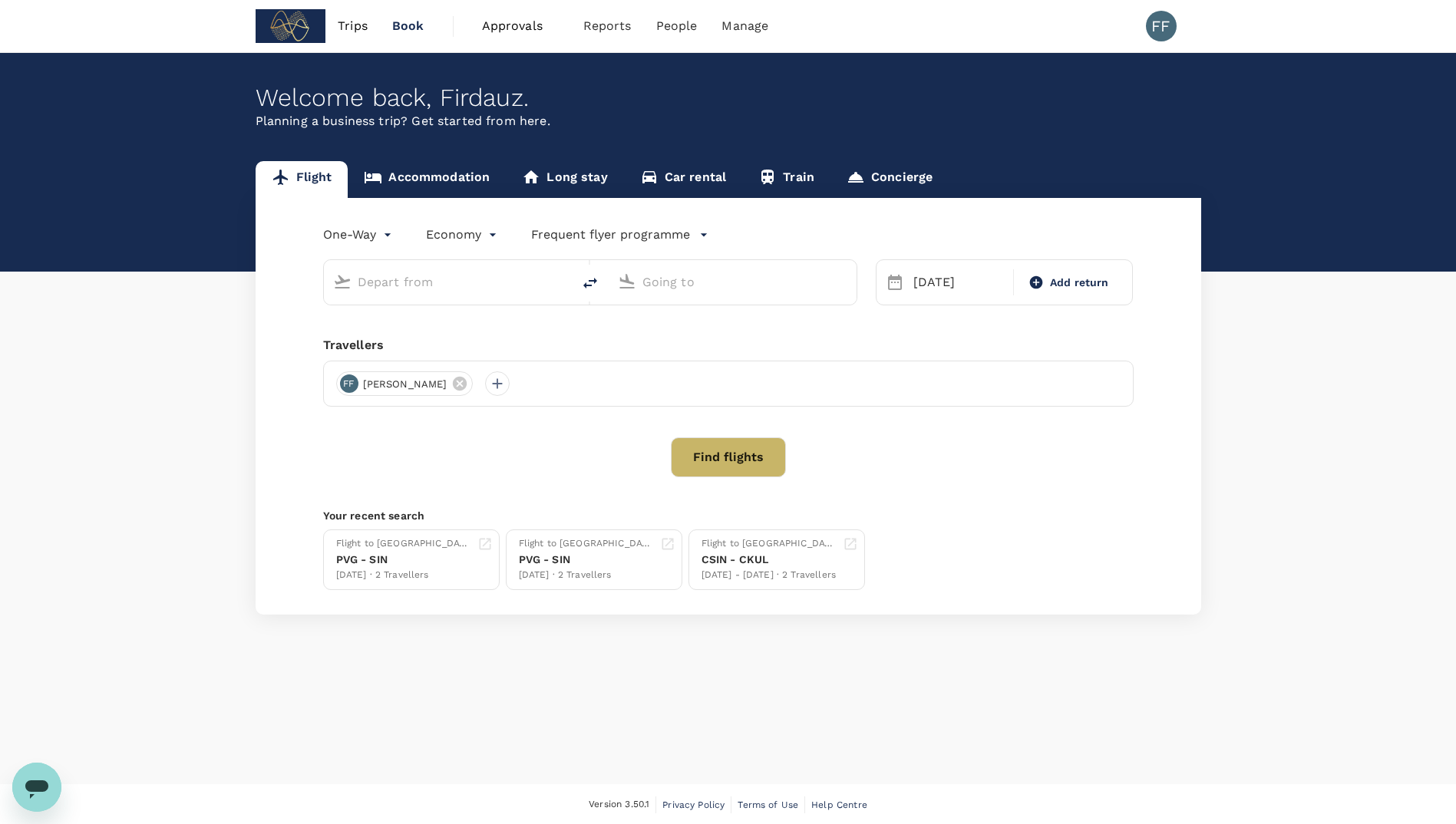
type input "Singapore Changi (SIN)"
type input "Kuala Lumpur Intl ([GEOGRAPHIC_DATA])"
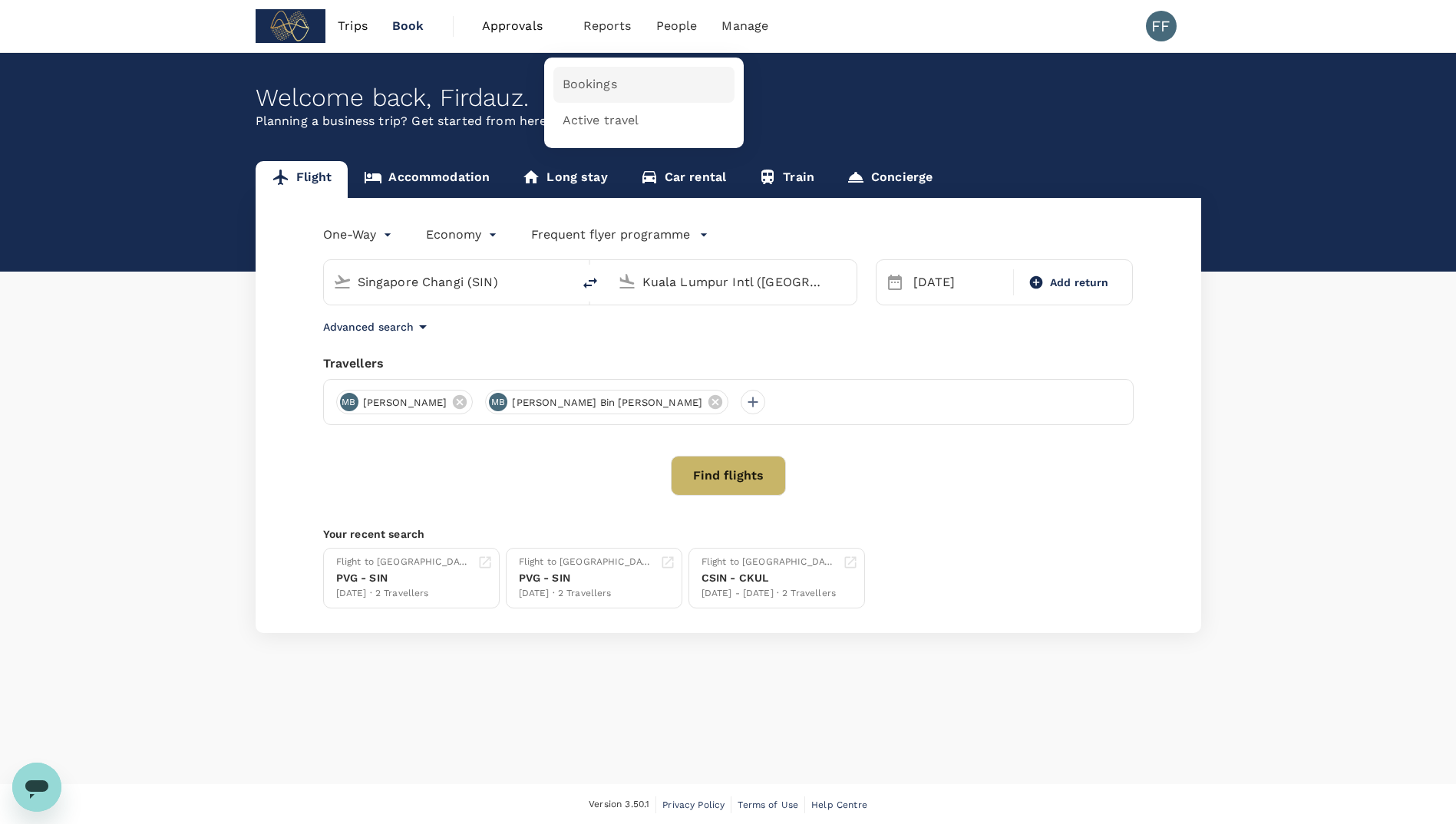
click at [614, 86] on span "Bookings" at bounding box center [590, 85] width 54 height 18
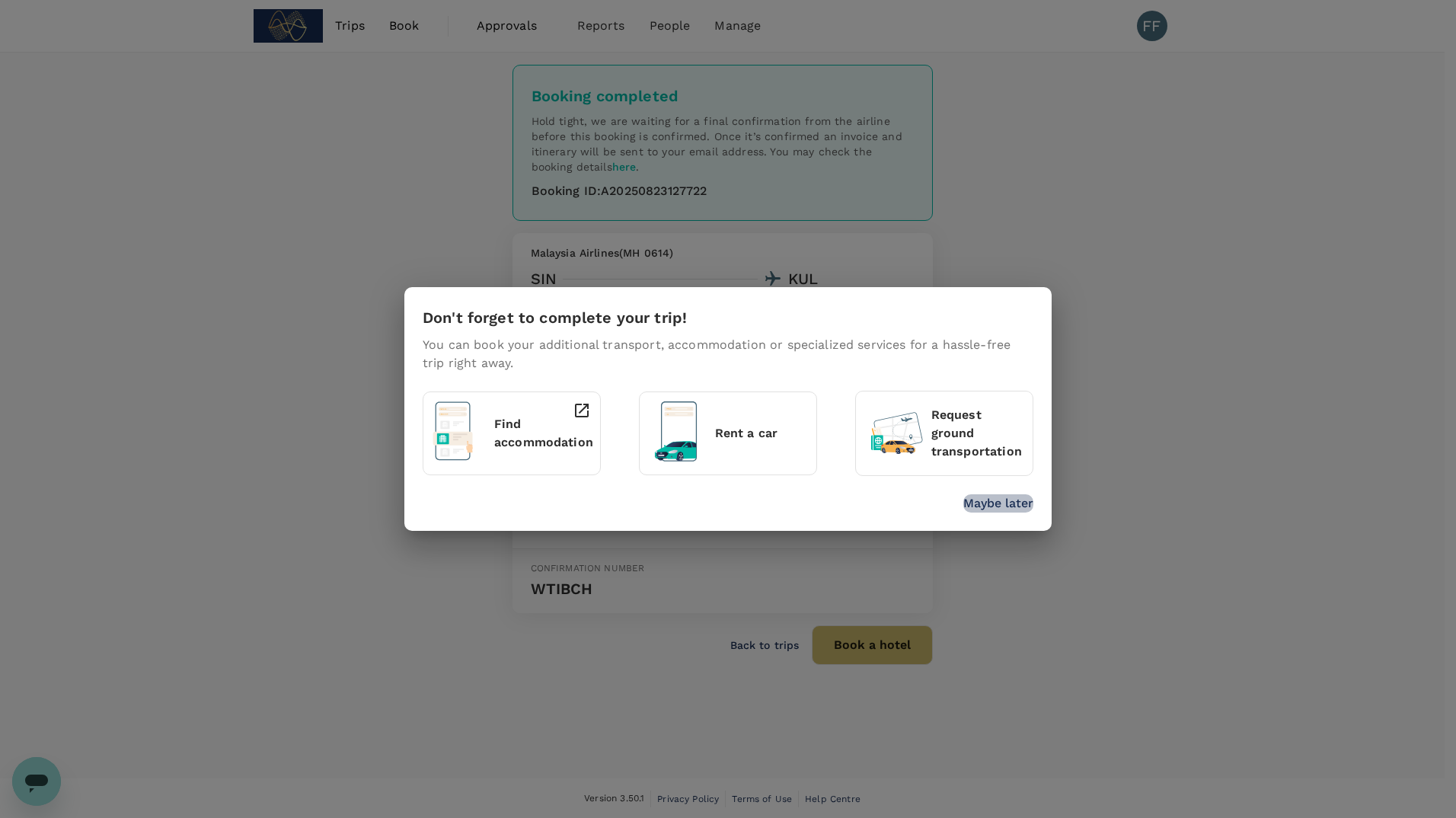
click at [999, 509] on p "Maybe later" at bounding box center [998, 503] width 70 height 19
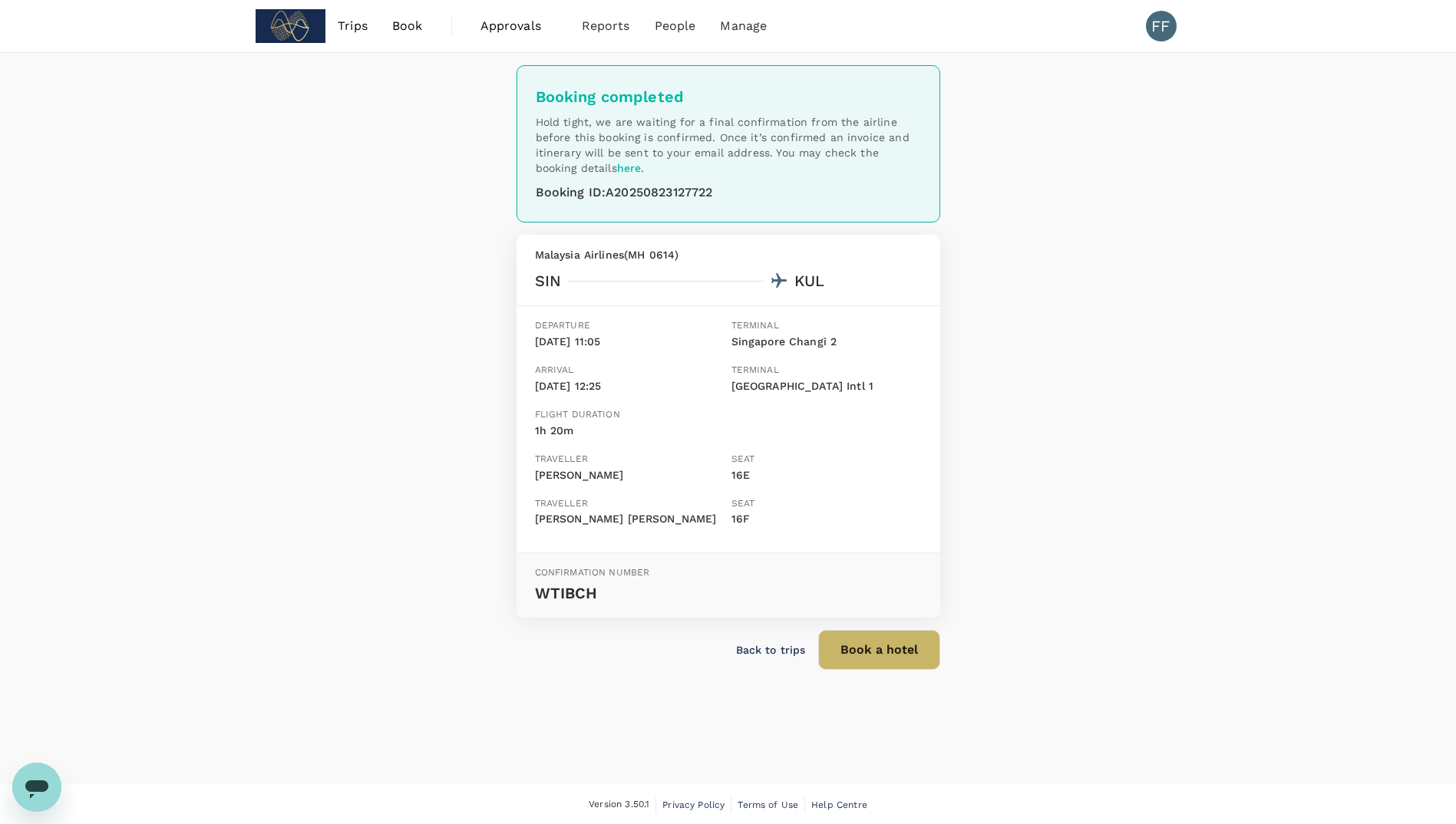
click at [410, 23] on span "Book" at bounding box center [407, 26] width 30 height 19
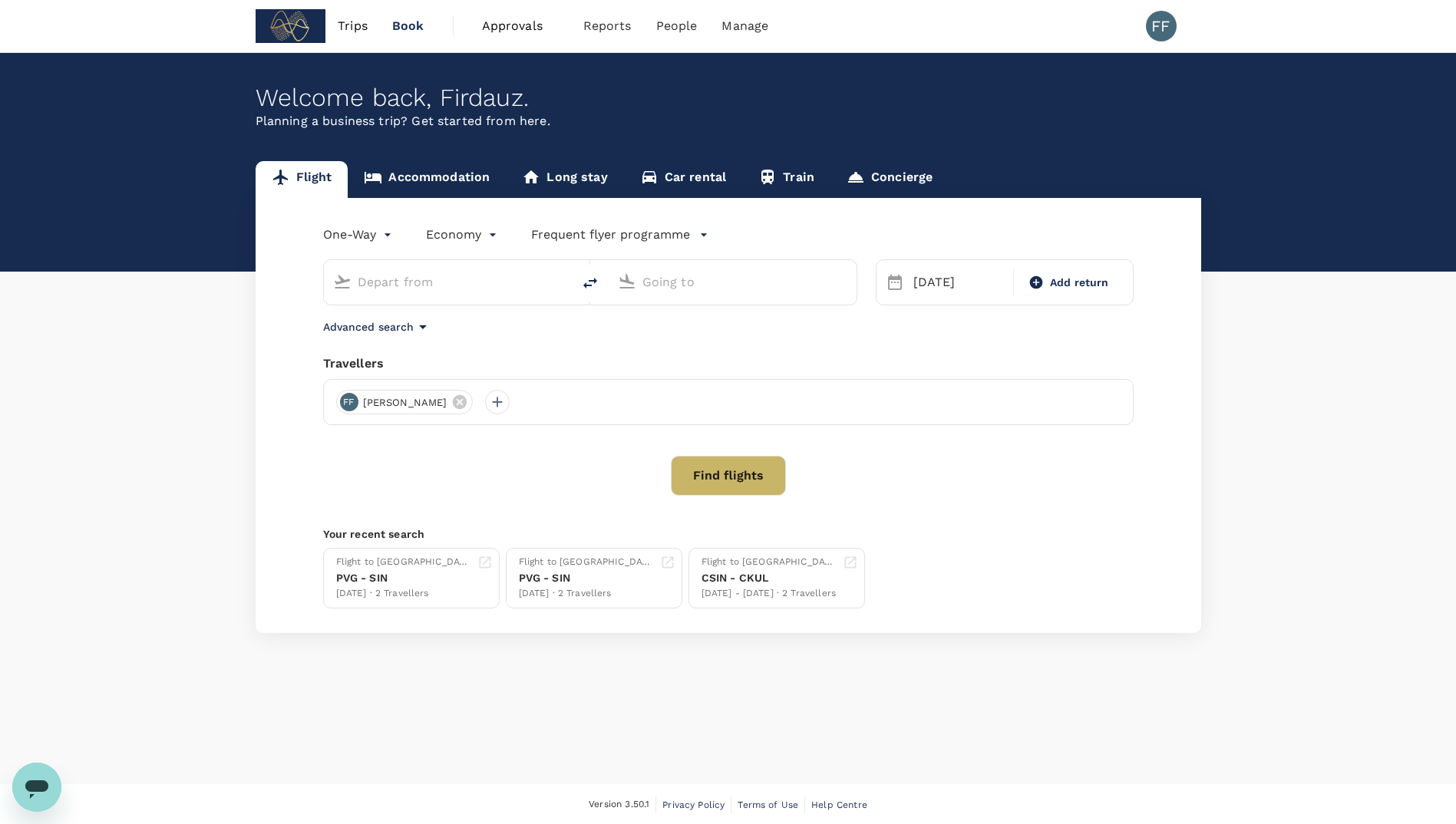
type input "Singapore Changi (SIN)"
type input "Kuala Lumpur Intl ([GEOGRAPHIC_DATA])"
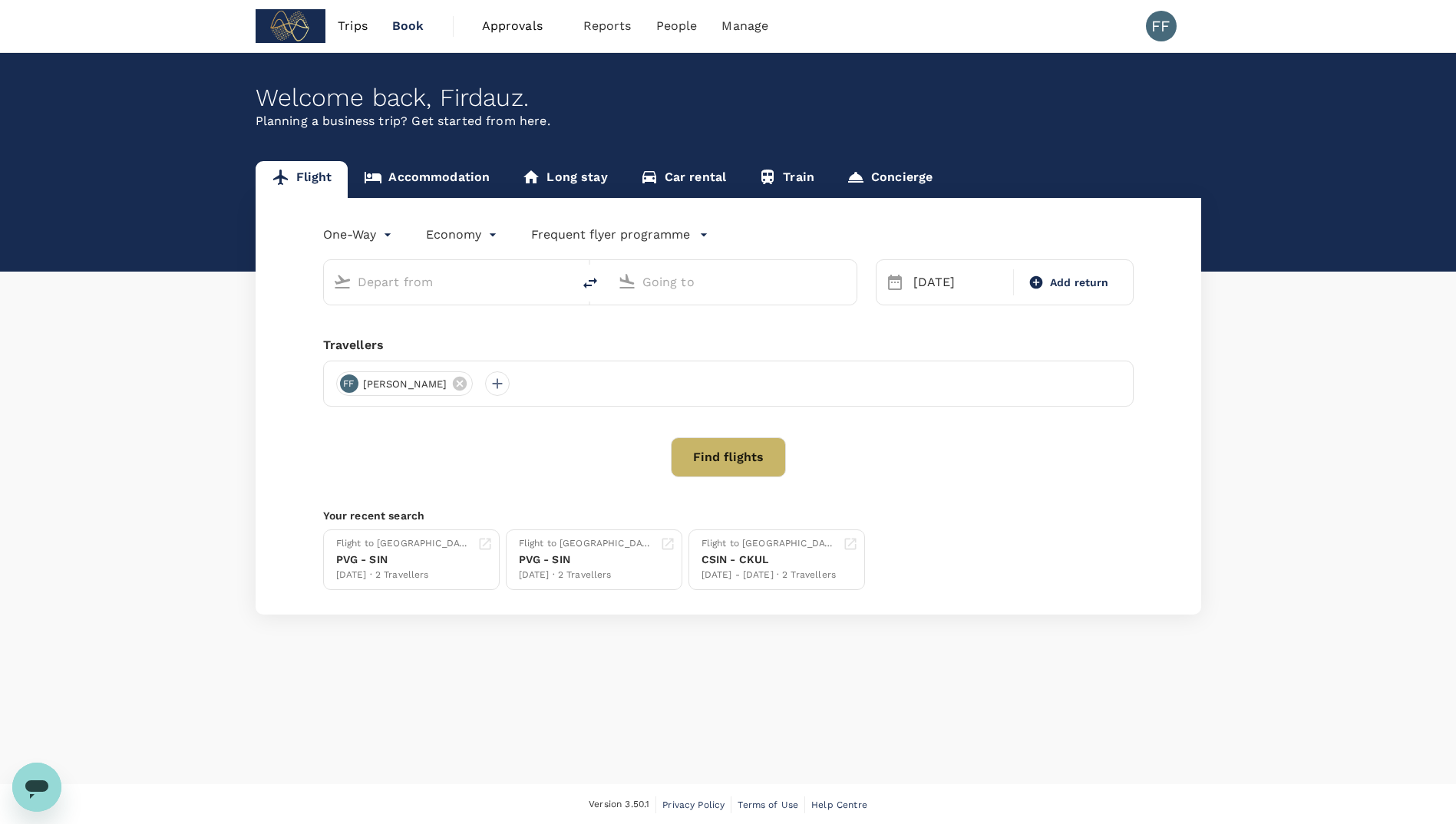
type input "Singapore Changi (SIN)"
type input "Kuala Lumpur Intl ([GEOGRAPHIC_DATA])"
